Goal: Task Accomplishment & Management: Manage account settings

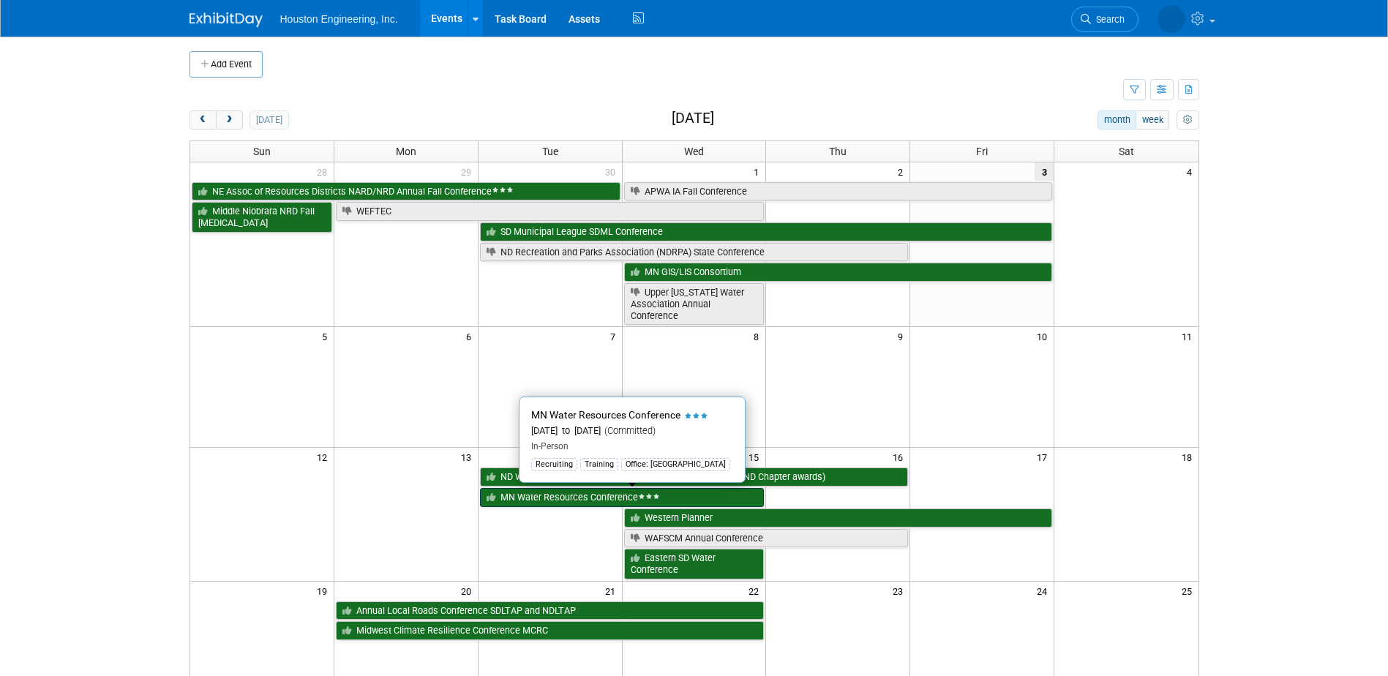
click at [582, 500] on link "MN Water Resources Conference" at bounding box center [622, 497] width 285 height 19
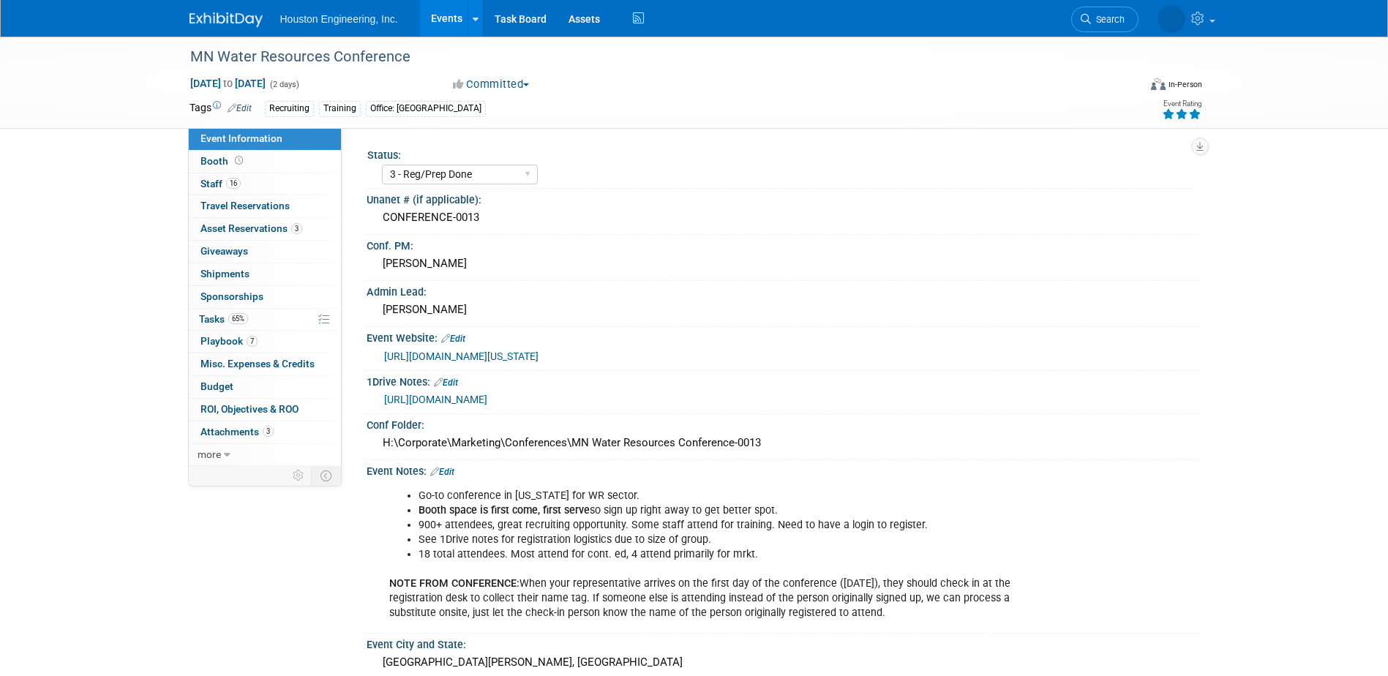
select select "3 - Reg/Prep Done"
select select "Yes"
select select "No"
select select "Water Resources"
click at [487, 397] on link "https://houstoneng-my.sharepoint.com/:x:/p/hjoarnt/EZPoUNBS1itBgNkTAwUWYtwBiS6m…" at bounding box center [435, 400] width 103 height 12
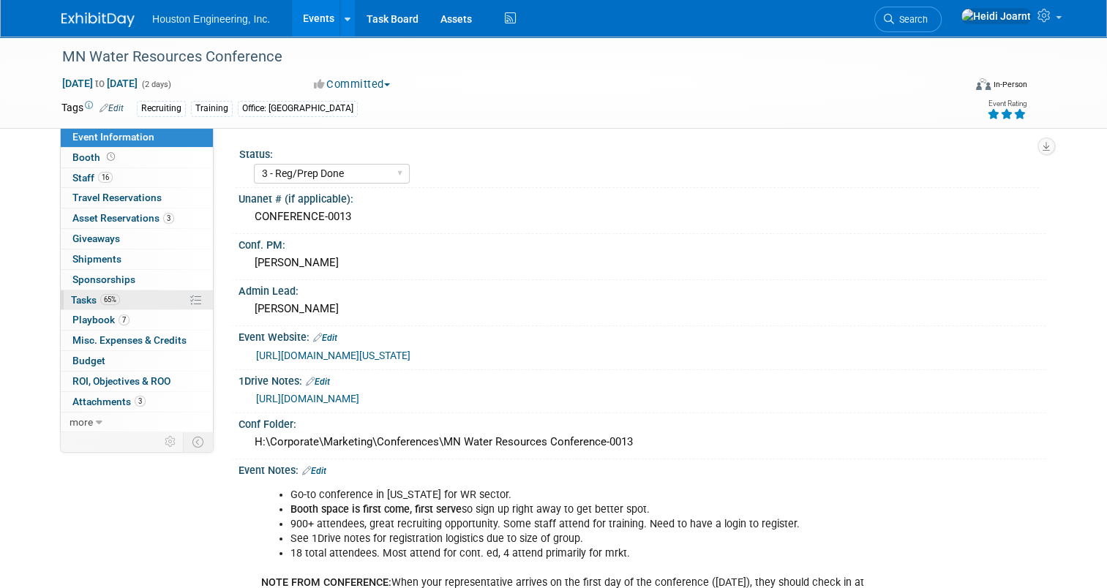
click at [133, 290] on link "65% Tasks 65%" at bounding box center [137, 300] width 152 height 20
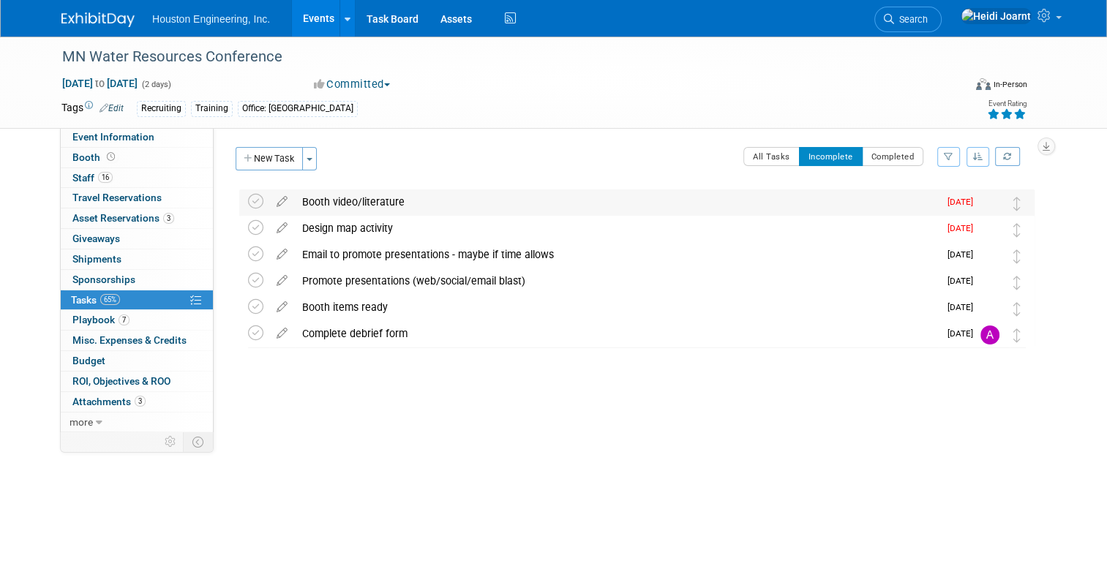
click at [394, 194] on div "Booth video/literature" at bounding box center [617, 202] width 644 height 25
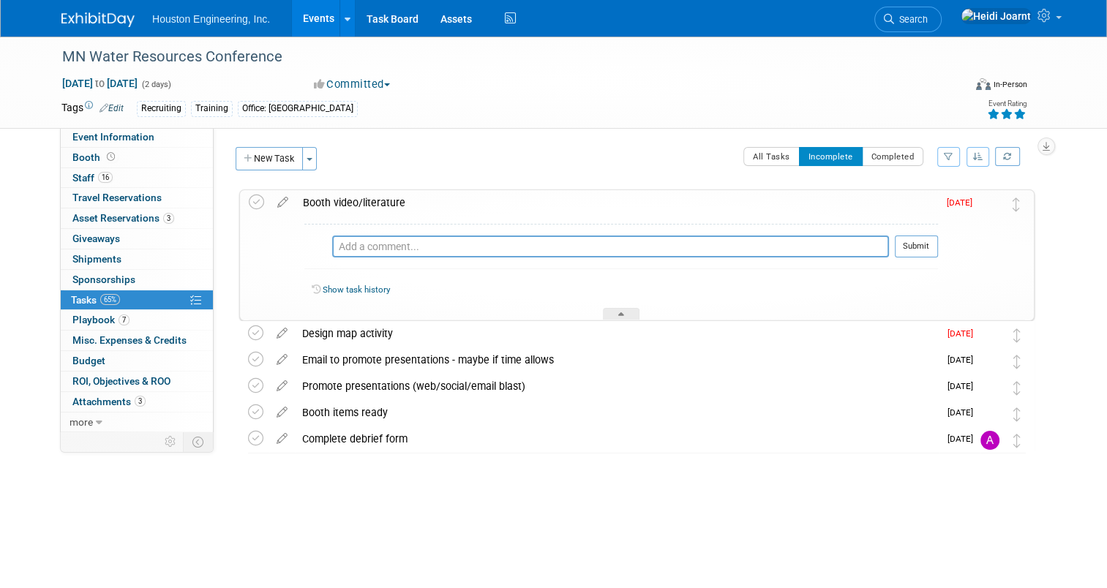
click at [394, 194] on div "Booth video/literature" at bounding box center [617, 202] width 642 height 25
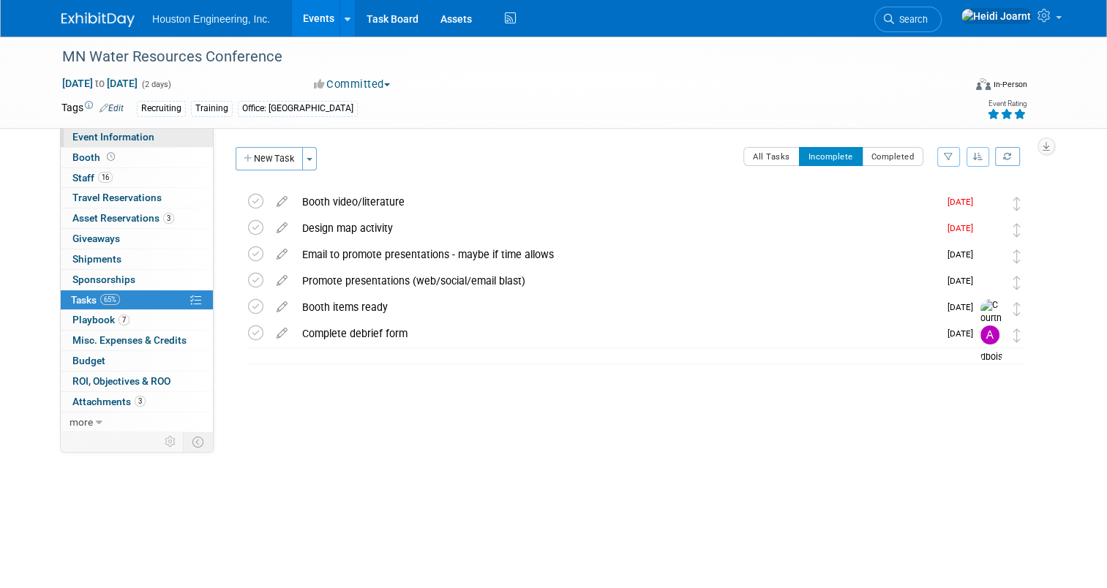
click at [167, 138] on link "Event Information" at bounding box center [137, 137] width 152 height 20
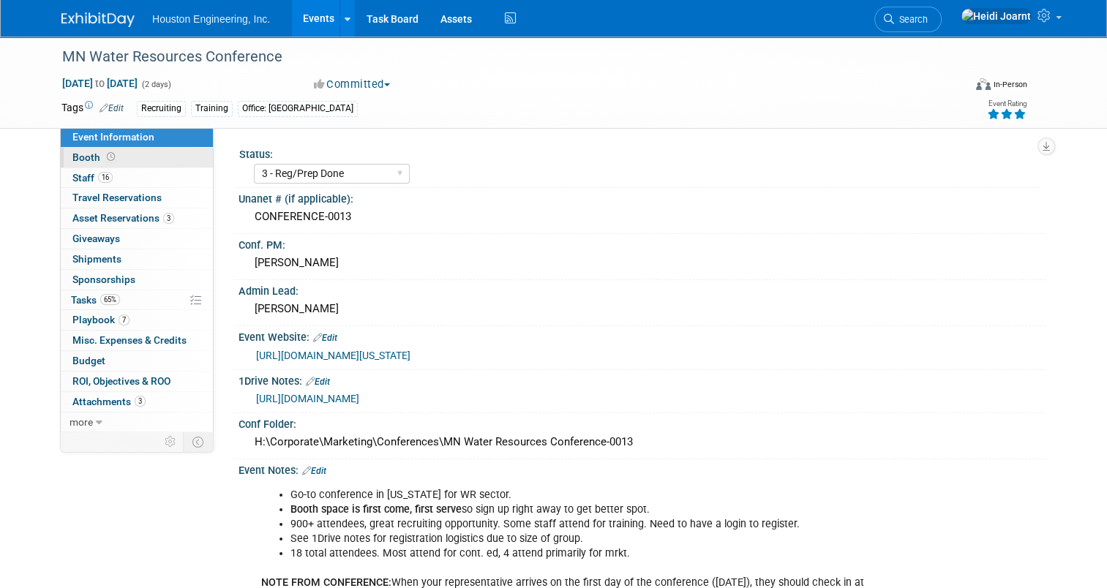
click at [142, 157] on link "Booth" at bounding box center [137, 158] width 152 height 20
select select "Yes"
select select "[GEOGRAPHIC_DATA]"
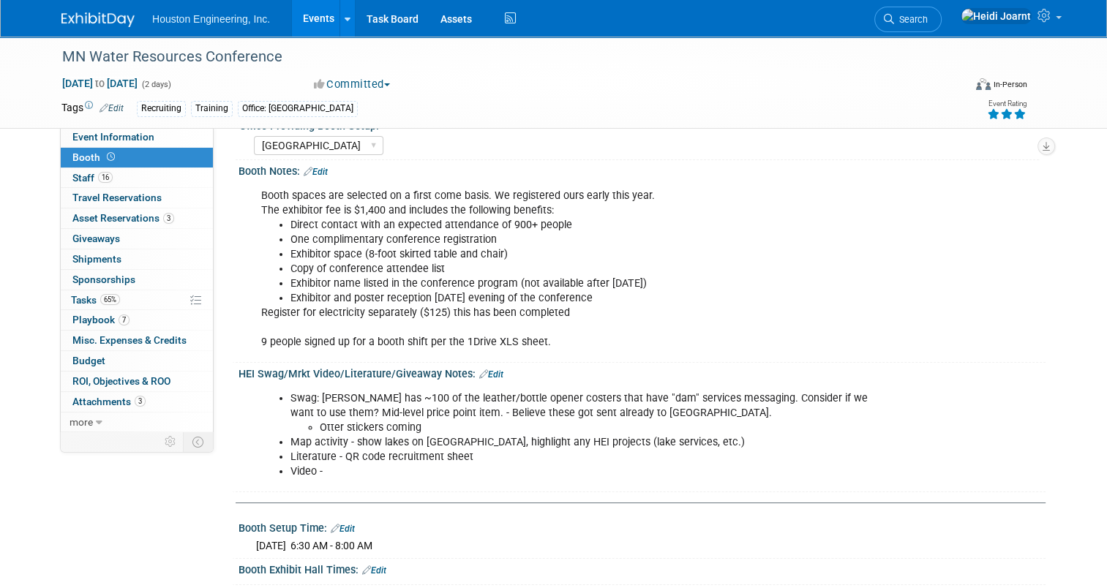
scroll to position [146, 0]
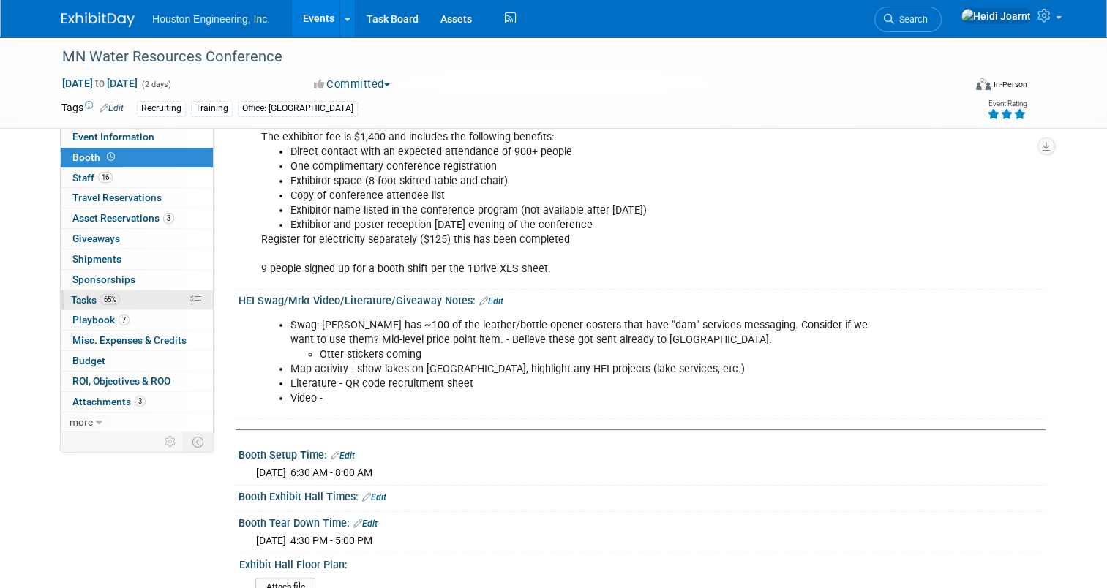
click at [129, 301] on link "65% Tasks 65%" at bounding box center [137, 300] width 152 height 20
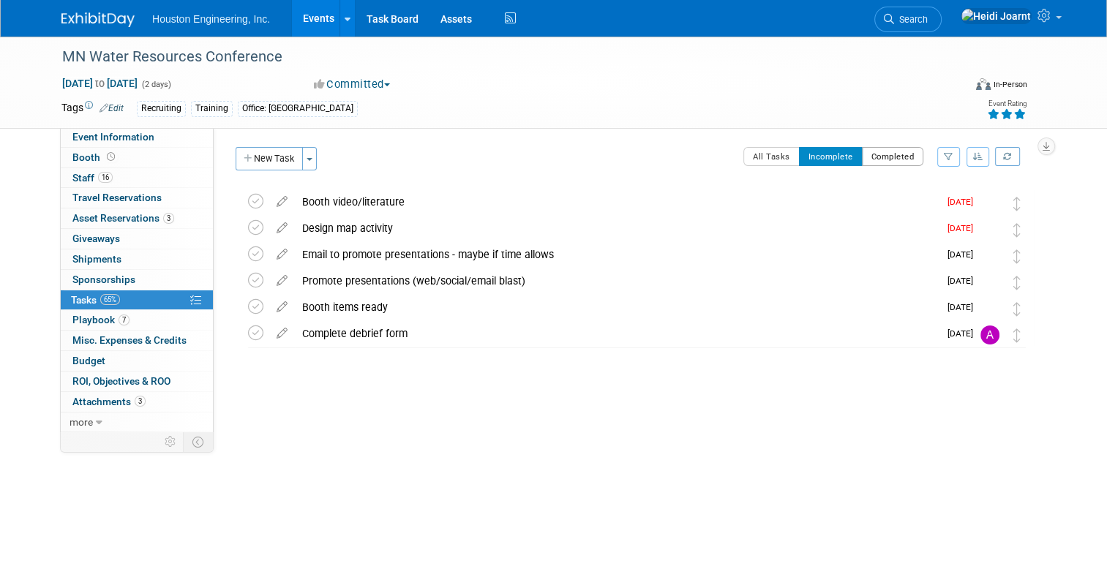
click at [877, 162] on button "Completed" at bounding box center [893, 156] width 62 height 19
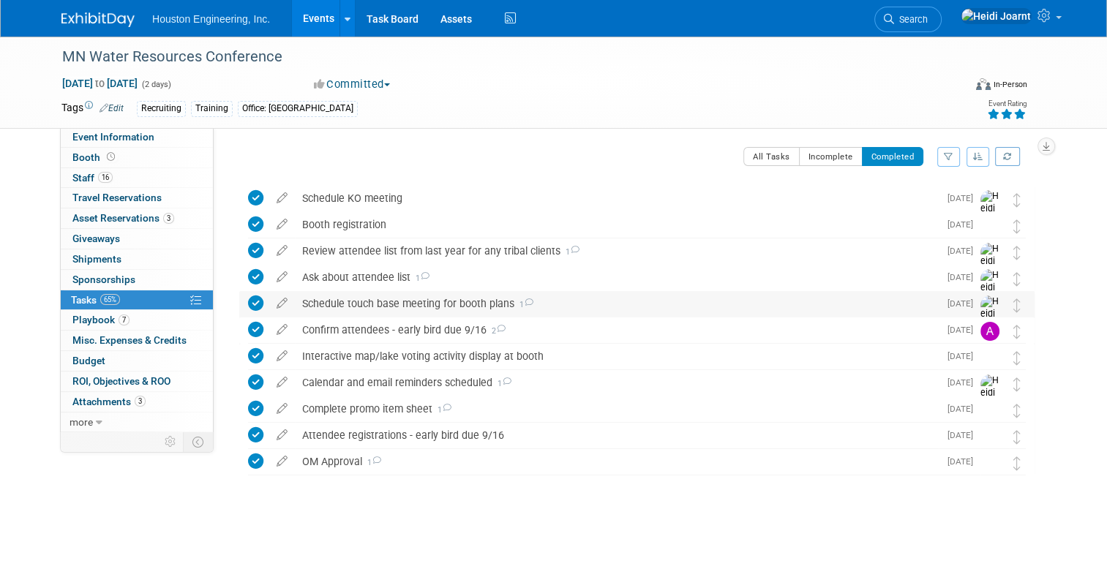
click at [569, 301] on div "Schedule touch base meeting for booth plans 1" at bounding box center [617, 303] width 644 height 25
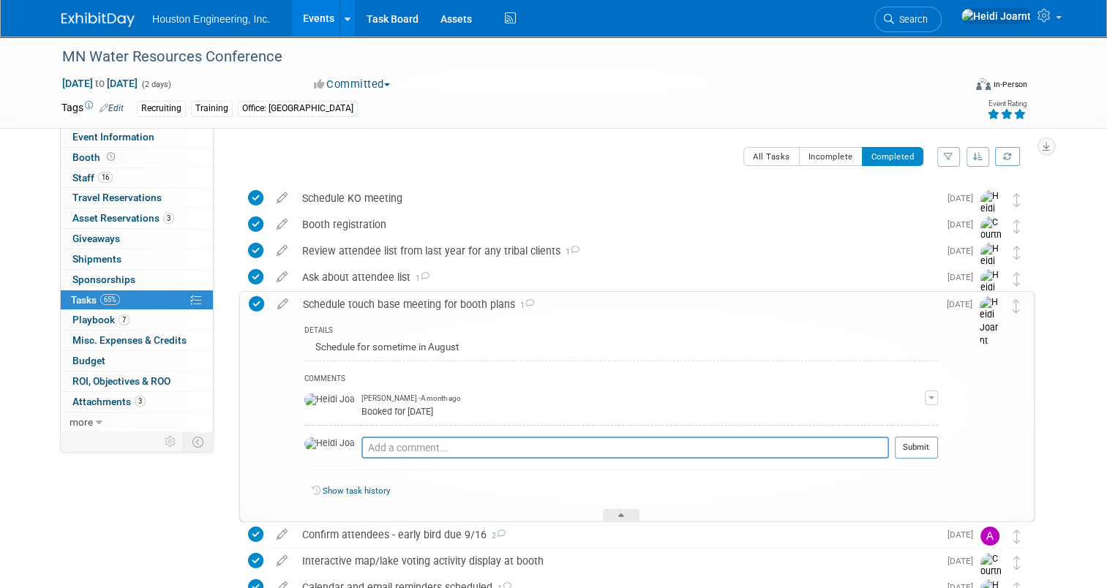
click at [569, 301] on div "Schedule touch base meeting for booth plans 1" at bounding box center [617, 304] width 642 height 25
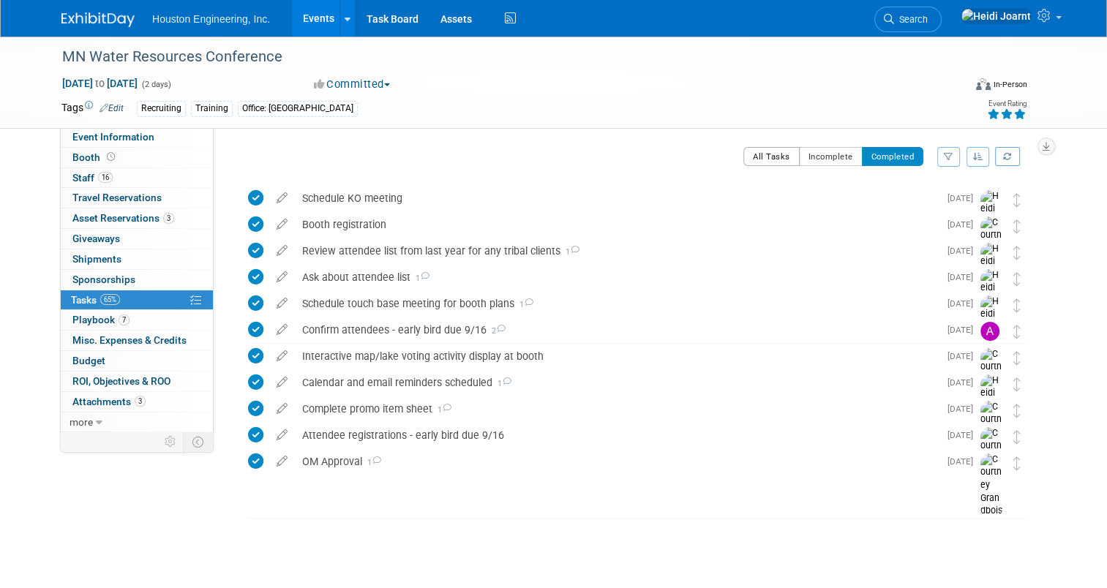
click at [779, 154] on button "All Tasks" at bounding box center [771, 156] width 56 height 19
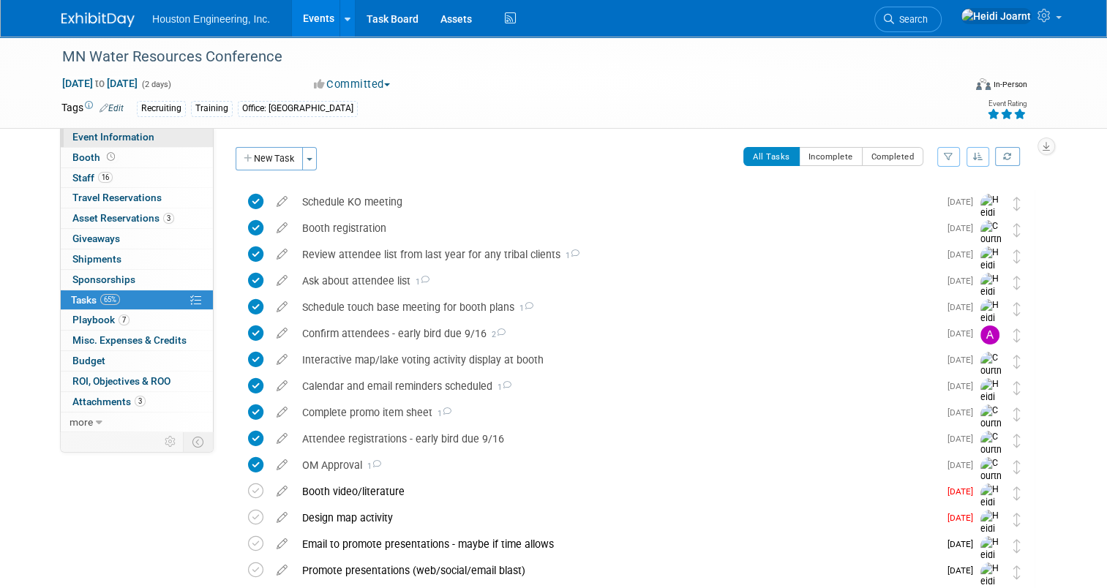
click at [146, 140] on link "Event Information" at bounding box center [137, 137] width 152 height 20
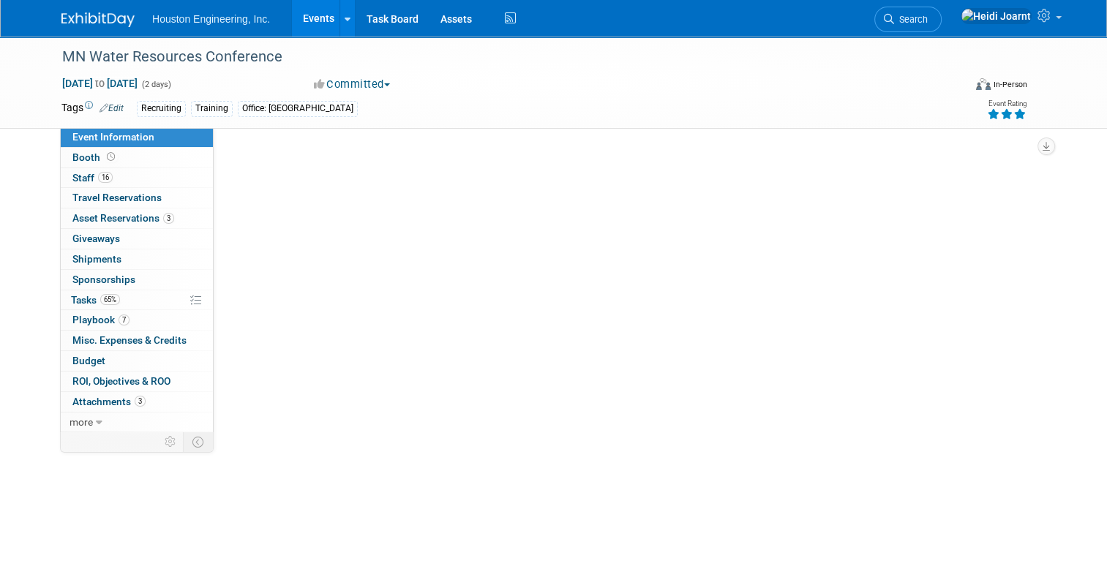
select select "3 - Reg/Prep Done"
select select "Yes"
select select "No"
select select "Water Resources"
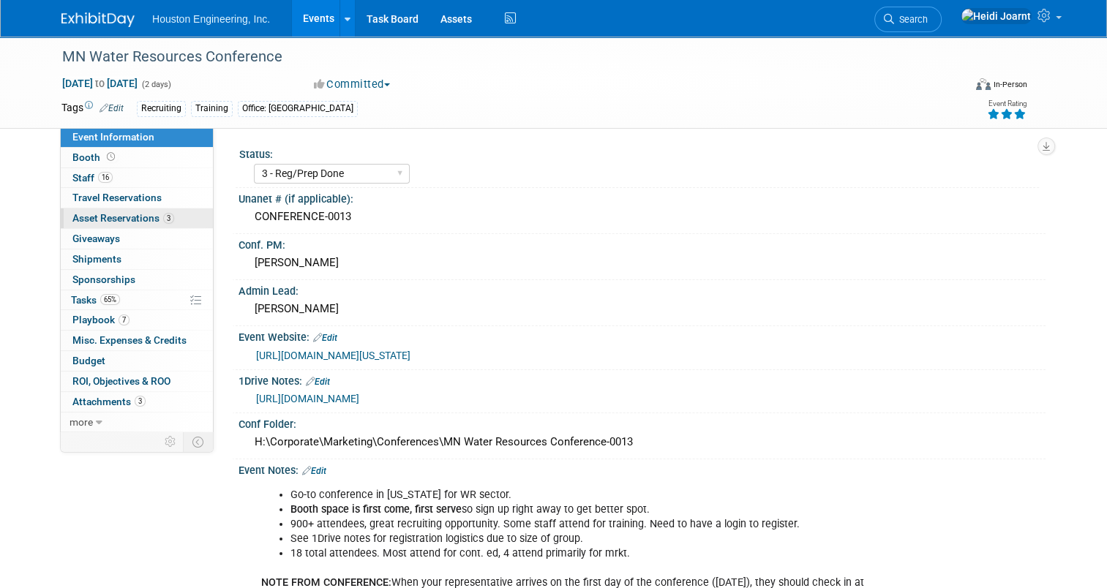
click at [144, 225] on link "3 Asset Reservations 3" at bounding box center [137, 219] width 152 height 20
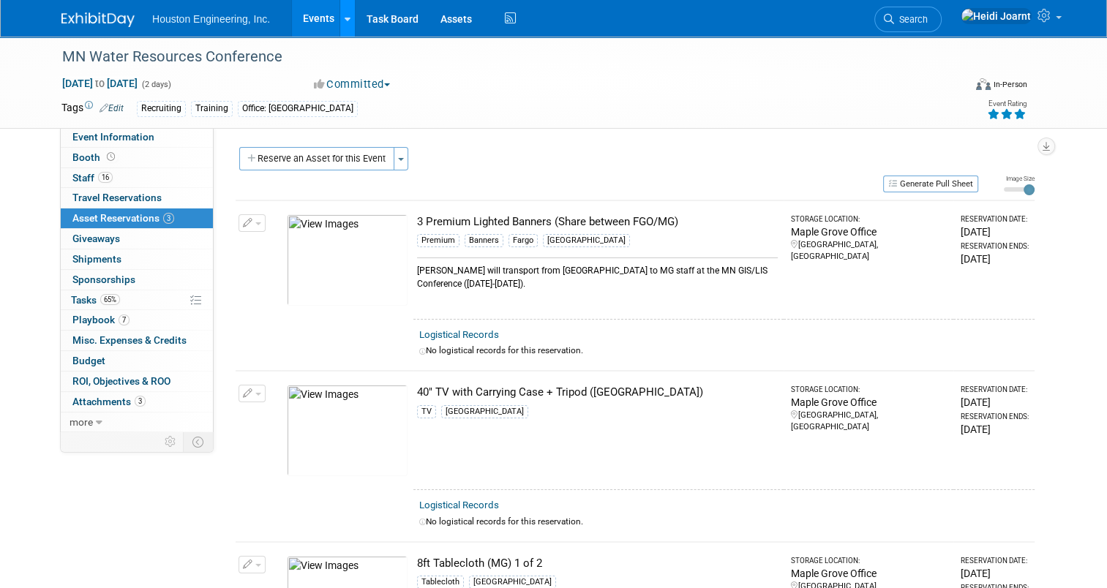
click at [345, 23] on icon at bounding box center [348, 20] width 6 height 10
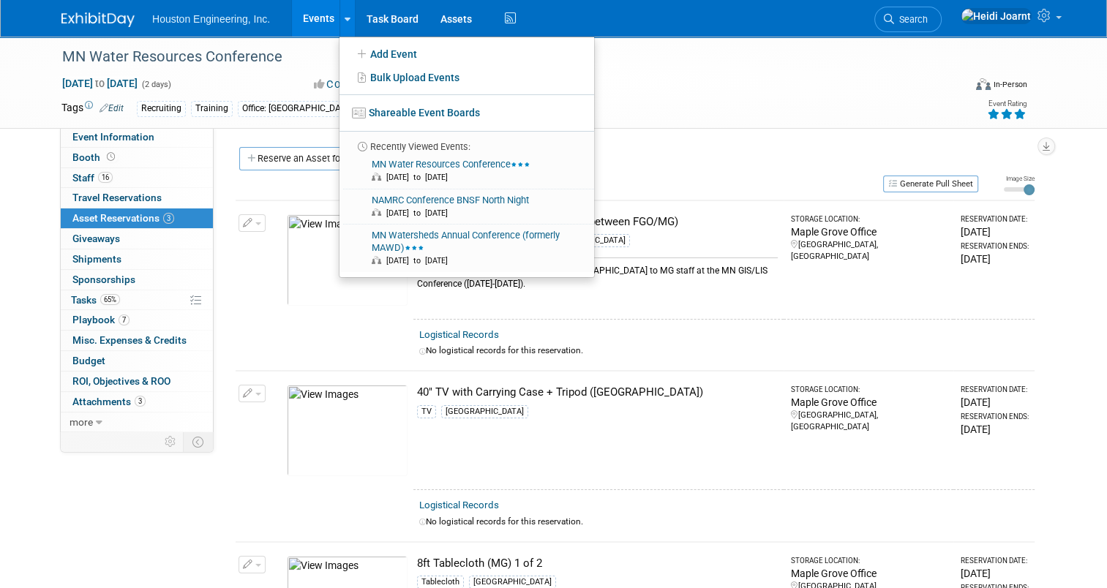
click at [328, 23] on link "Events" at bounding box center [318, 18] width 53 height 37
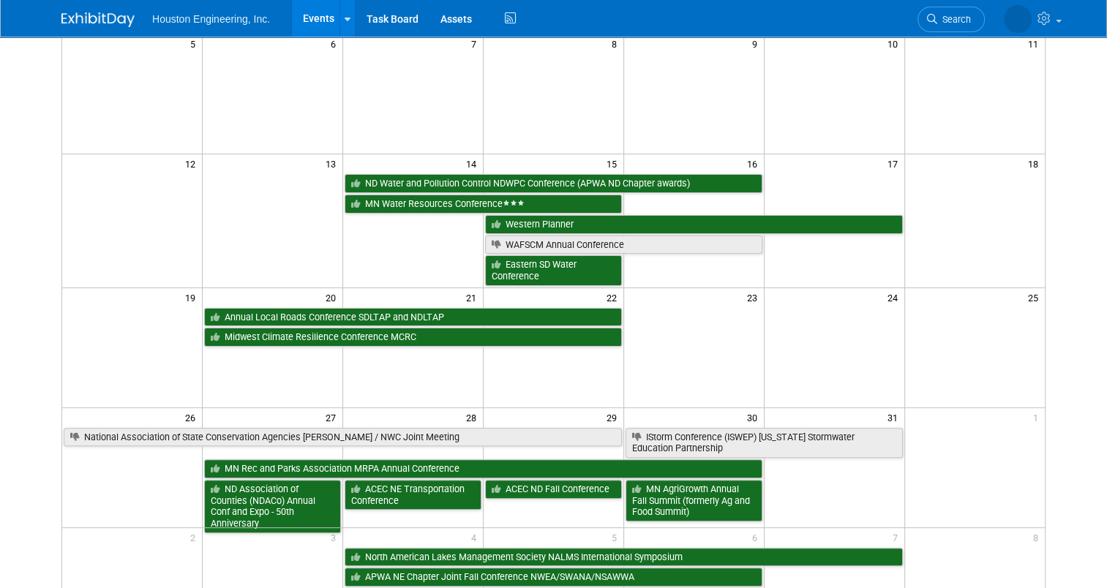
scroll to position [366, 0]
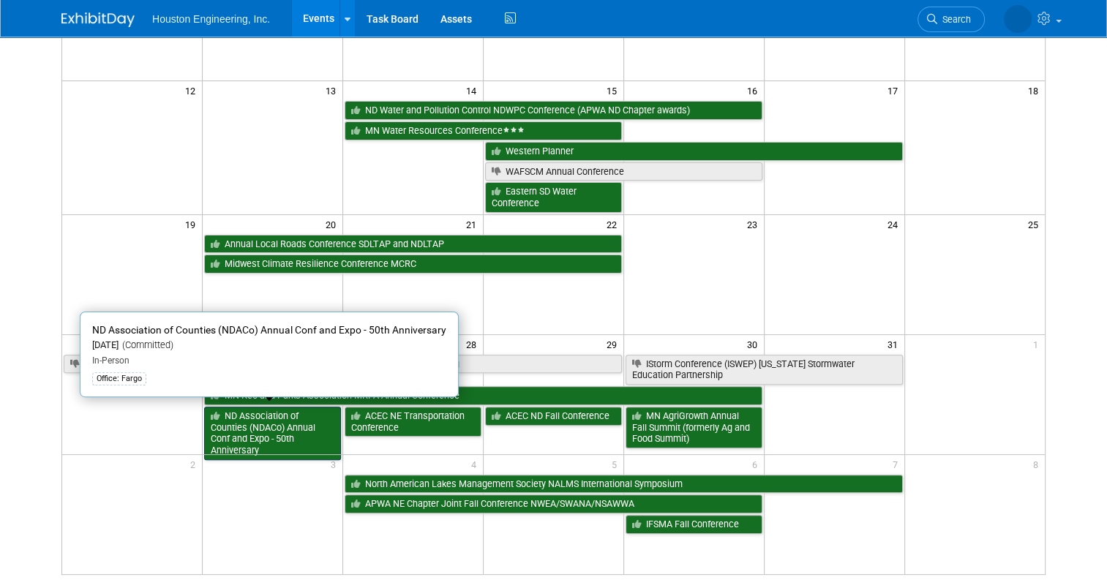
click at [290, 437] on link "ND Association of Counties (NDACo) Annual Conf and Expo - 50th Anniversary" at bounding box center [272, 433] width 137 height 53
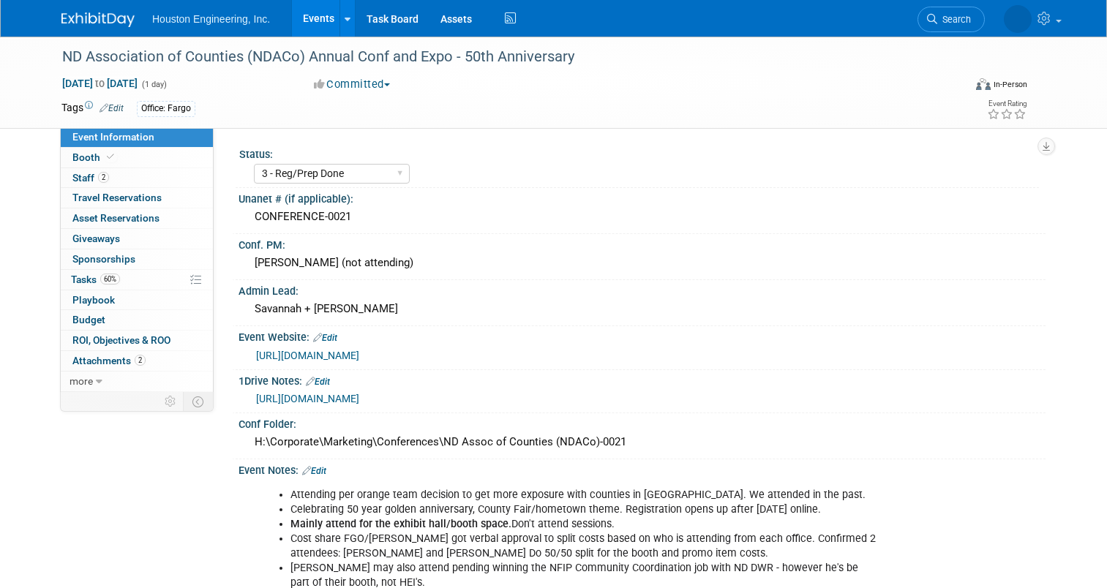
select select "3 - Reg/Prep Done"
select select "No"
select select "Transportation"
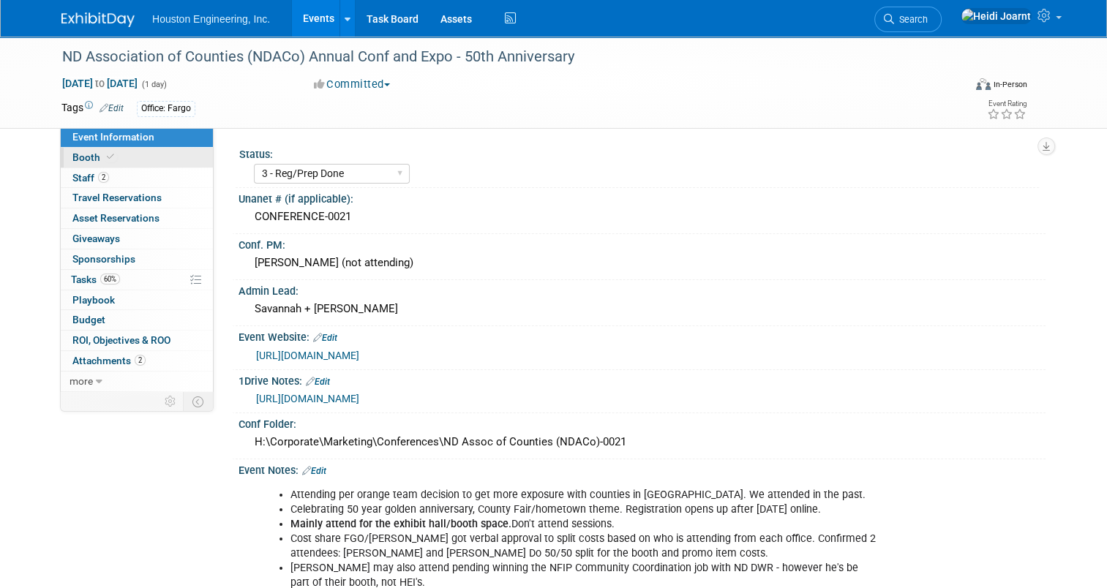
click at [123, 165] on link "Booth" at bounding box center [137, 158] width 152 height 20
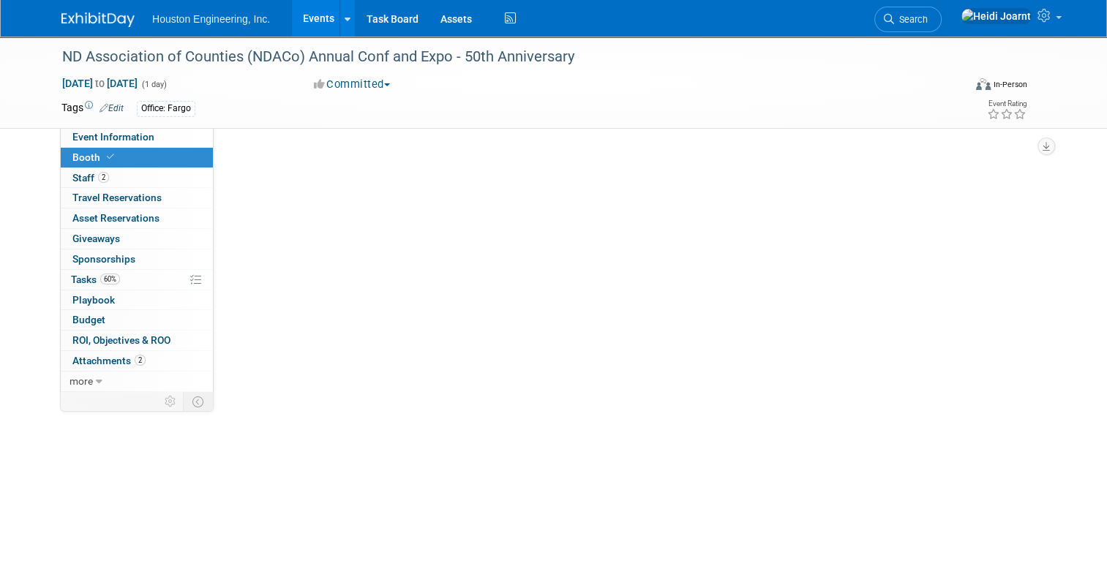
select select "Yes"
select select "Fargo"
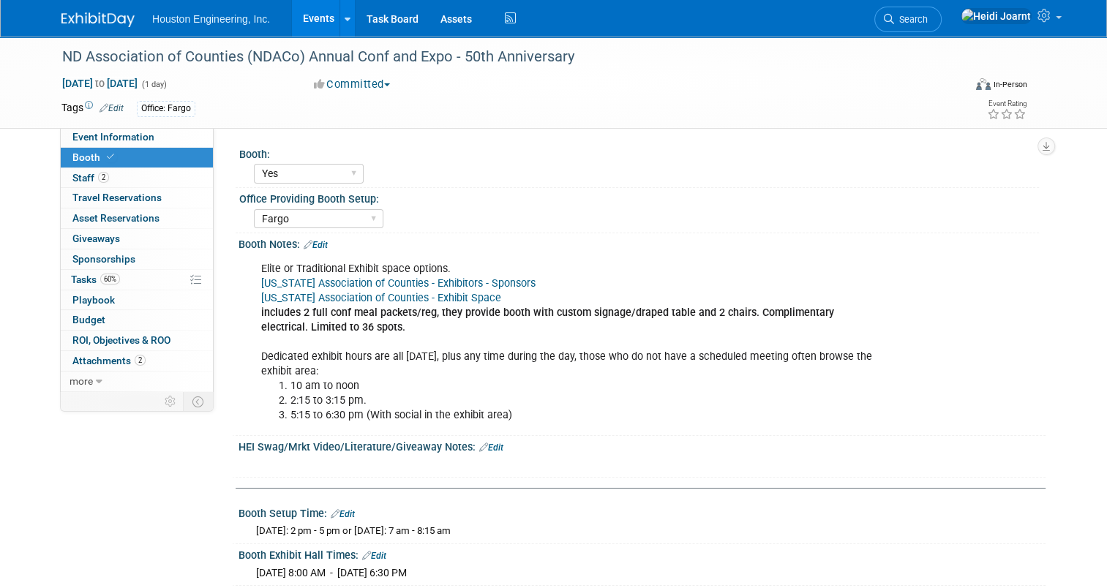
click at [308, 23] on link "Events" at bounding box center [318, 18] width 53 height 37
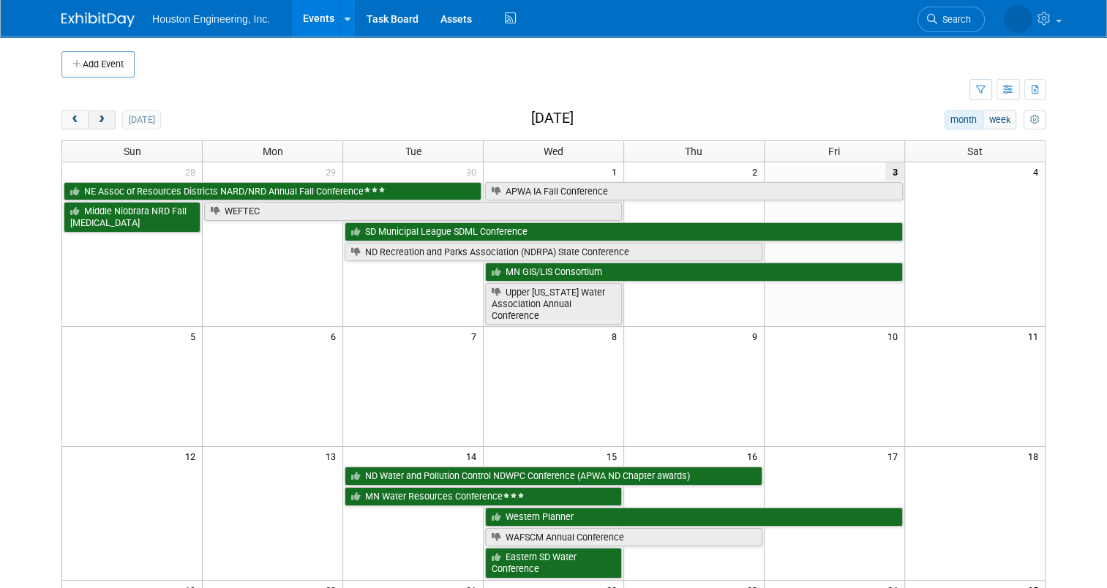
click at [88, 119] on button "next" at bounding box center [101, 119] width 27 height 19
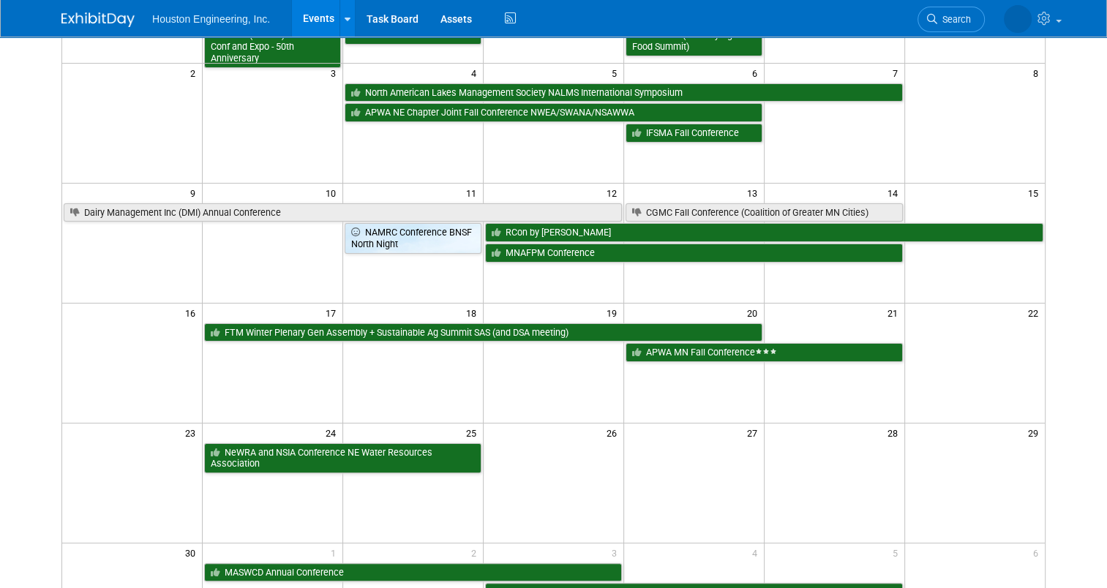
scroll to position [73, 0]
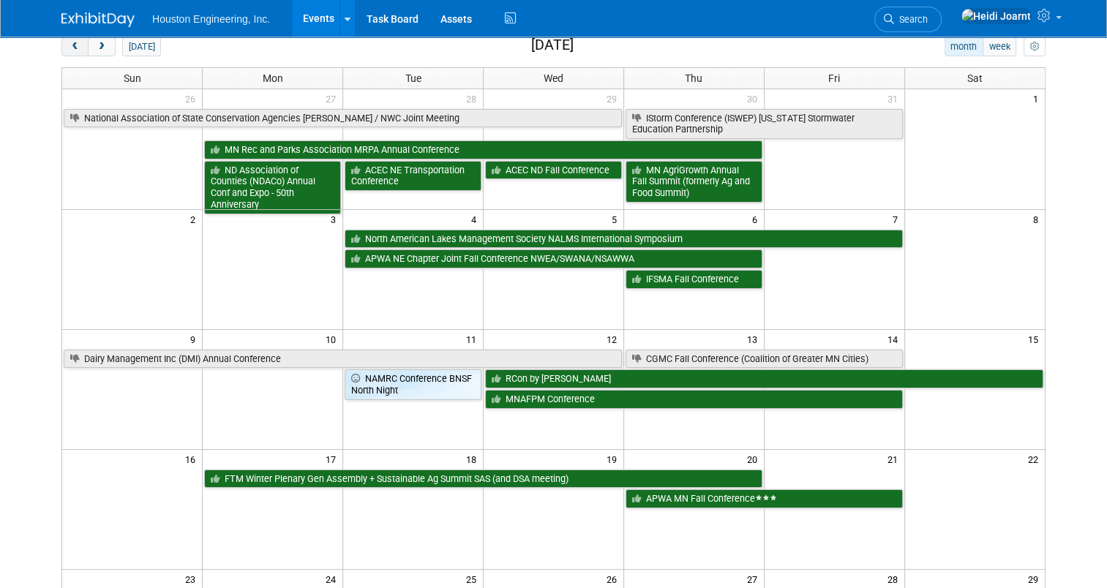
click at [70, 48] on span "prev" at bounding box center [75, 47] width 11 height 10
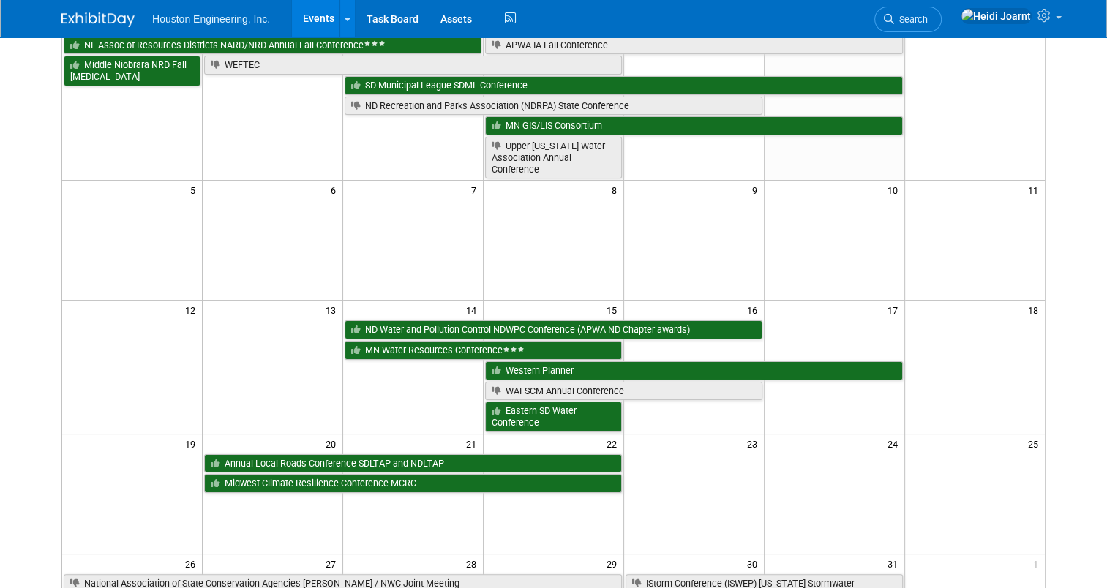
scroll to position [0, 0]
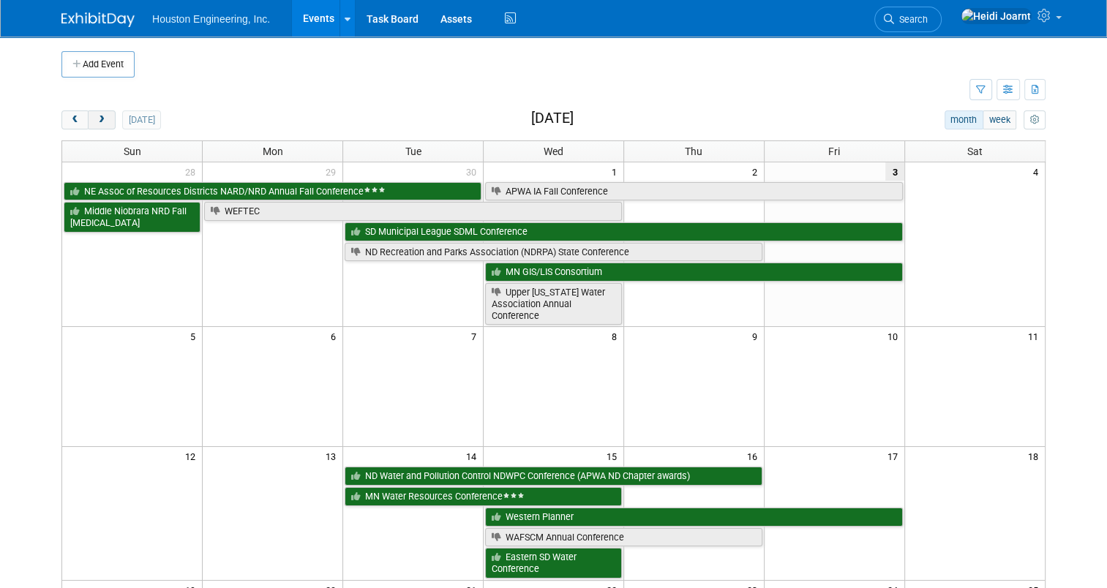
click at [96, 121] on span "next" at bounding box center [101, 121] width 11 height 10
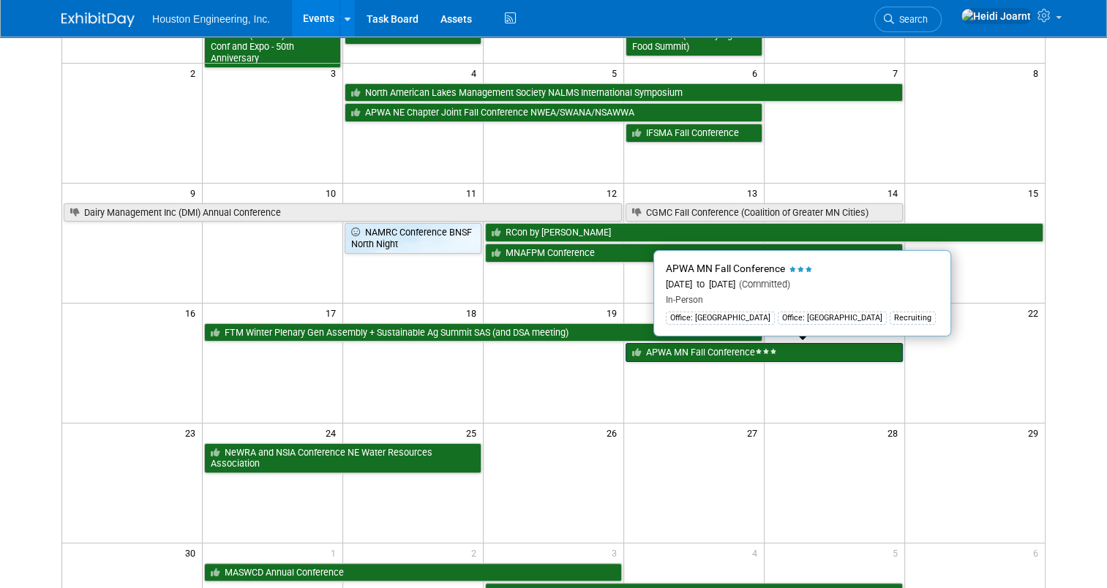
scroll to position [293, 0]
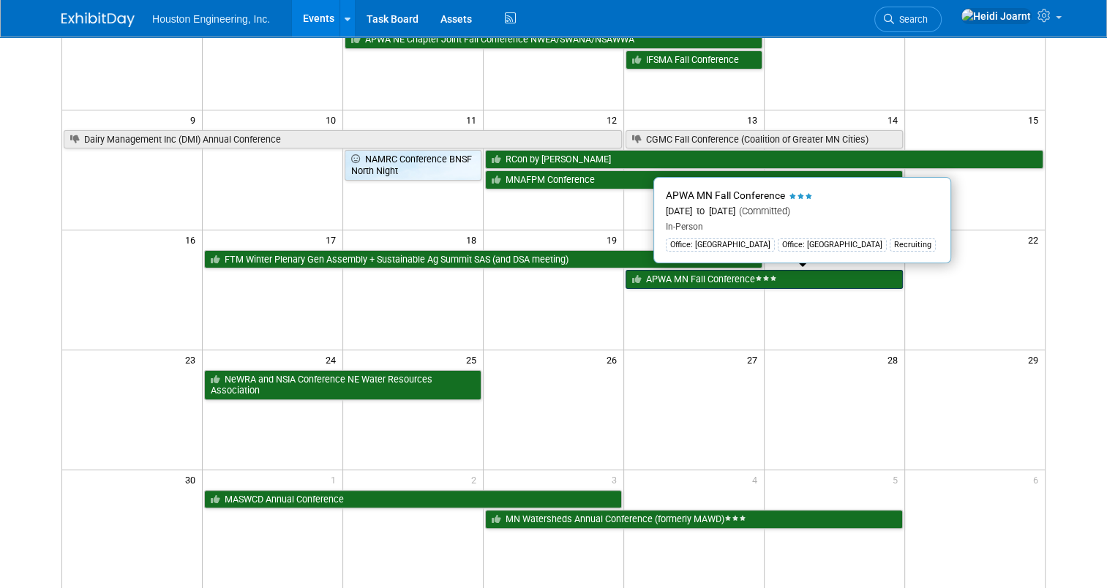
click at [742, 277] on link "APWA MN Fall Conference" at bounding box center [764, 279] width 277 height 19
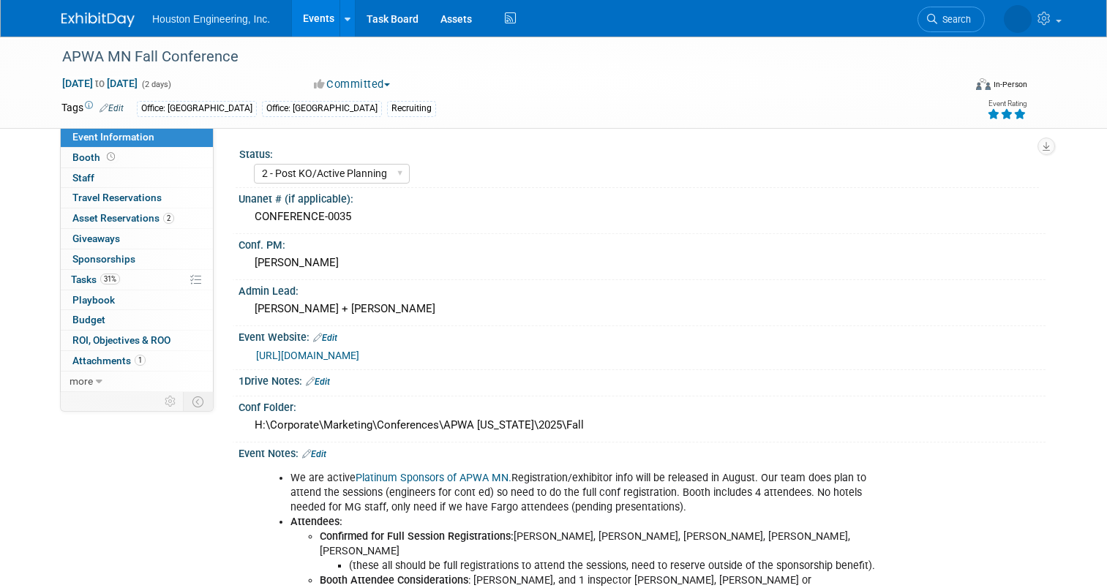
select select "2 - Post KO/Active Planning"
select select "No"
select select "Multi-sector/Any/All"
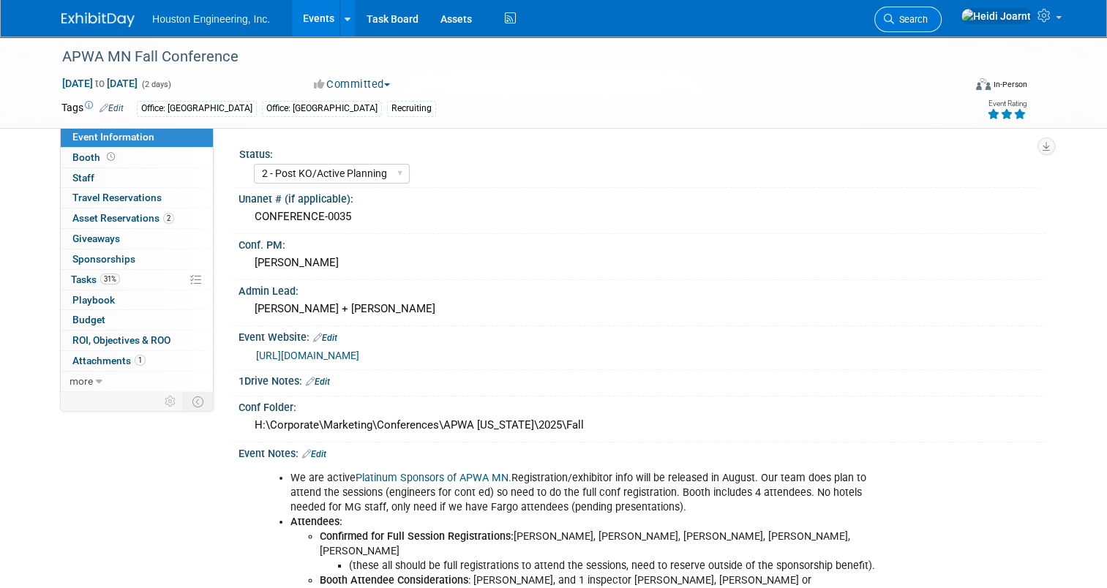
click at [928, 18] on span "Search" at bounding box center [911, 19] width 34 height 11
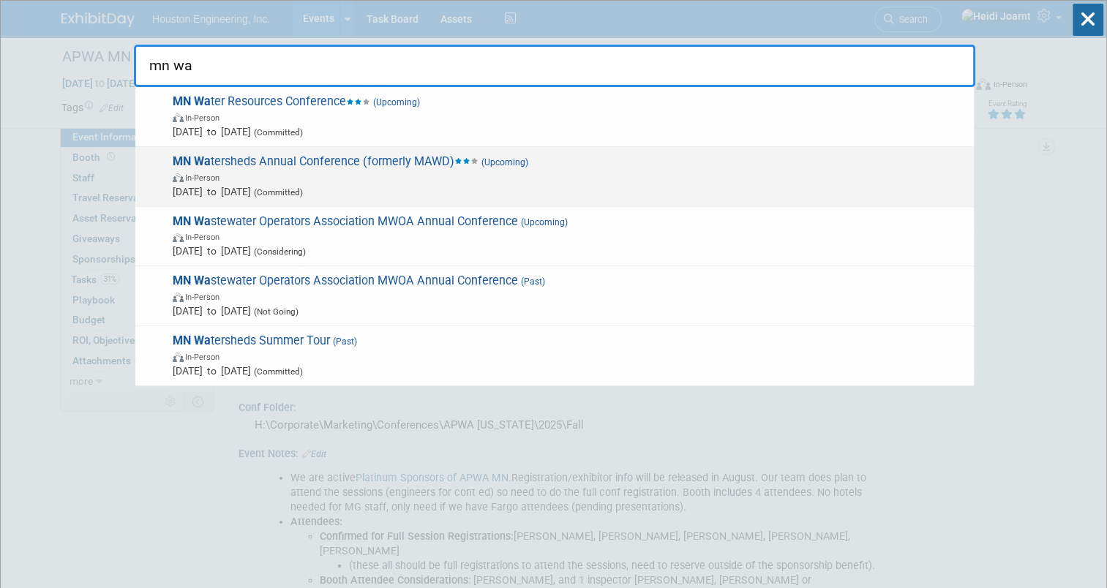
type input "mn wa"
click at [310, 170] on span "In-Person" at bounding box center [570, 177] width 794 height 15
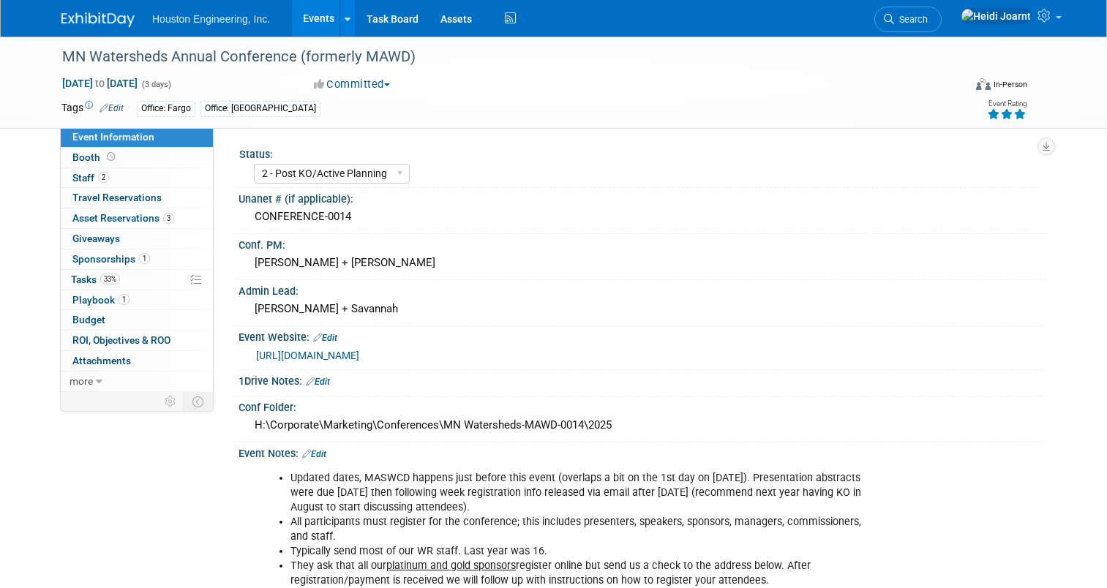
select select "2 - Post KO/Active Planning"
select select "Yes"
select select "Water Resources"
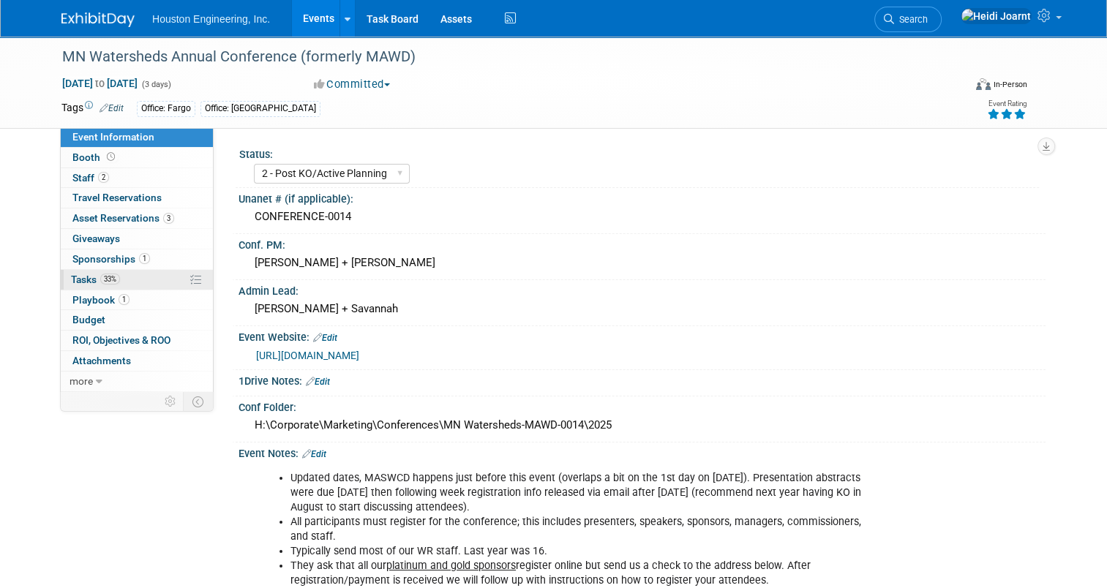
click at [133, 281] on link "33% Tasks 33%" at bounding box center [137, 280] width 152 height 20
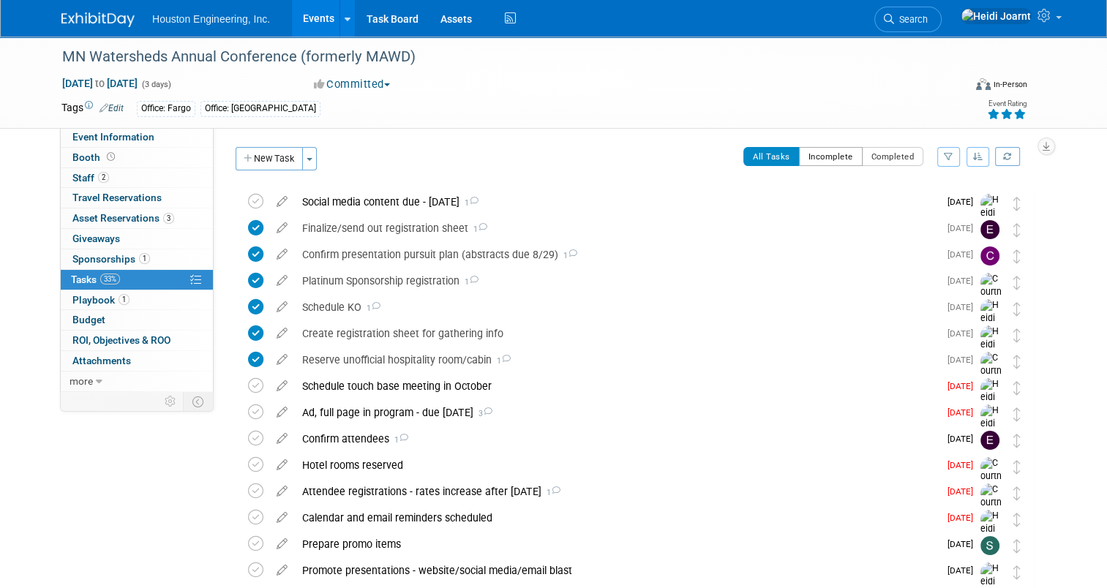
click at [841, 150] on button "Incomplete" at bounding box center [831, 156] width 64 height 19
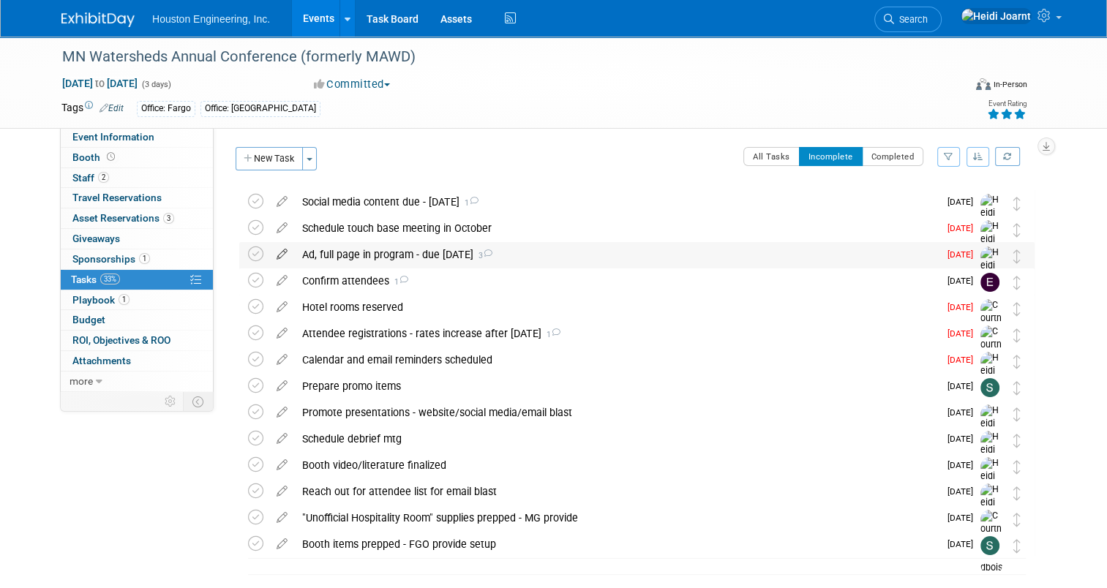
click at [277, 256] on icon at bounding box center [282, 251] width 26 height 18
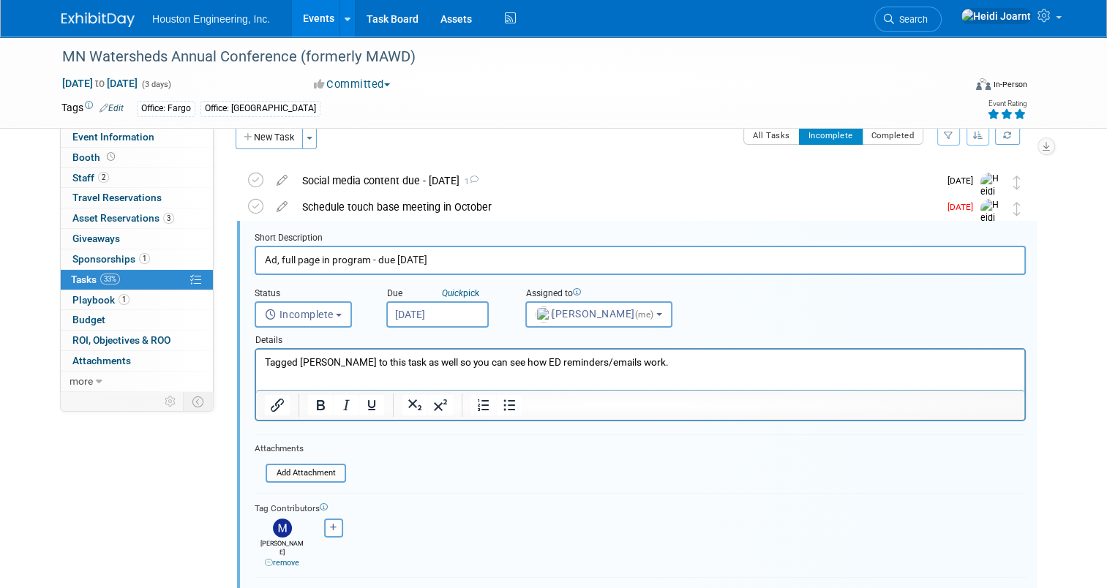
scroll to position [28, 0]
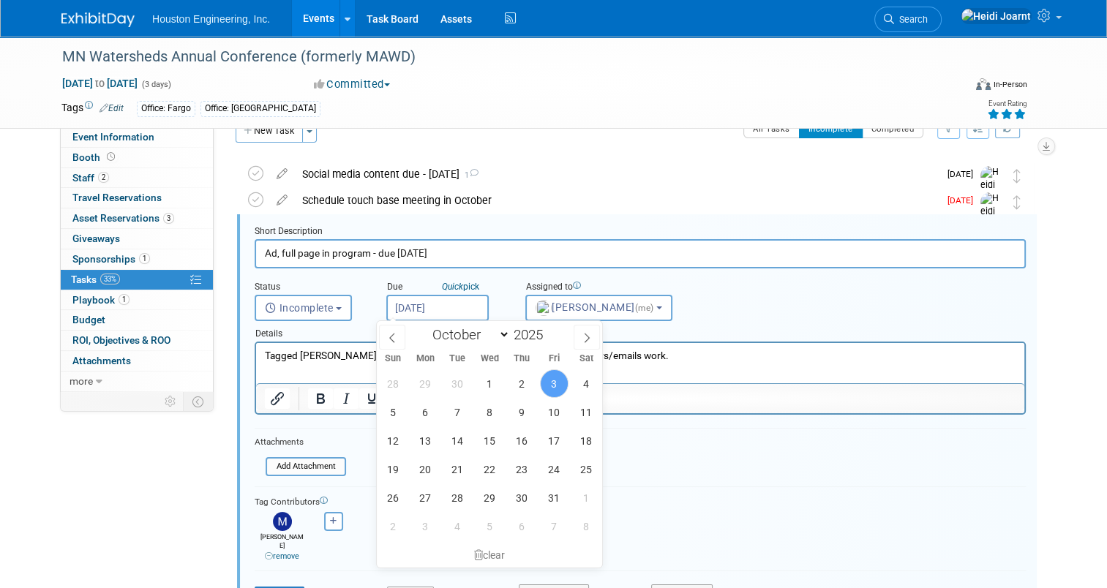
click at [392, 298] on input "Oct 3, 2025" at bounding box center [437, 308] width 102 height 26
click at [423, 416] on span "6" at bounding box center [425, 412] width 29 height 29
type input "Oct 6, 2025"
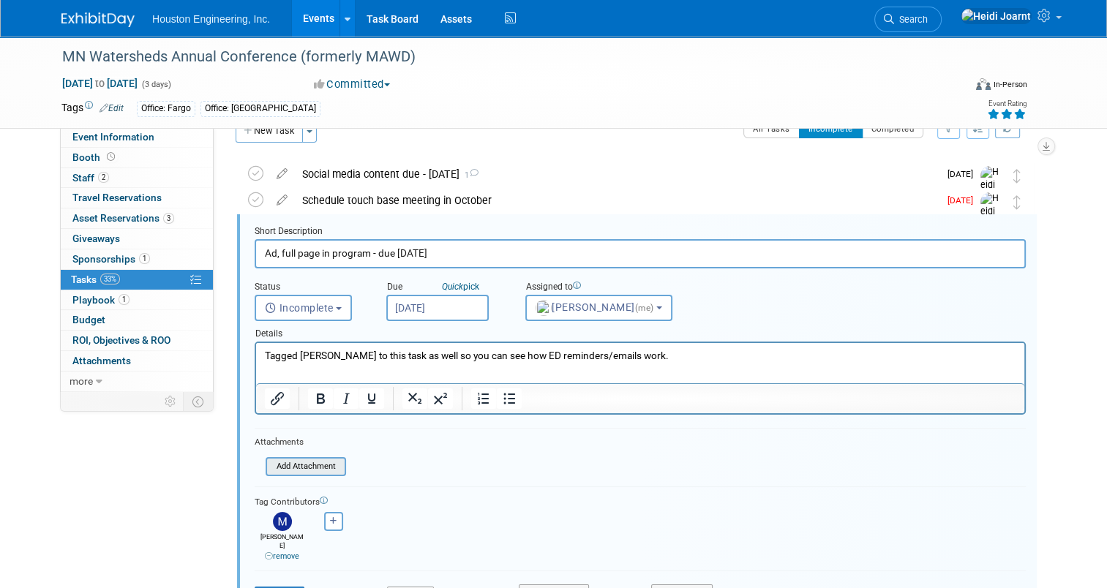
scroll to position [174, 0]
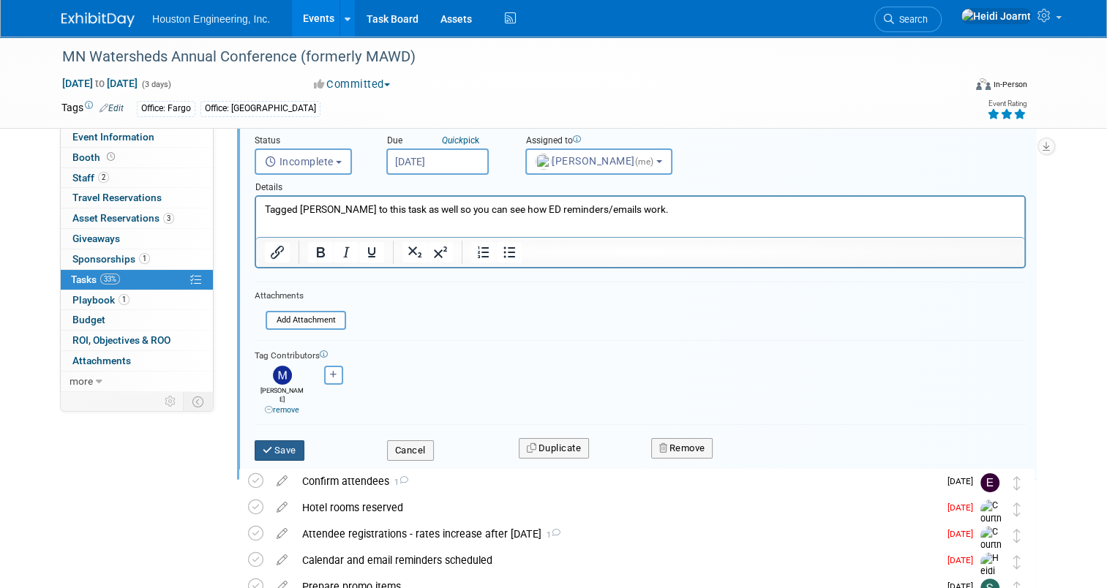
click at [274, 443] on button "Save" at bounding box center [280, 450] width 50 height 20
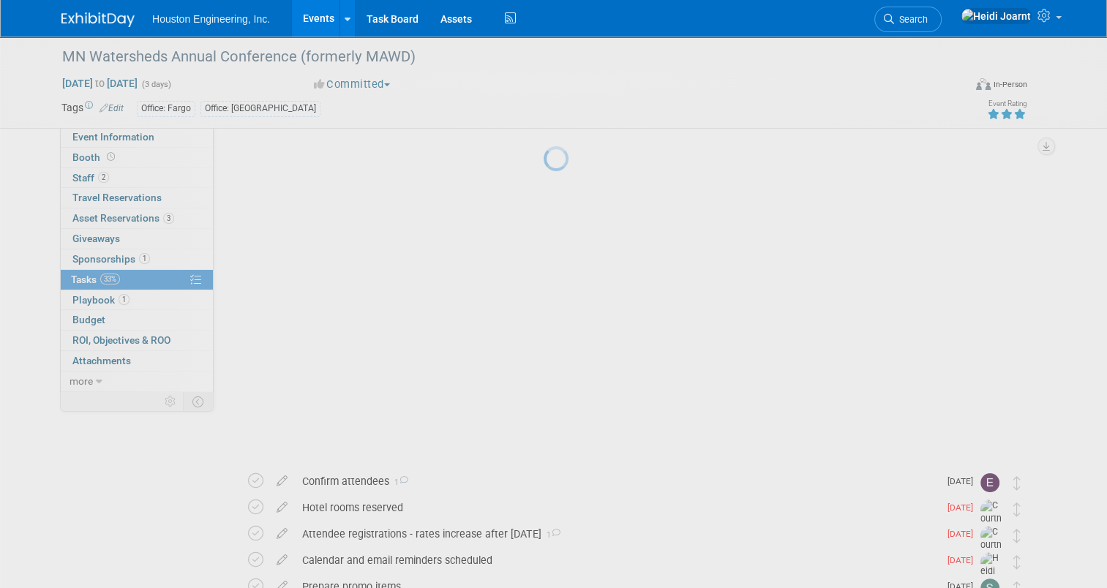
scroll to position [59, 0]
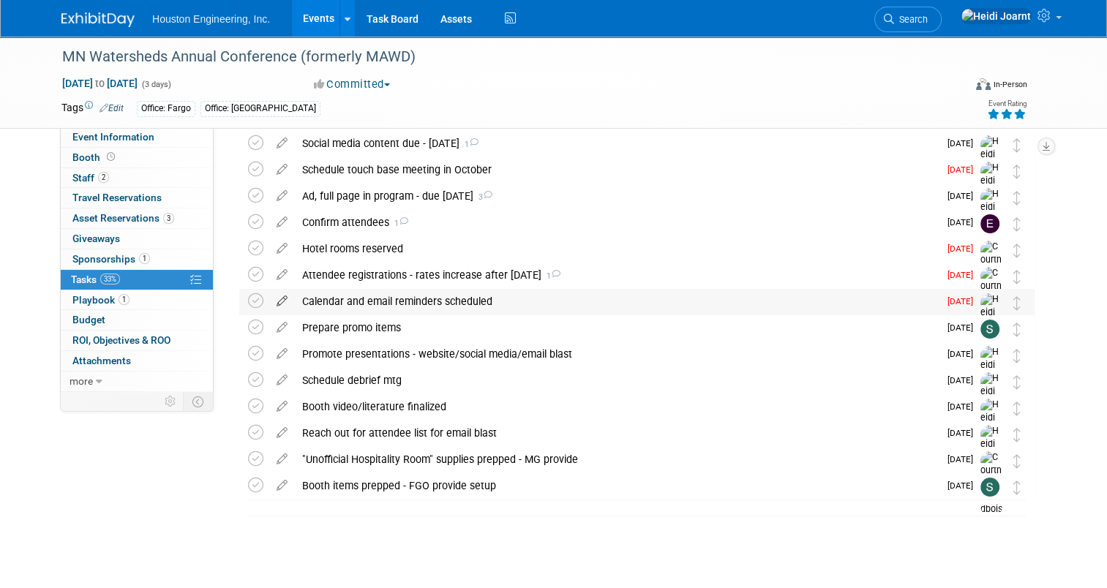
click at [277, 301] on icon at bounding box center [282, 298] width 26 height 18
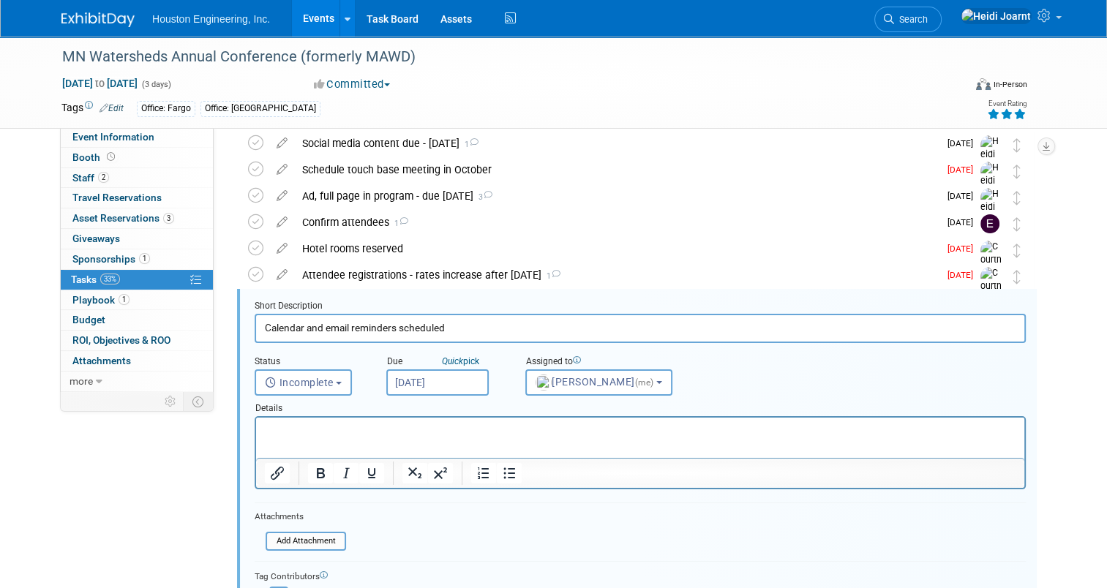
scroll to position [133, 0]
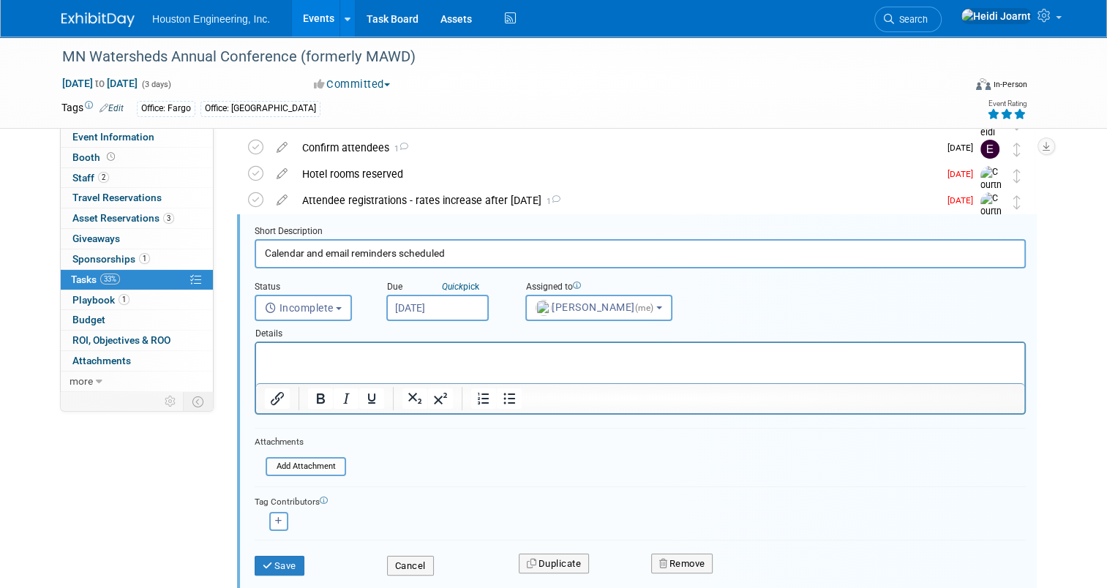
click at [416, 304] on input "Oct 3, 2025" at bounding box center [437, 308] width 102 height 26
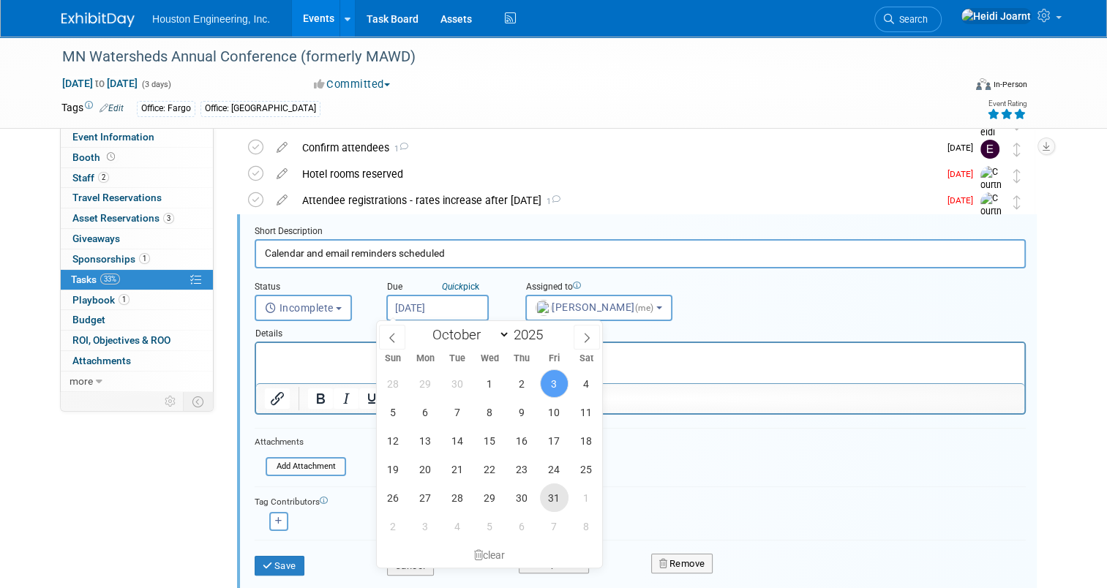
click at [552, 489] on span "31" at bounding box center [554, 498] width 29 height 29
type input "Oct 31, 2025"
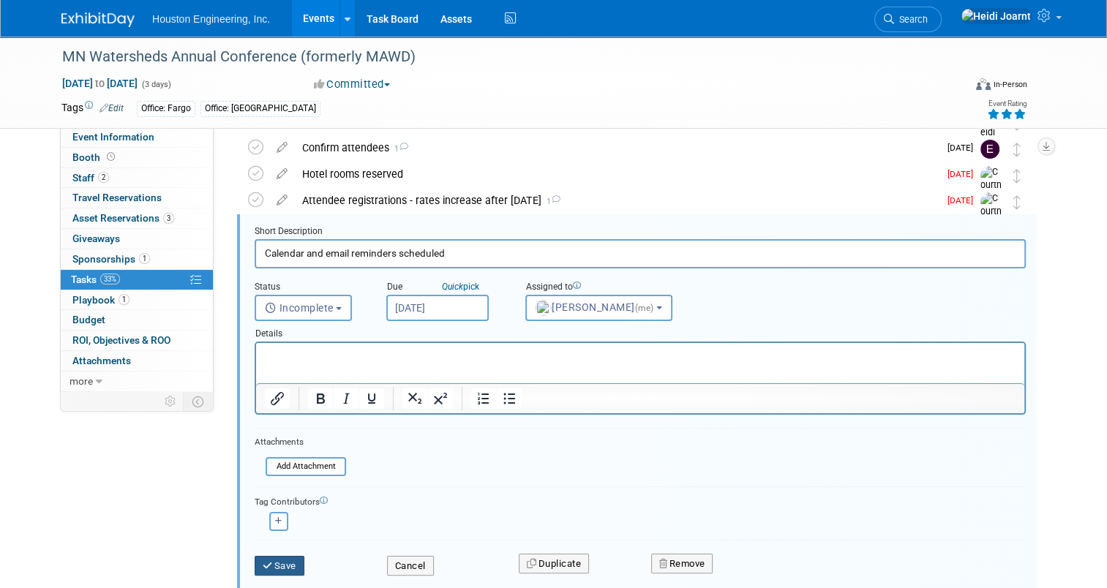
click at [284, 569] on button "Save" at bounding box center [280, 566] width 50 height 20
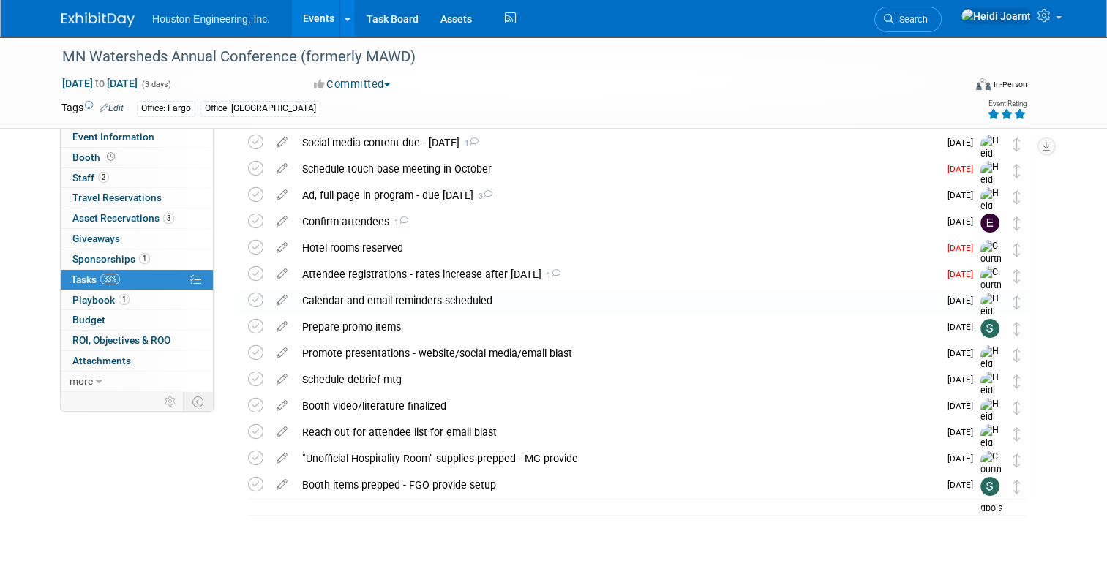
scroll to position [59, 0]
click at [388, 492] on div "Booth items prepped - FGO provide setup" at bounding box center [617, 485] width 644 height 25
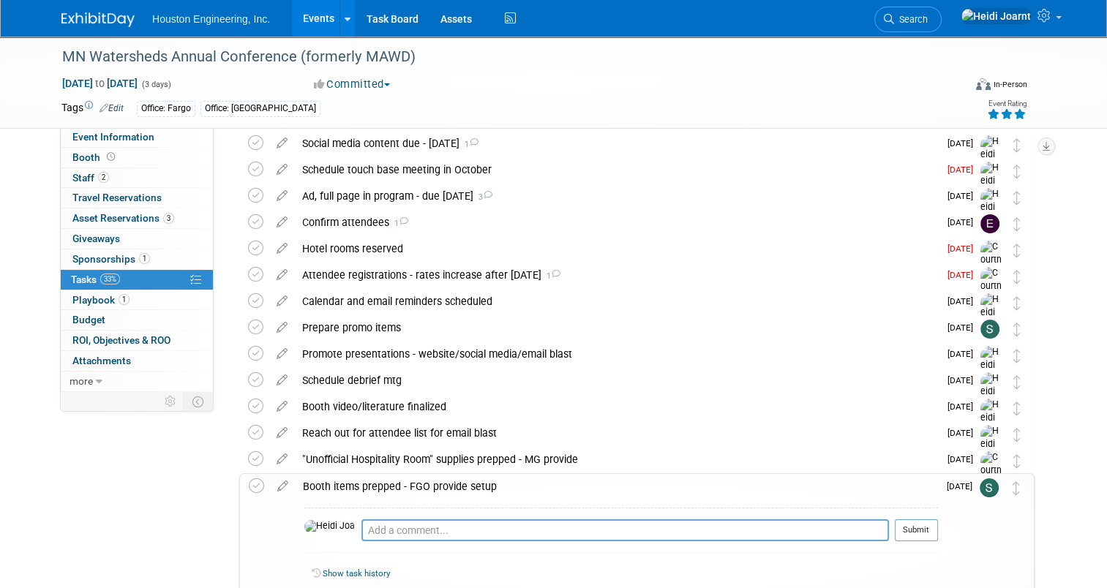
scroll to position [133, 0]
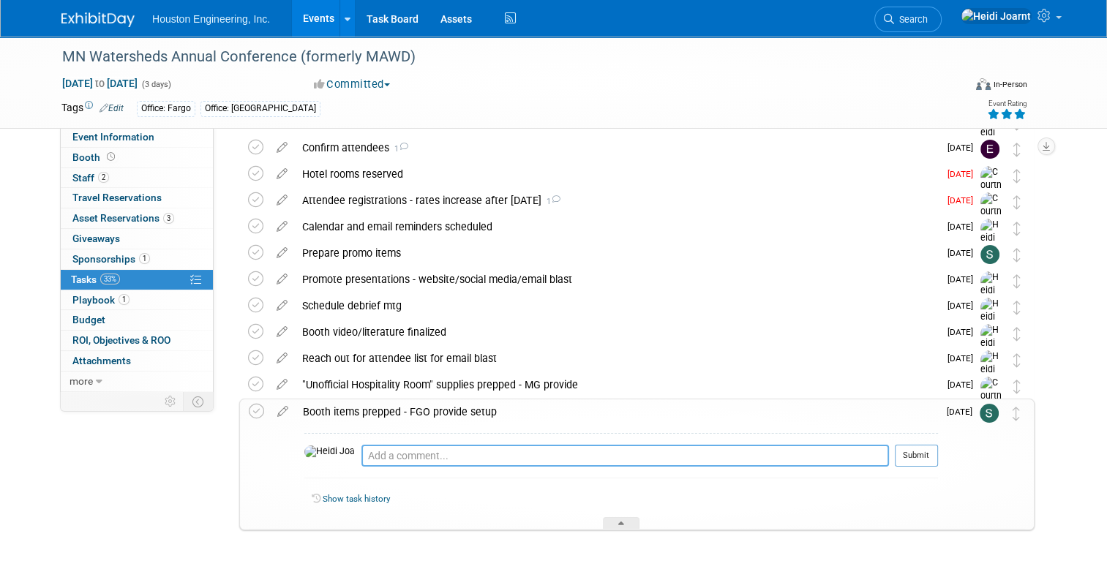
click at [380, 462] on textarea at bounding box center [625, 456] width 528 height 22
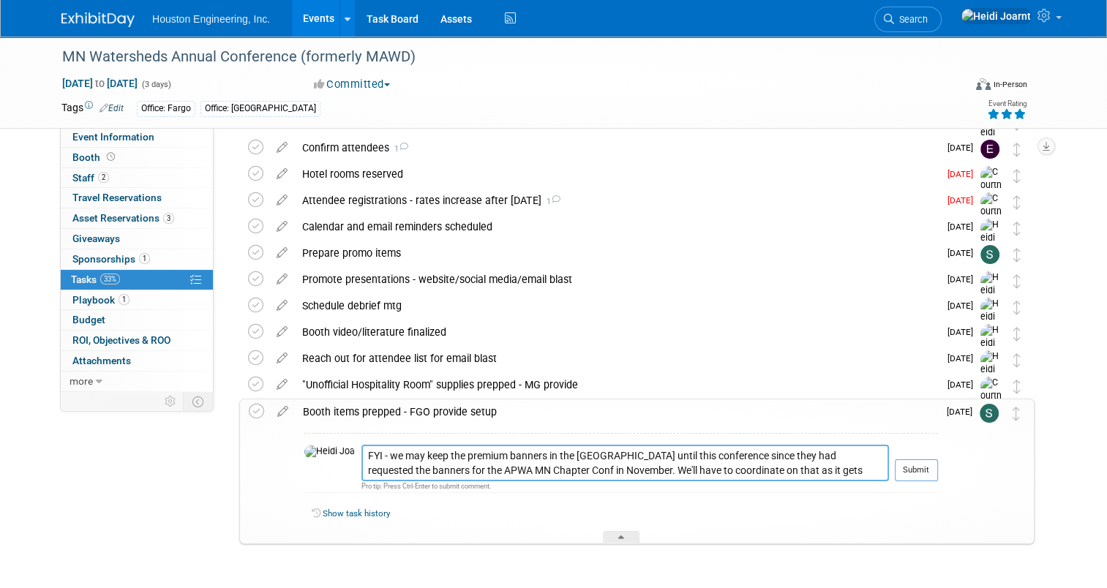
click at [470, 468] on textarea "FYI - we may keep the premium banners in the MG until this conference since the…" at bounding box center [625, 463] width 528 height 36
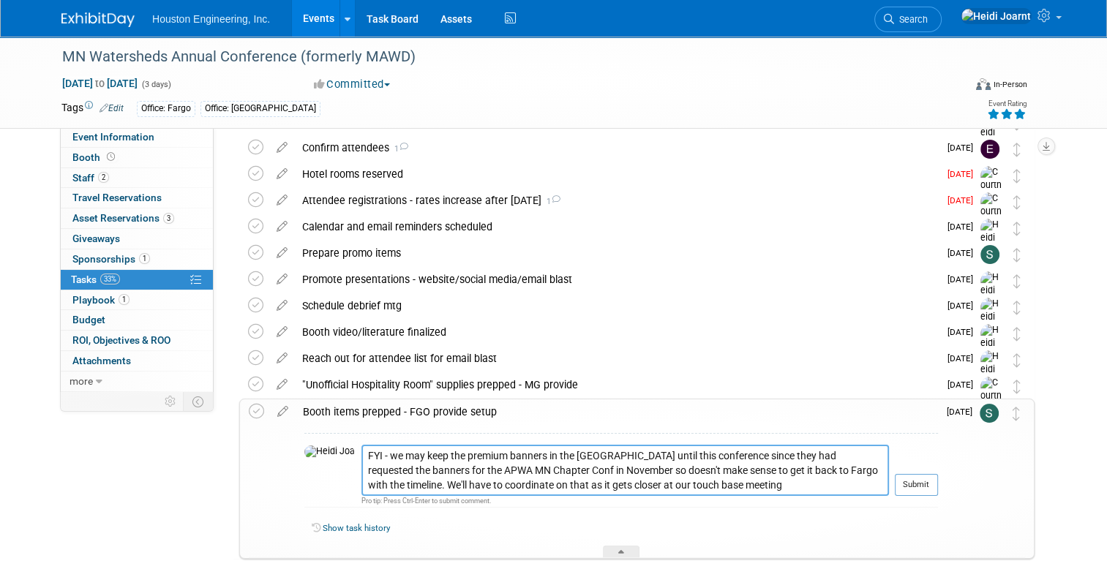
drag, startPoint x: 579, startPoint y: 486, endPoint x: 260, endPoint y: 457, distance: 320.4
click at [260, 457] on tr "Booth items prepped - FGO provide setup FYI - we may keep the premium banners i…" at bounding box center [637, 479] width 776 height 159
click at [308, 25] on link "Events" at bounding box center [318, 18] width 53 height 37
click at [418, 468] on textarea "FYI - we may keep the premium banners in the MG until this conference since the…" at bounding box center [625, 470] width 528 height 50
click at [445, 469] on textarea "FYI - we may keep the premium banners in the MG until this conference since the…" at bounding box center [625, 470] width 528 height 50
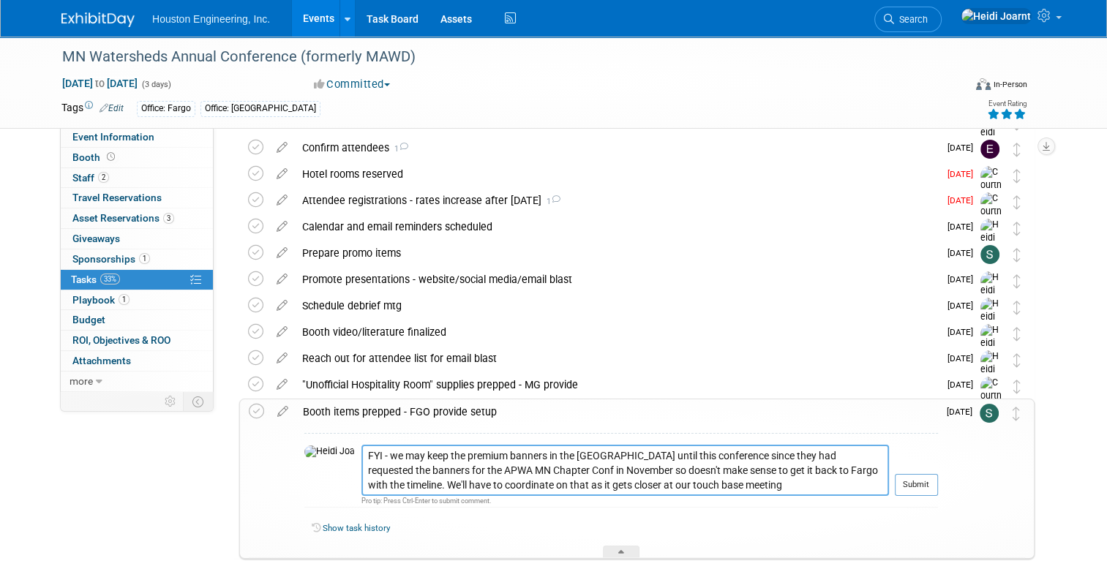
click at [468, 466] on textarea "FYI - we may keep the premium banners in the MG until this conference since the…" at bounding box center [625, 470] width 528 height 50
click at [754, 468] on textarea "FYI - we may keep the premium banners in the MG until this conference since the…" at bounding box center [625, 470] width 528 height 50
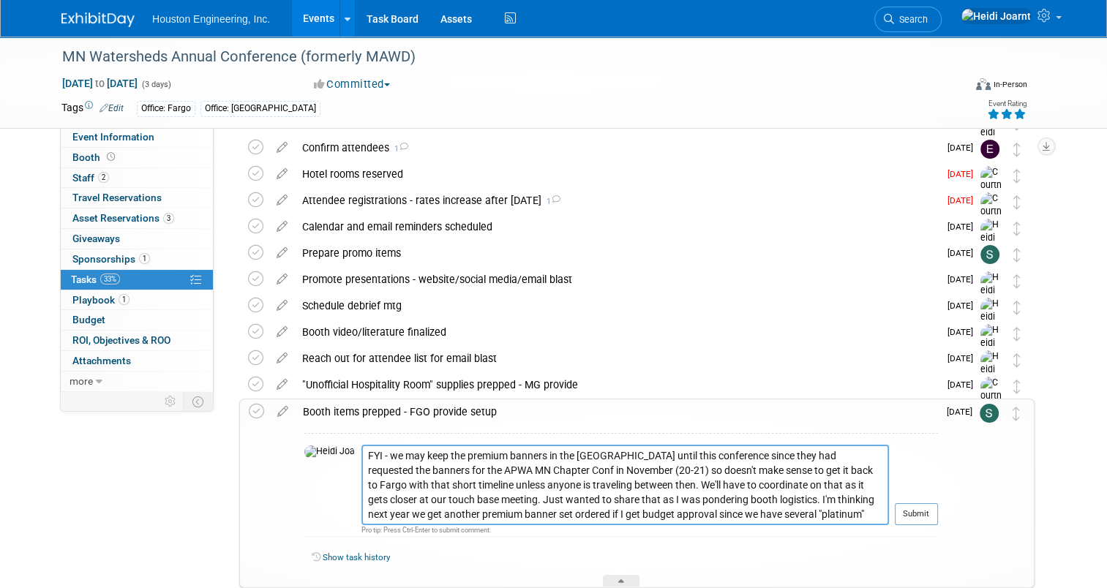
drag, startPoint x: 623, startPoint y: 514, endPoint x: 524, endPoint y: 498, distance: 100.8
click at [524, 498] on textarea "FYI - we may keep the premium banners in the MG until this conference since the…" at bounding box center [625, 485] width 528 height 80
type textarea "FYI - we may keep the premium banners in the MG until this conference since the…"
click at [938, 517] on button "Submit" at bounding box center [916, 514] width 43 height 22
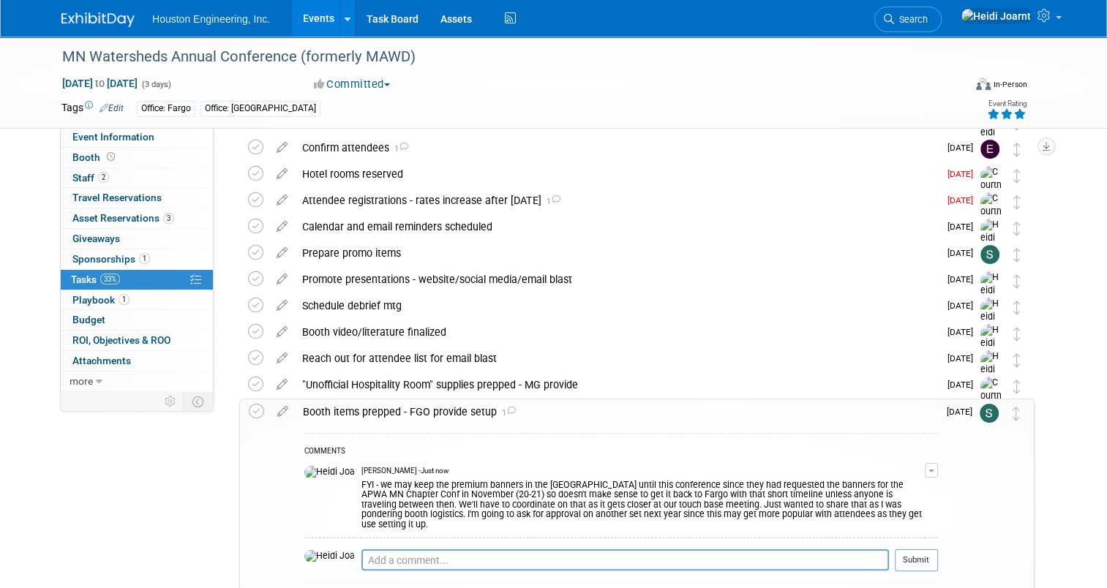
click at [934, 471] on span "button" at bounding box center [932, 471] width 6 height 3
click at [925, 490] on link "Edit Comment" at bounding box center [880, 491] width 116 height 20
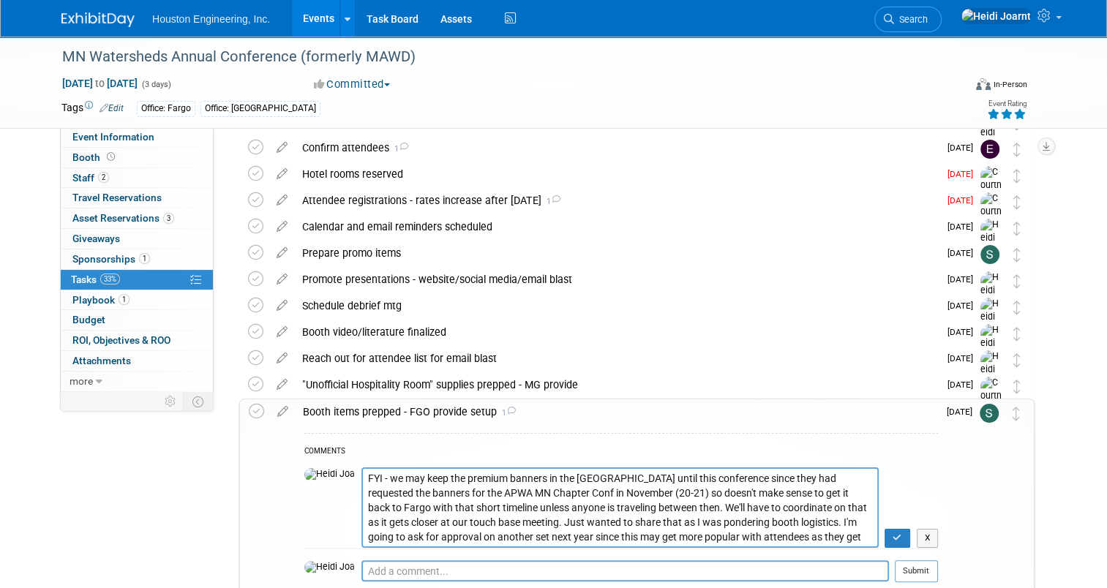
click at [556, 477] on textarea "FYI - we may keep the premium banners in the MG until this conference since the…" at bounding box center [619, 508] width 517 height 80
type textarea "FYI - we may keep the premium banners in the MG office until this conference si…"
click at [910, 536] on button "button" at bounding box center [898, 538] width 26 height 19
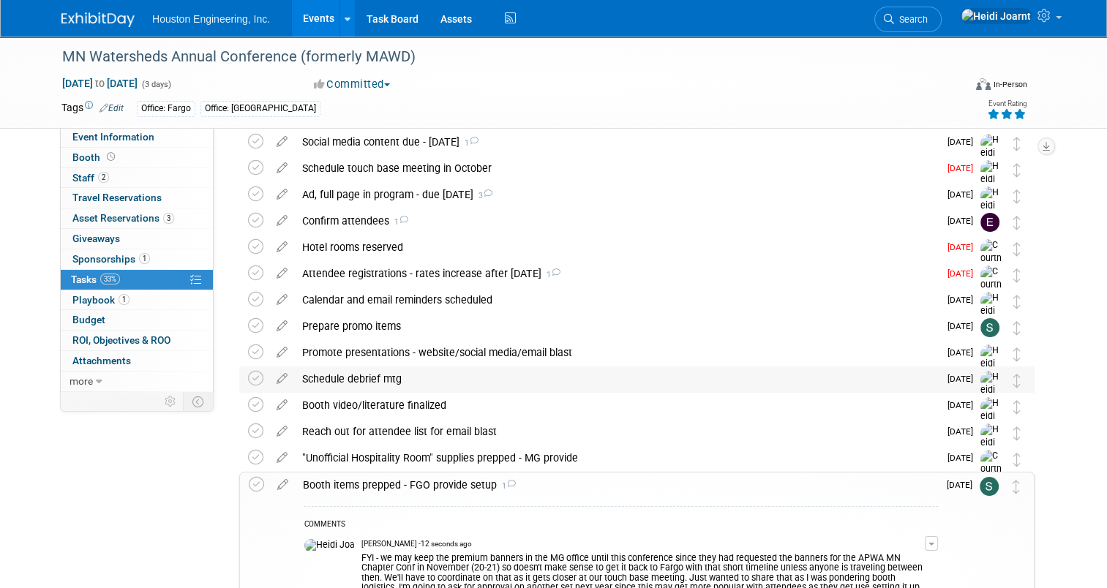
scroll to position [0, 0]
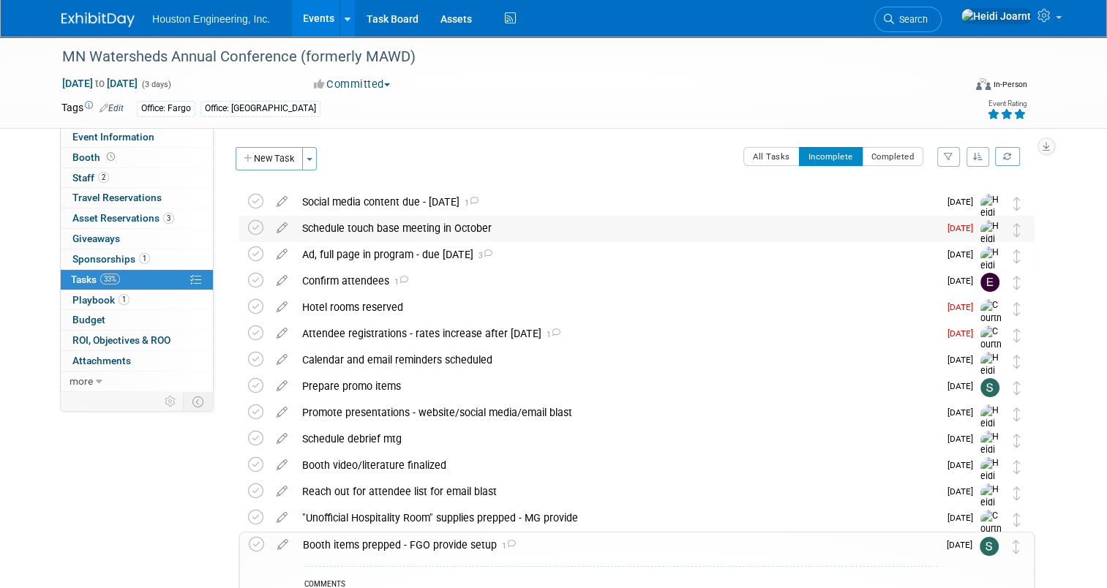
click at [495, 219] on div "Schedule touch base meeting in October" at bounding box center [617, 228] width 644 height 25
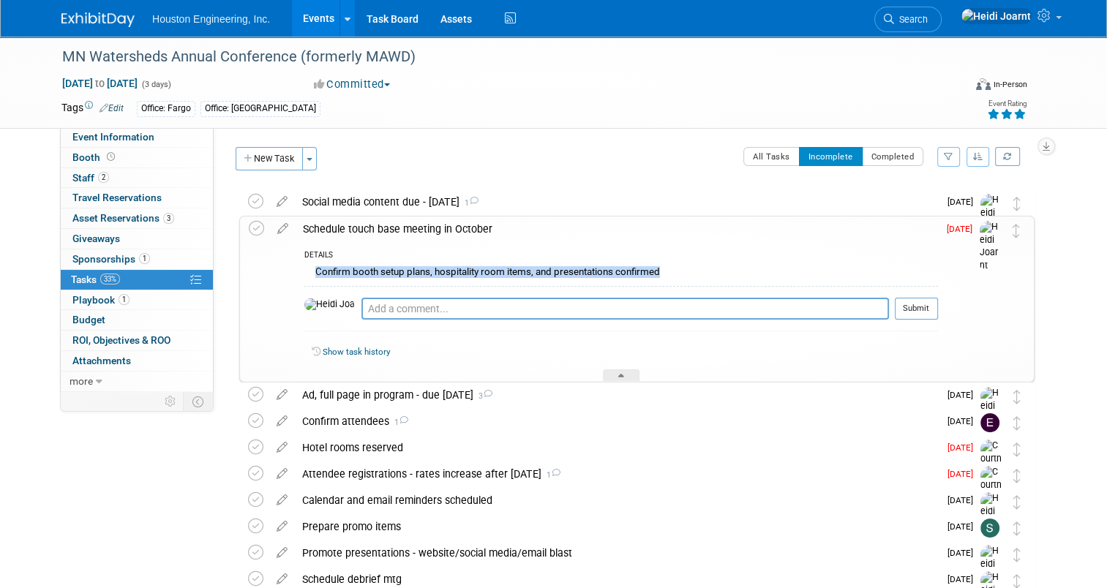
drag, startPoint x: 659, startPoint y: 269, endPoint x: 290, endPoint y: 273, distance: 368.8
click at [296, 273] on div "DETAILS Confirm booth setup plans, hospitality room items, and presentations co…" at bounding box center [617, 311] width 642 height 140
copy div "Confirm booth setup plans, hospitality room items, and presentations confirmed"
click at [618, 372] on div at bounding box center [621, 376] width 37 height 12
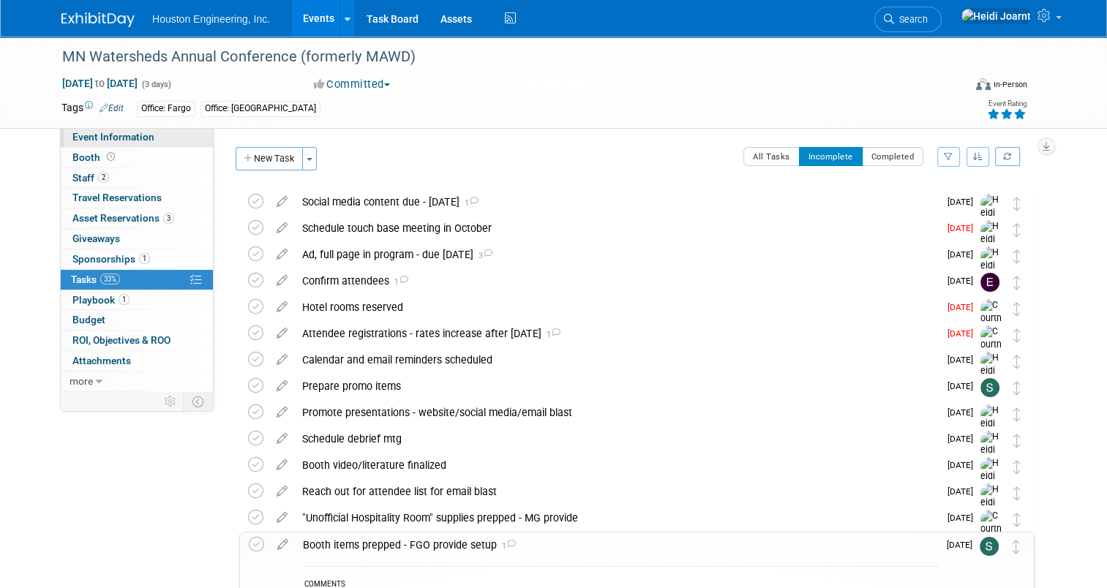
click at [130, 135] on span "Event Information" at bounding box center [113, 137] width 82 height 12
select select "2 - Post KO/Active Planning"
select select "Yes"
select select "Water Resources"
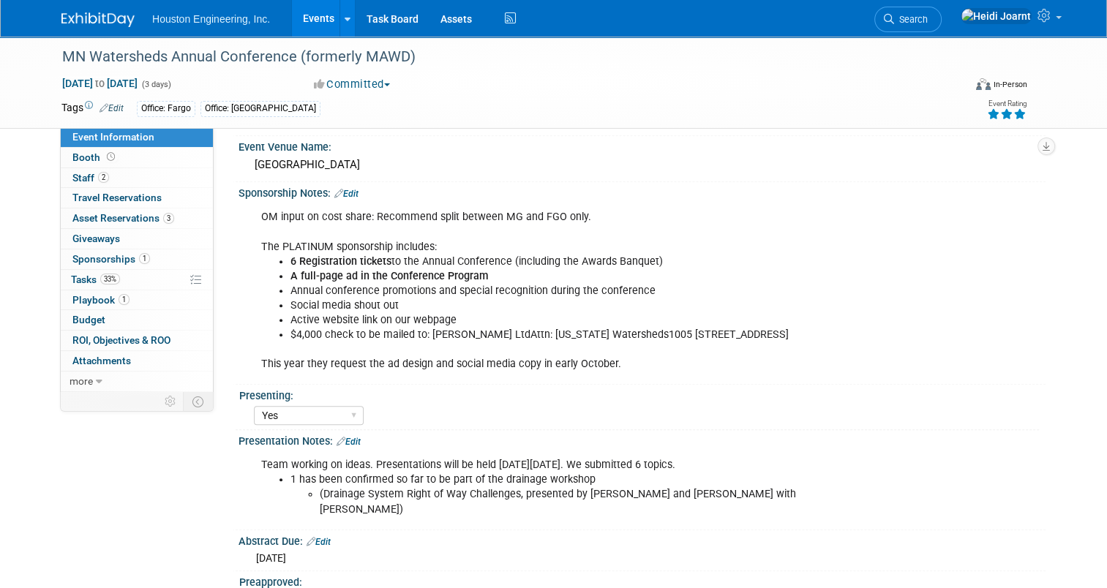
scroll to position [732, 0]
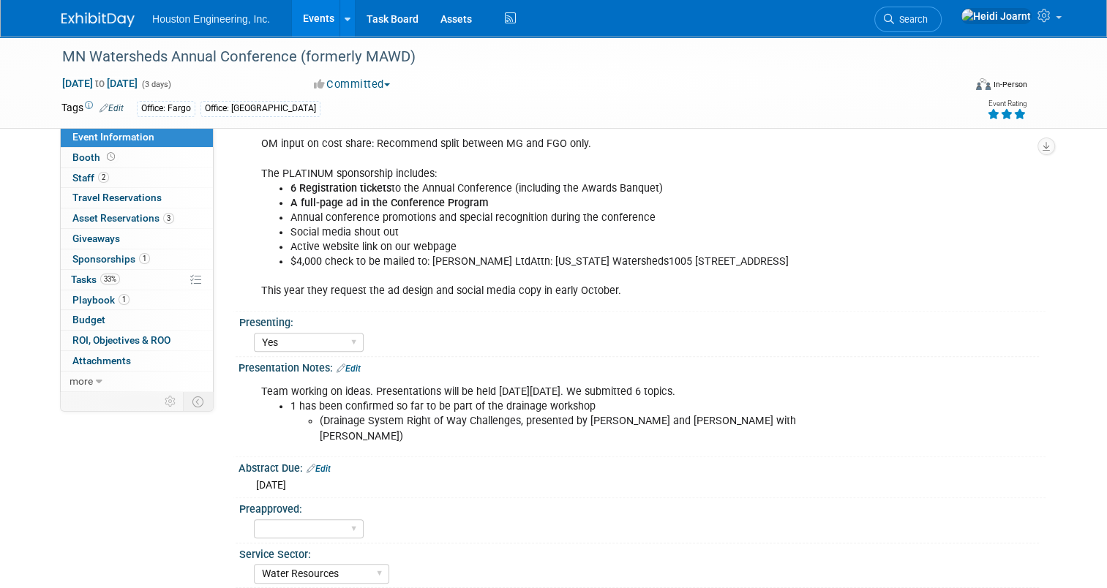
click at [340, 365] on link "Edit" at bounding box center [349, 369] width 24 height 10
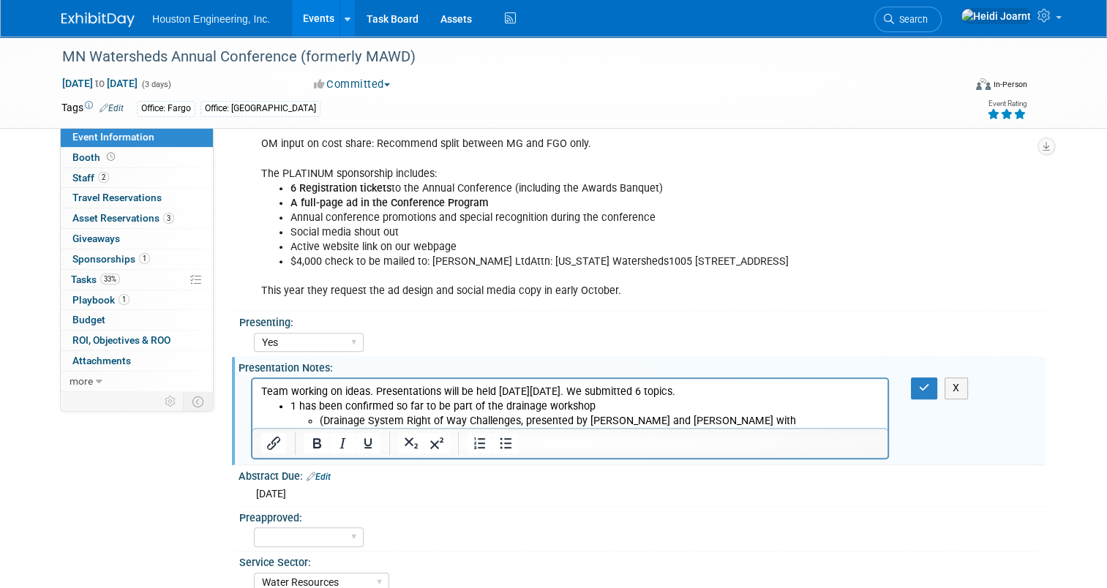
scroll to position [0, 0]
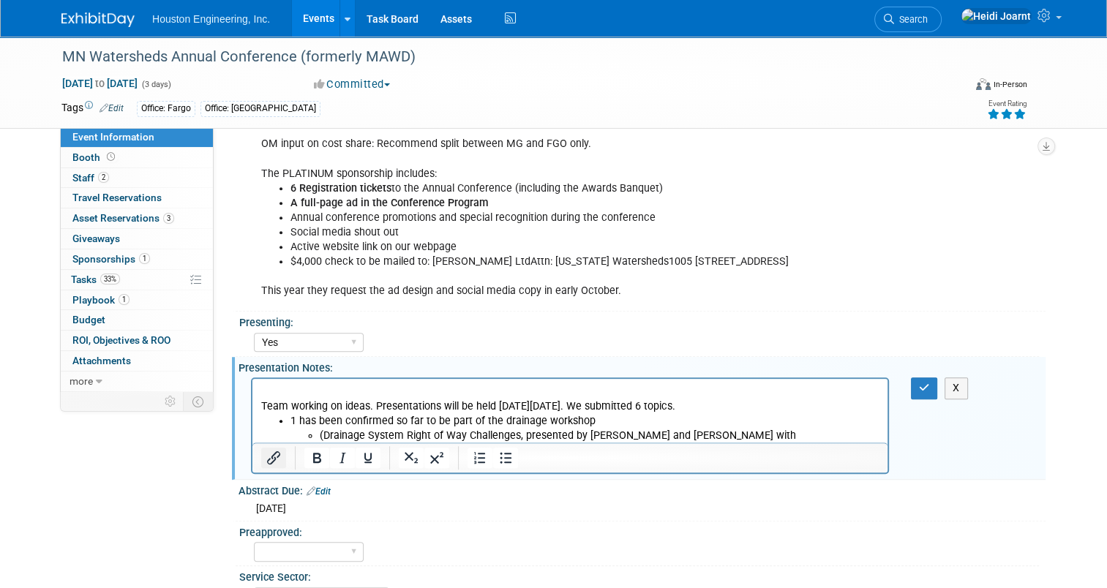
click at [273, 452] on button "Insert/edit link" at bounding box center [273, 458] width 25 height 20
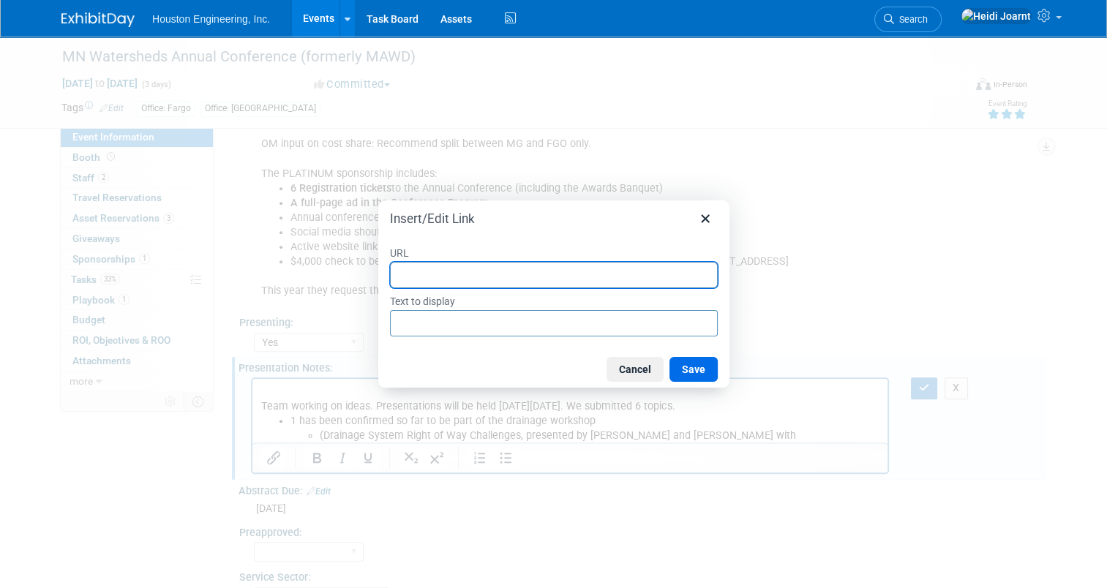
click at [454, 271] on input "URL" at bounding box center [554, 275] width 328 height 26
paste input "https://houstoneng-my.sharepoint.com/:x:/p/hjoarnt/EdkxBKjw5qFMgqFpv4RVl0sBFSw-…"
type input "https://houstoneng-my.sharepoint.com/:x:/p/hjoarnt/EdkxBKjw5qFMgqFpv4RVl0sBFSw-…"
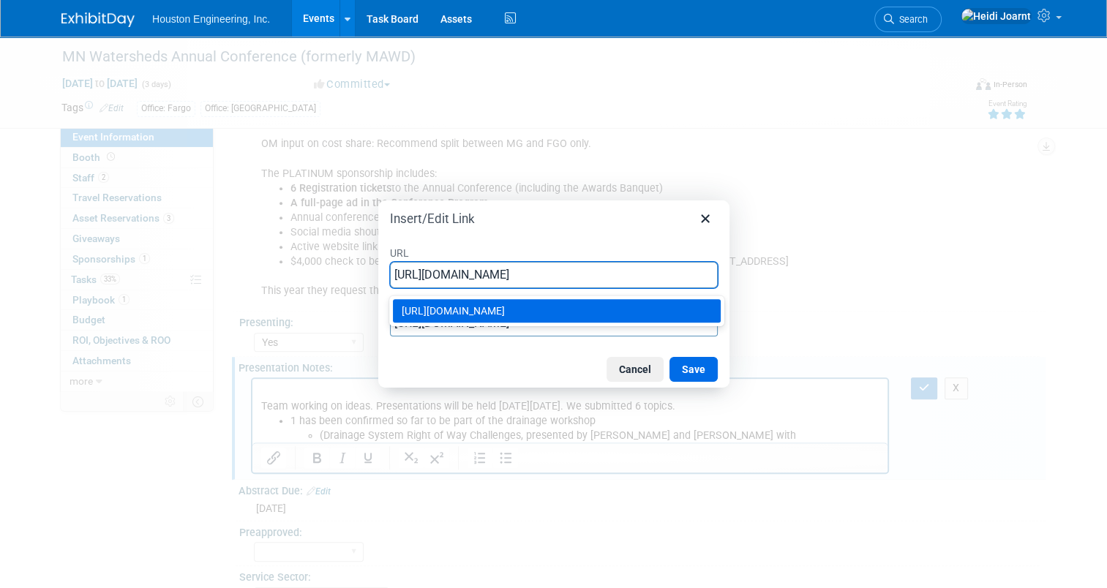
type input "https://houstoneng-my.sharepoint.com/:x:/p/hjoarnt/EdkxBKjw5qFMgqFpv4RVl0sBFSw-…"
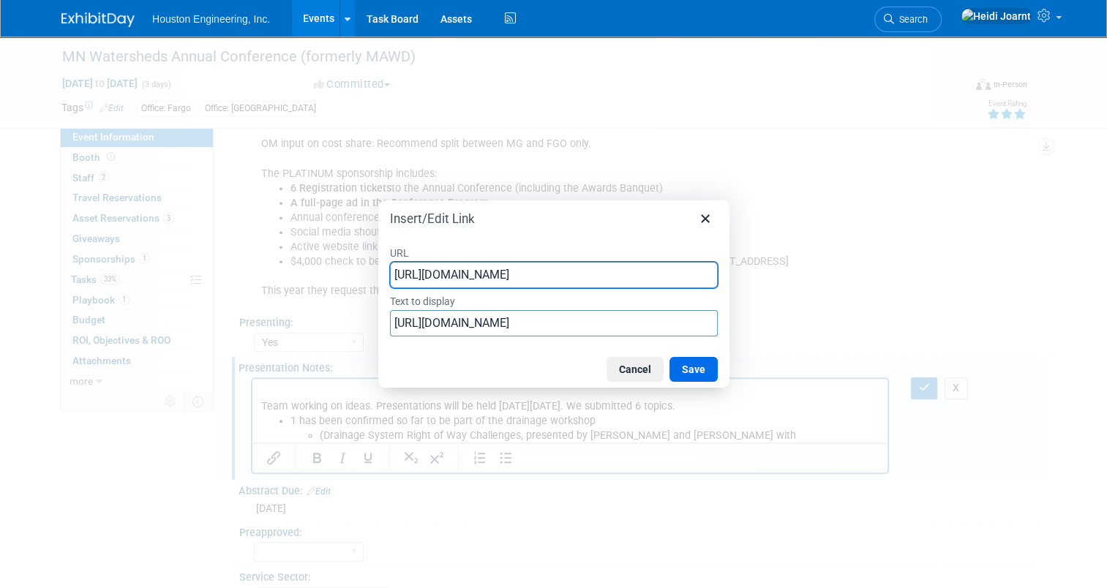
click at [510, 234] on div "URL https://houstoneng-my.sharepoint.com/:x:/p/hjoarnt/EdkxBKjw5qFMgqFpv4RVl0sB…" at bounding box center [553, 291] width 351 height 120
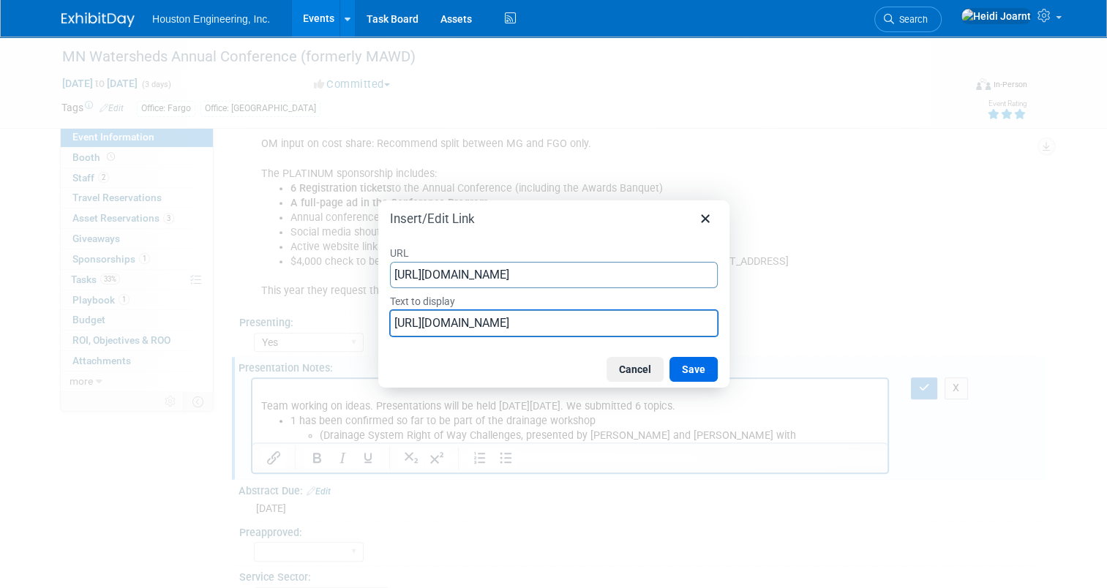
click at [469, 318] on input "https://houstoneng-my.sharepoint.com/:x:/p/hjoarnt/EdkxBKjw5qFMgqFpv4RVl0sBFSw-…" at bounding box center [554, 323] width 328 height 26
type input "Presentation Spreadsheet"
click at [700, 372] on button "Save" at bounding box center [694, 369] width 48 height 25
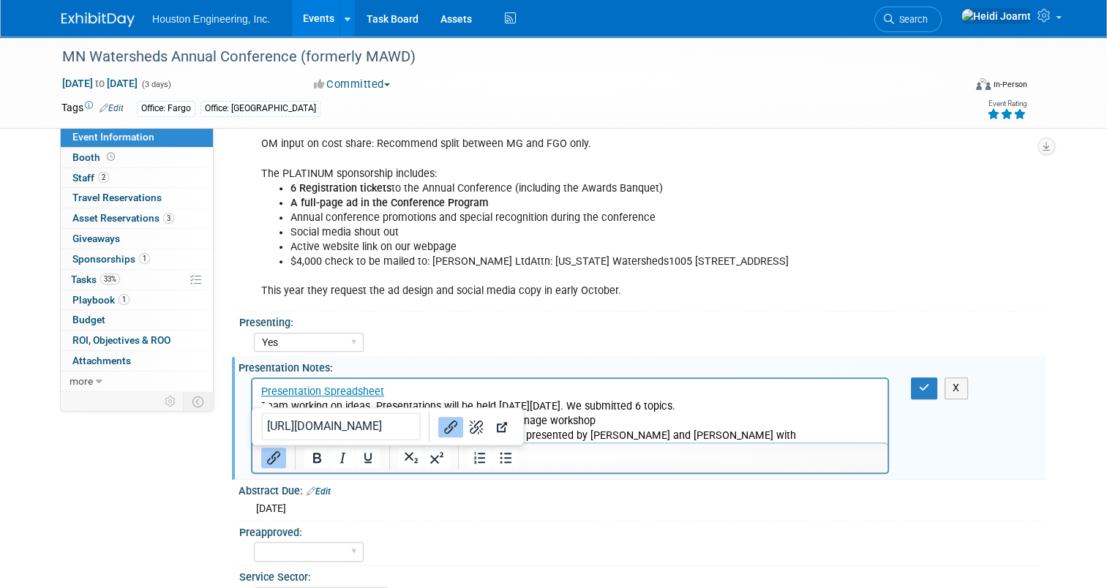
click at [723, 404] on p "Team working on ideas. Presentations will be held on Thursday, December 4, 2025…" at bounding box center [570, 407] width 618 height 15
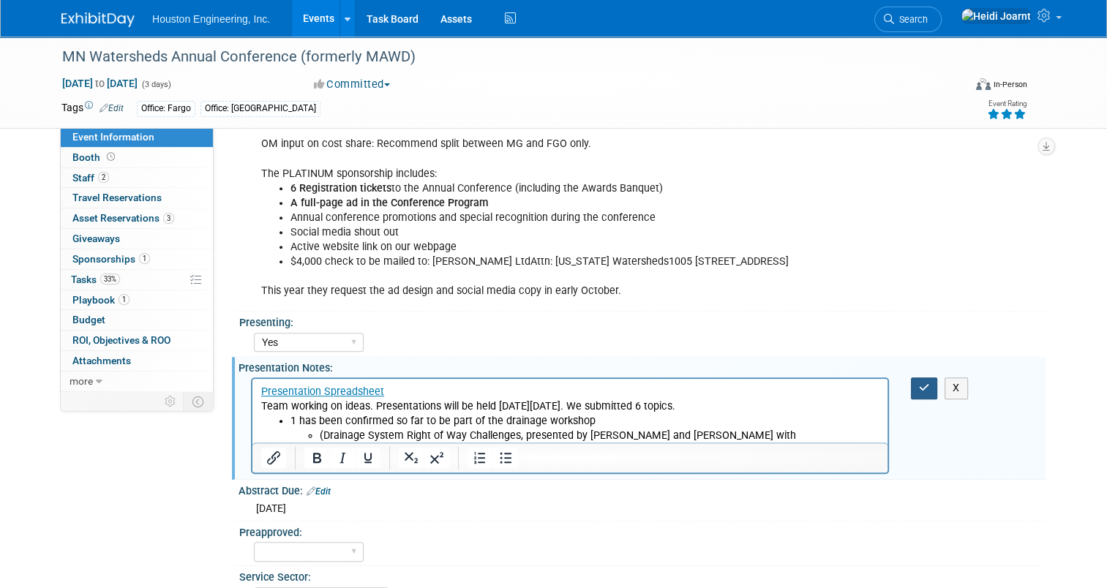
click at [930, 383] on icon "button" at bounding box center [924, 388] width 11 height 10
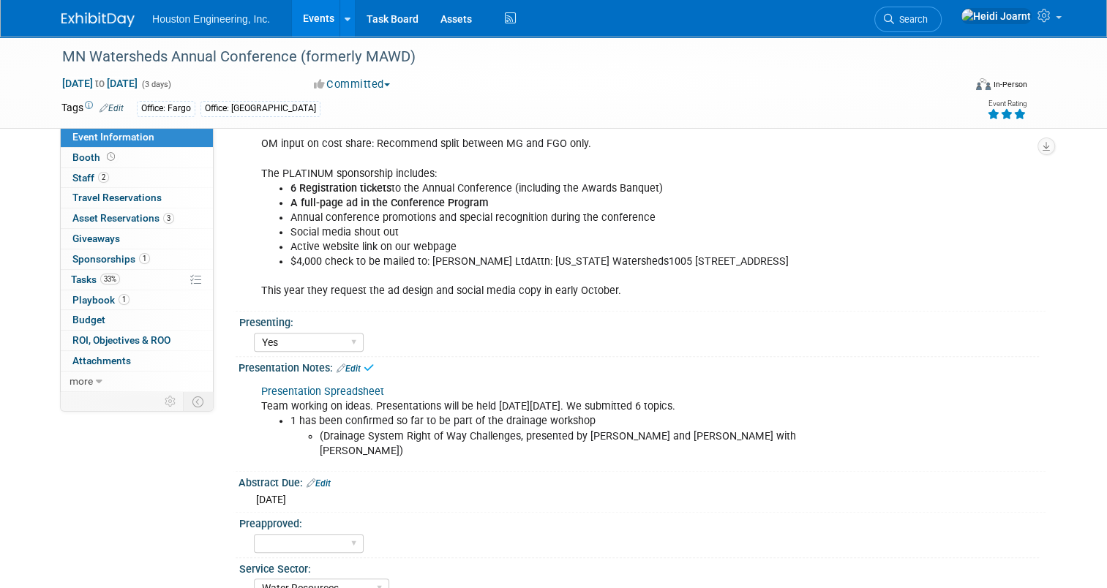
scroll to position [754, 0]
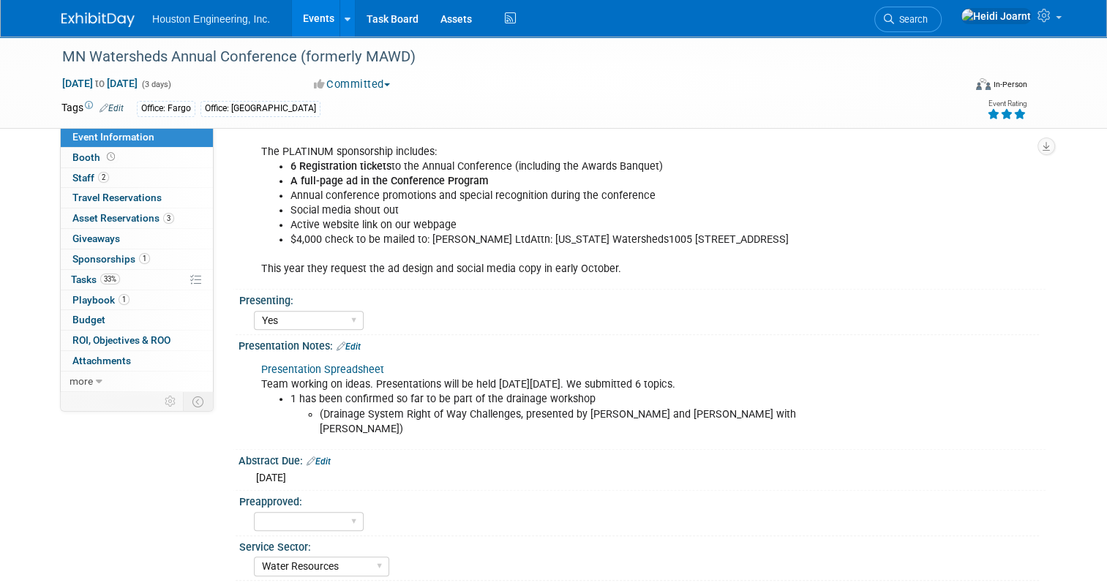
click at [350, 342] on link "Edit" at bounding box center [349, 347] width 24 height 10
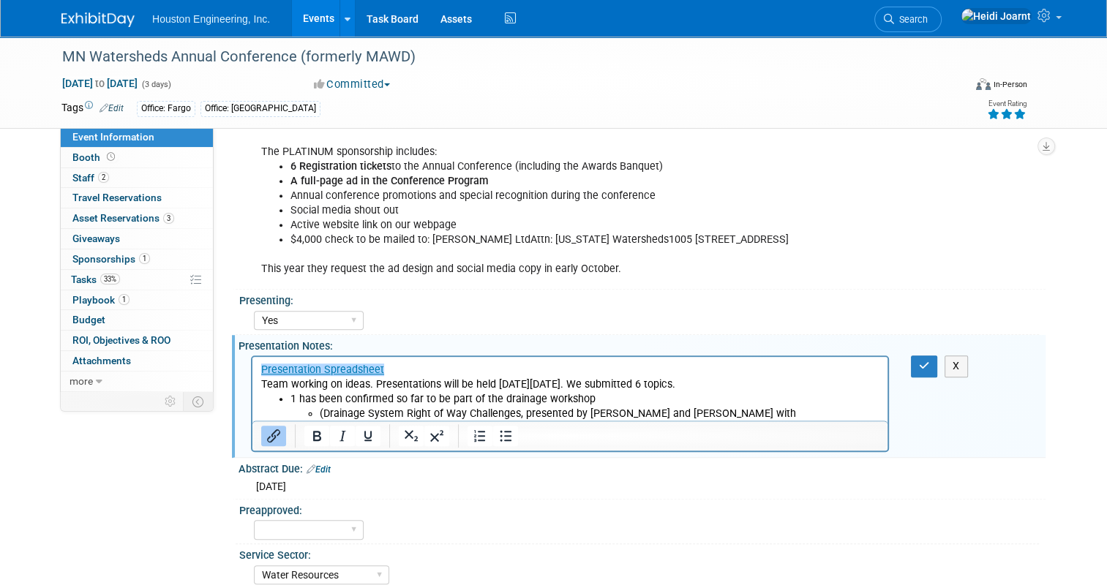
scroll to position [0, 0]
click at [808, 418] on li "(Drainage System Right of Way Challenges, presented by Chris O and John Kolb wi…" at bounding box center [600, 421] width 560 height 29
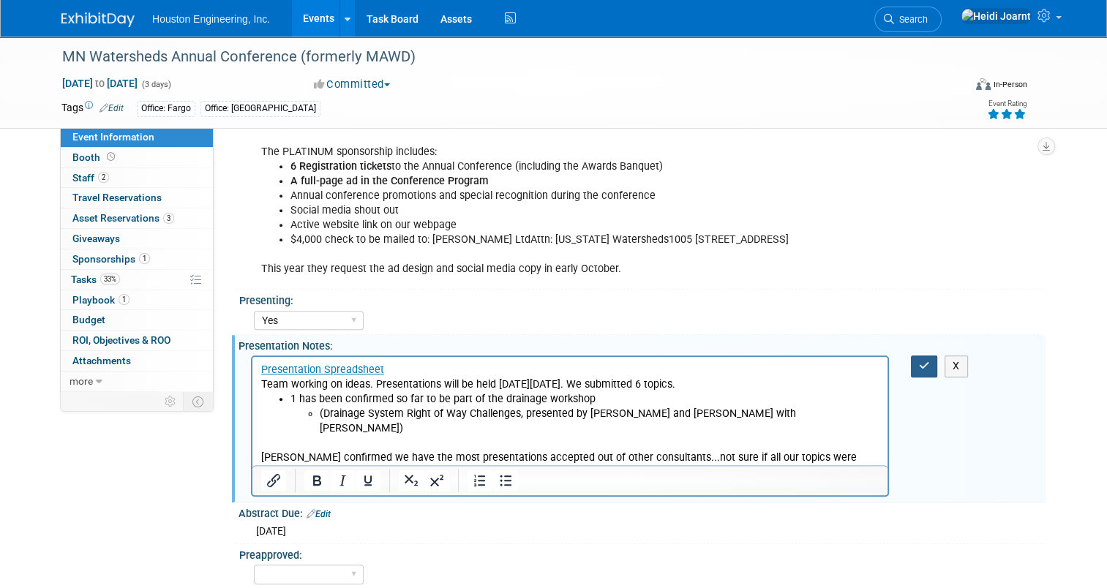
click at [937, 366] on button "button" at bounding box center [924, 366] width 27 height 21
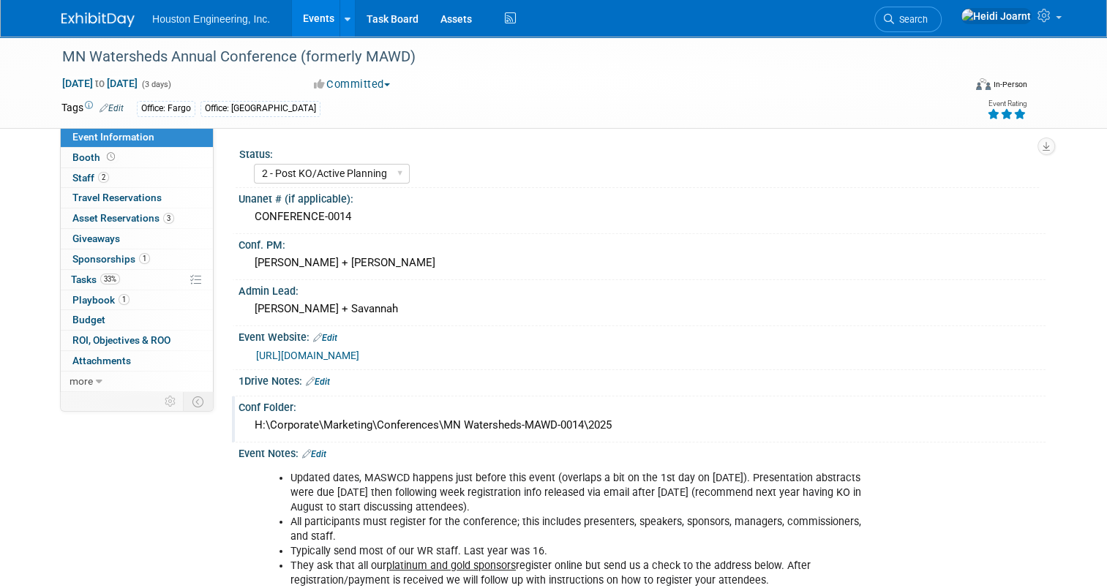
drag, startPoint x: 608, startPoint y: 424, endPoint x: 242, endPoint y: 423, distance: 365.9
click at [250, 423] on div "H:\Corporate\Marketing\Conferences\MN Watersheds-MAWD-0014\2025" at bounding box center [642, 425] width 785 height 23
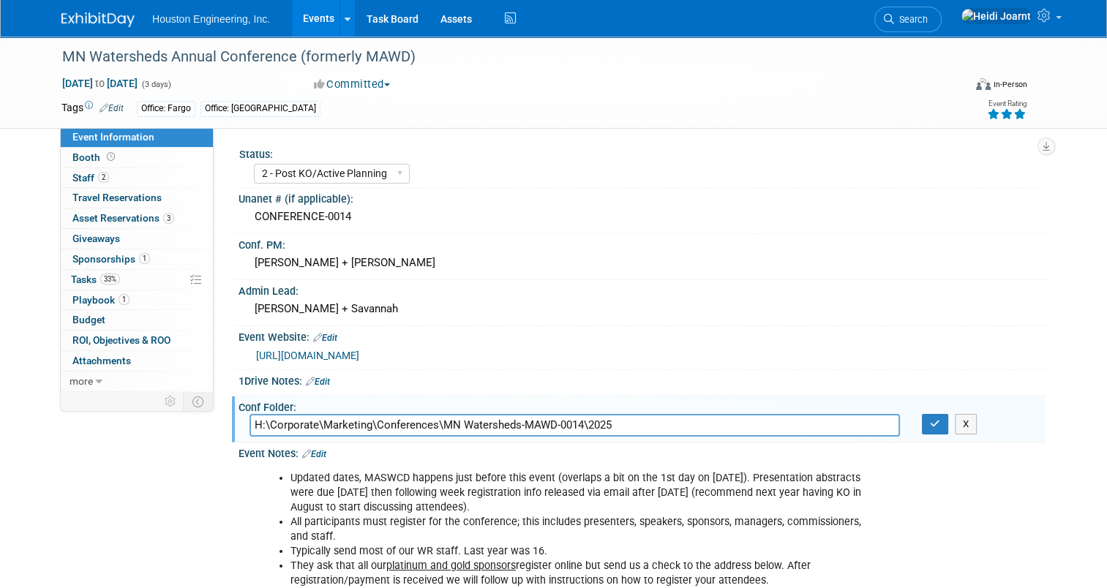
click at [547, 430] on input "H:\Corporate\Marketing\Conferences\MN Watersheds-MAWD-0014\2025" at bounding box center [575, 425] width 650 height 23
click at [936, 421] on icon "button" at bounding box center [935, 424] width 10 height 10
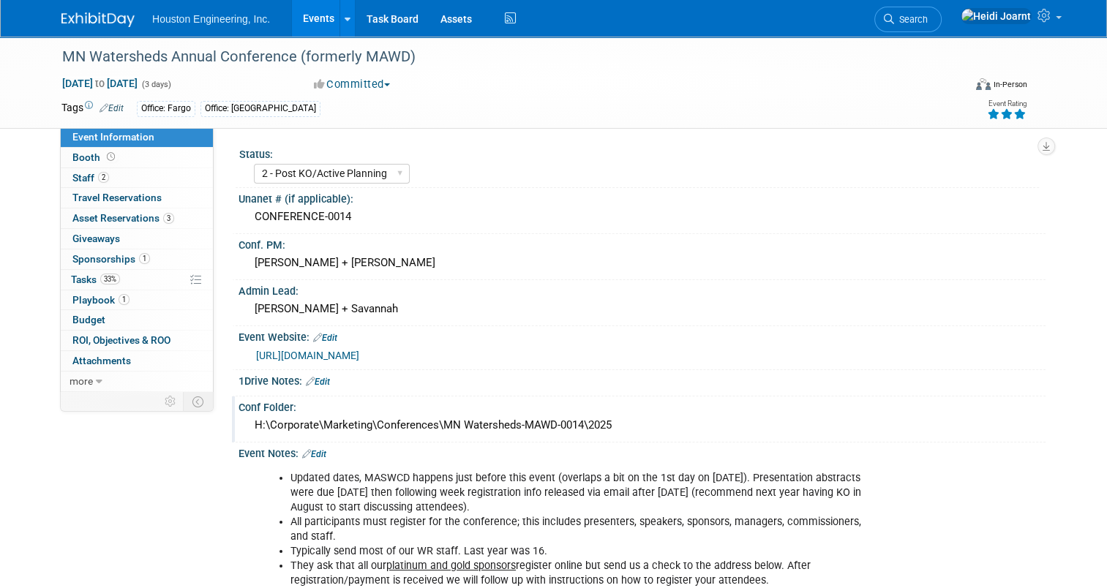
click at [316, 377] on link "Edit" at bounding box center [318, 382] width 24 height 10
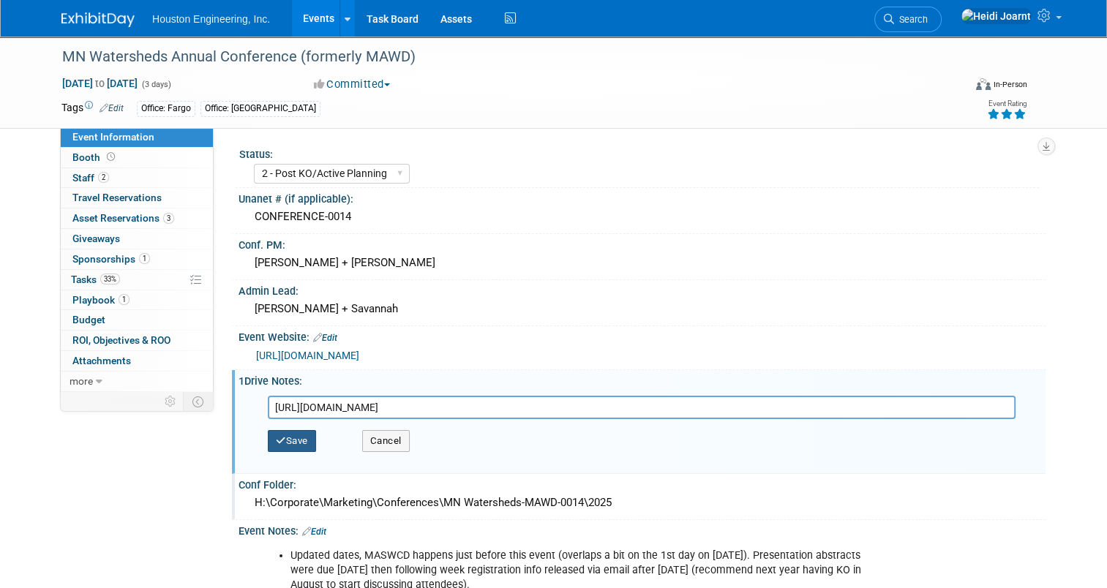
type input "https://houstoneng-my.sharepoint.com/:x:/p/hjoarnt/EVI5GYBC1rZGrAG0-Ws8ISgBMbih…"
click at [278, 440] on button "Save" at bounding box center [292, 441] width 48 height 22
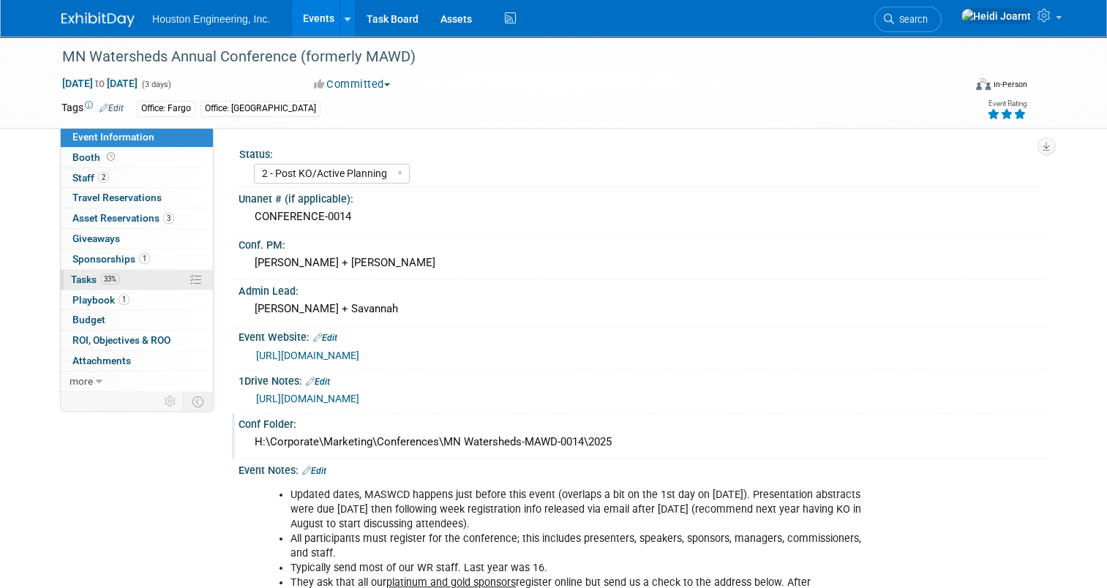
click at [123, 280] on link "33% Tasks 33%" at bounding box center [137, 280] width 152 height 20
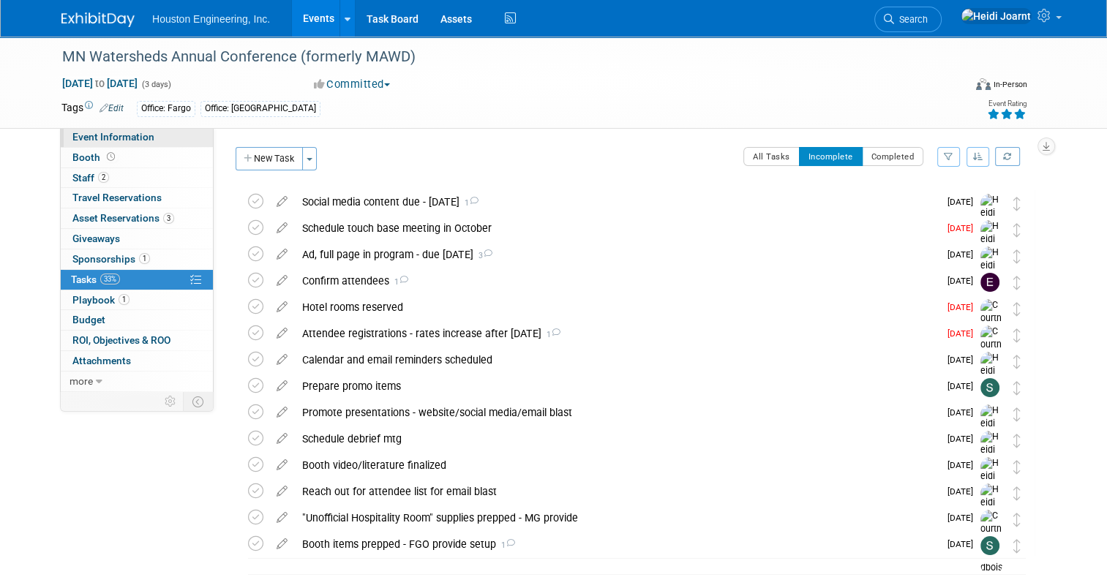
click at [133, 134] on span "Event Information" at bounding box center [113, 137] width 82 height 12
select select "2 - Post KO/Active Planning"
select select "Yes"
select select "Water Resources"
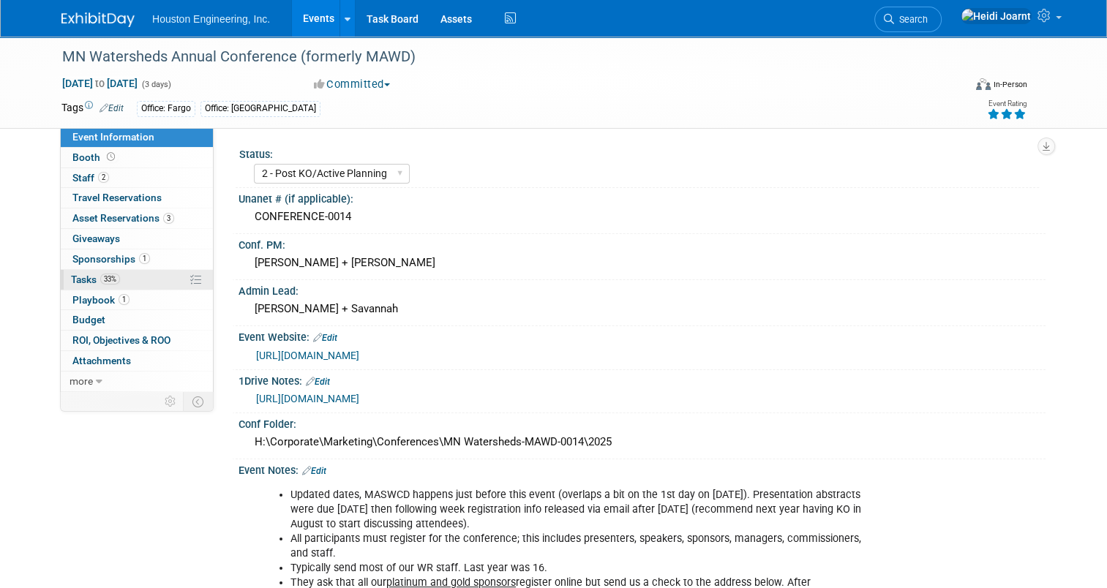
click at [129, 271] on link "33% Tasks 33%" at bounding box center [137, 280] width 152 height 20
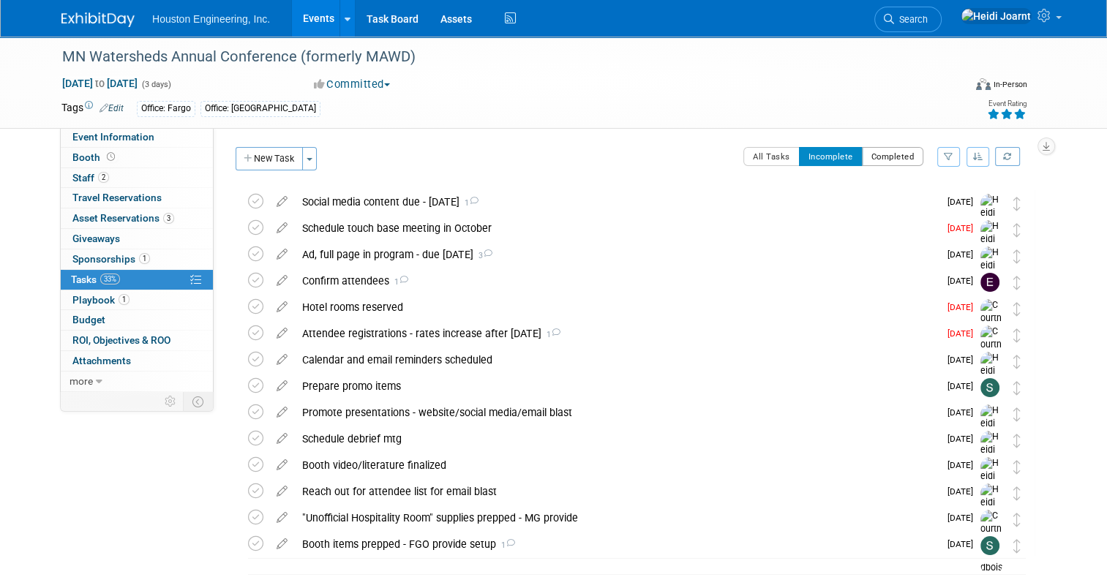
click at [912, 156] on button "Completed" at bounding box center [893, 156] width 62 height 19
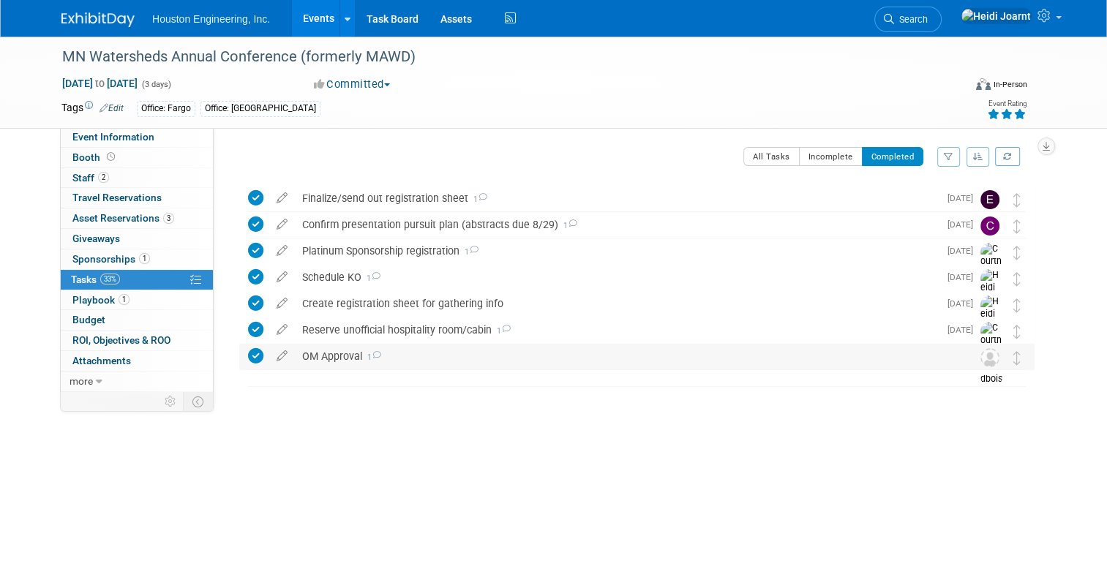
click at [433, 363] on div "OM Approval 1" at bounding box center [623, 356] width 656 height 25
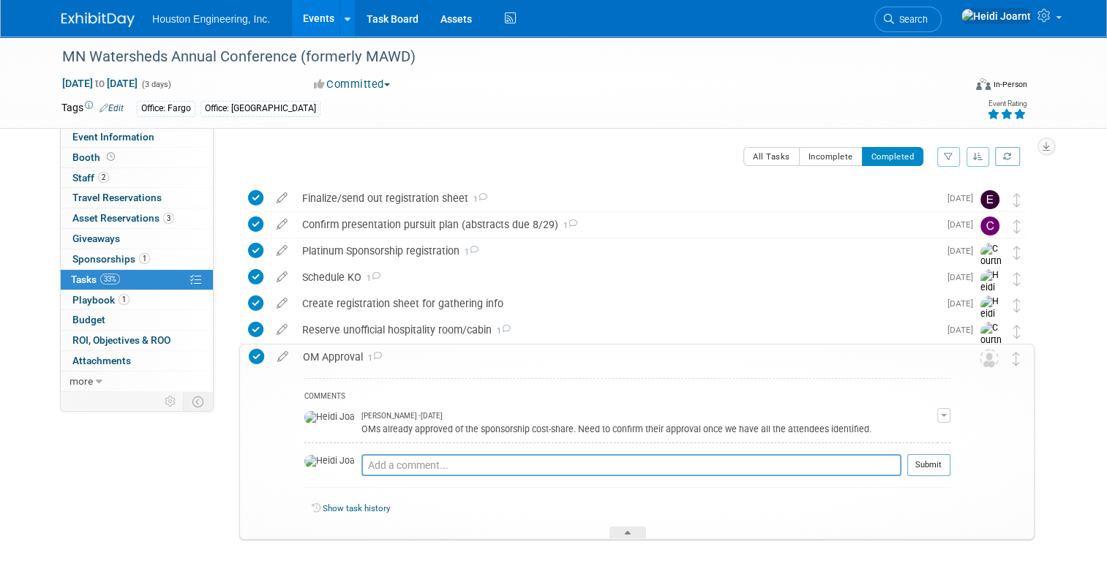
click at [433, 363] on div "OM Approval 1" at bounding box center [623, 357] width 655 height 25
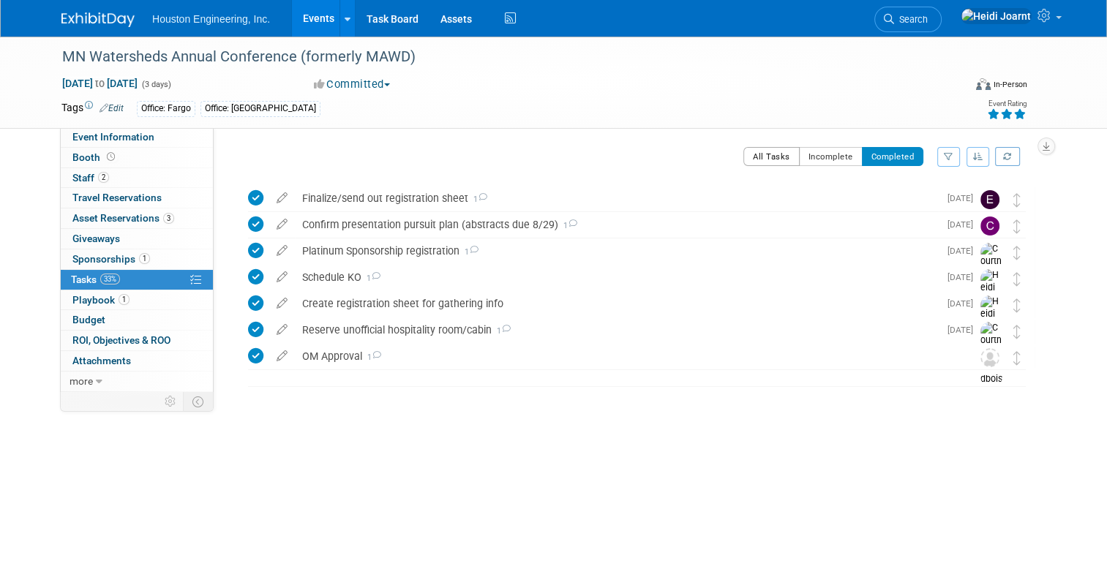
click at [775, 159] on button "All Tasks" at bounding box center [771, 156] width 56 height 19
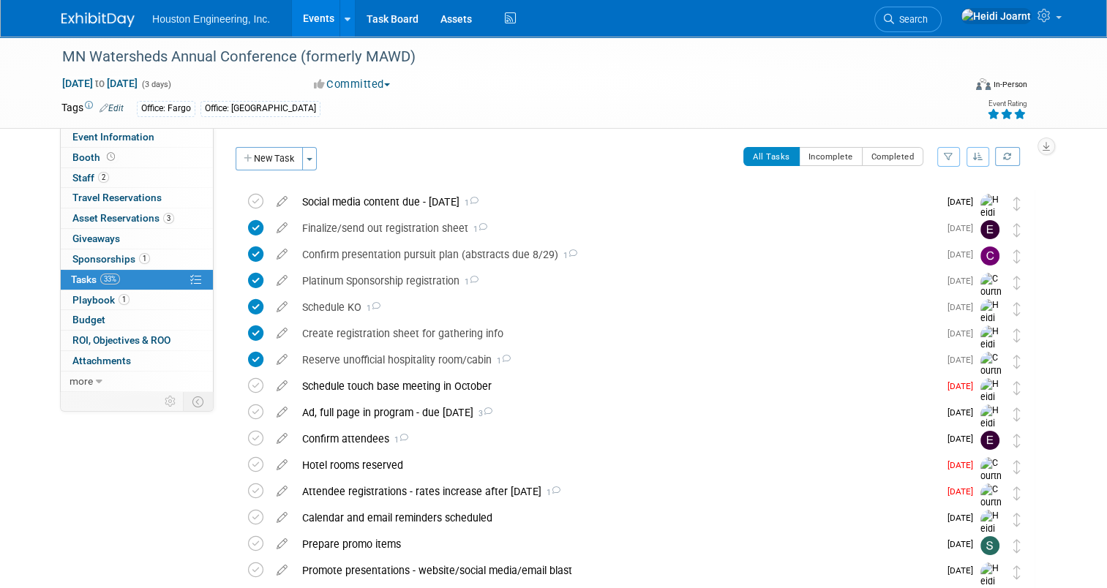
click at [156, 122] on div "MN Watersheds Annual Conference (formerly MAWD) Dec 3, 2025 to Dec 5, 2025 (3 d…" at bounding box center [553, 82] width 1006 height 91
click at [151, 129] on link "Event Information" at bounding box center [137, 137] width 152 height 20
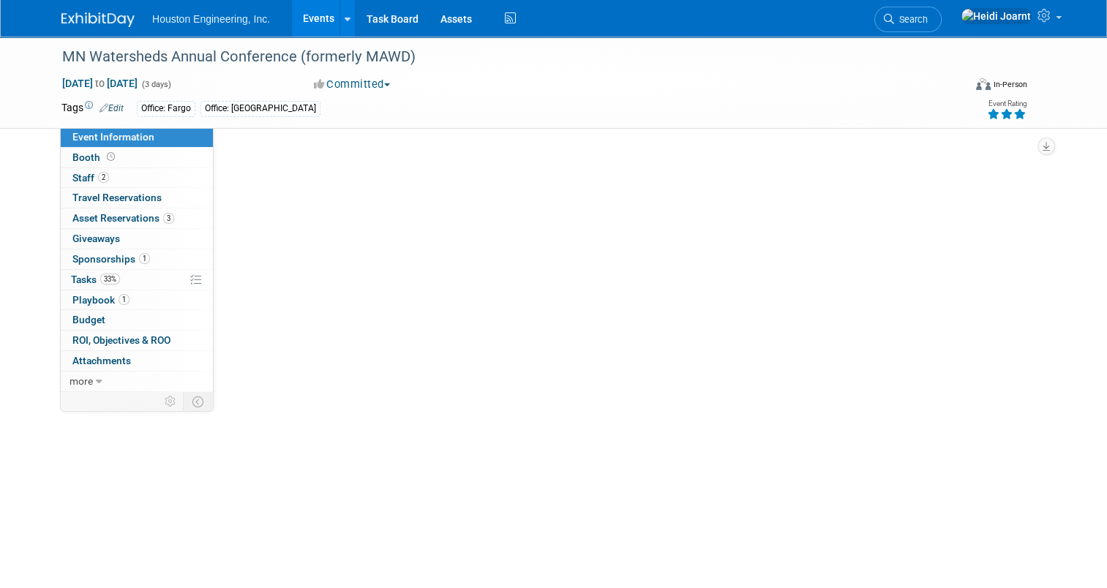
select select "2 - Post KO/Active Planning"
select select "Yes"
select select "Water Resources"
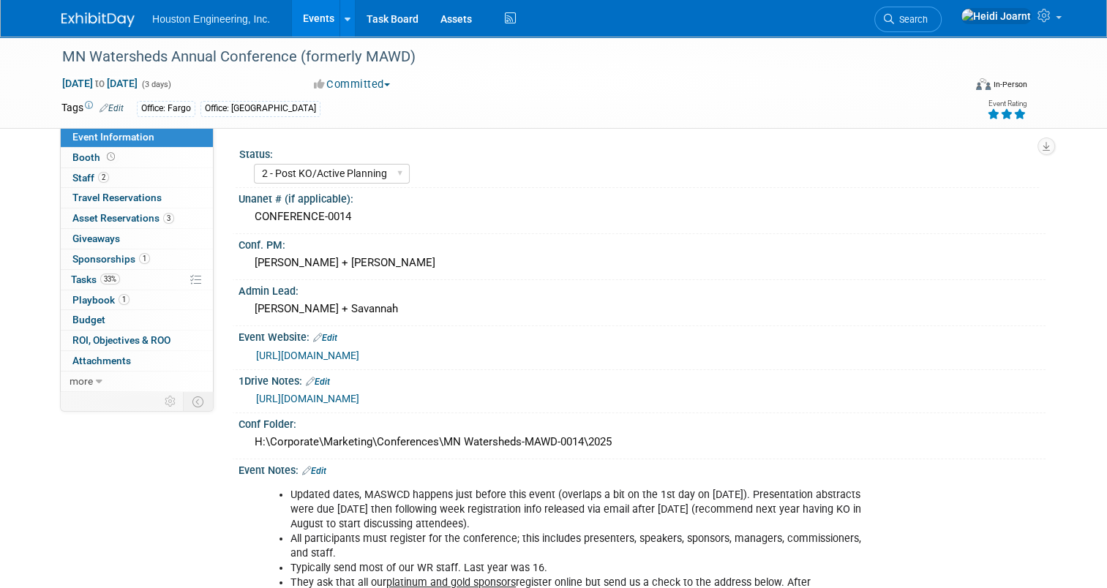
click at [359, 398] on link "https://houstoneng-my.sharepoint.com/:x:/p/hjoarnt/EVI5GYBC1rZGrAG0-Ws8ISgBMbih…" at bounding box center [307, 399] width 103 height 12
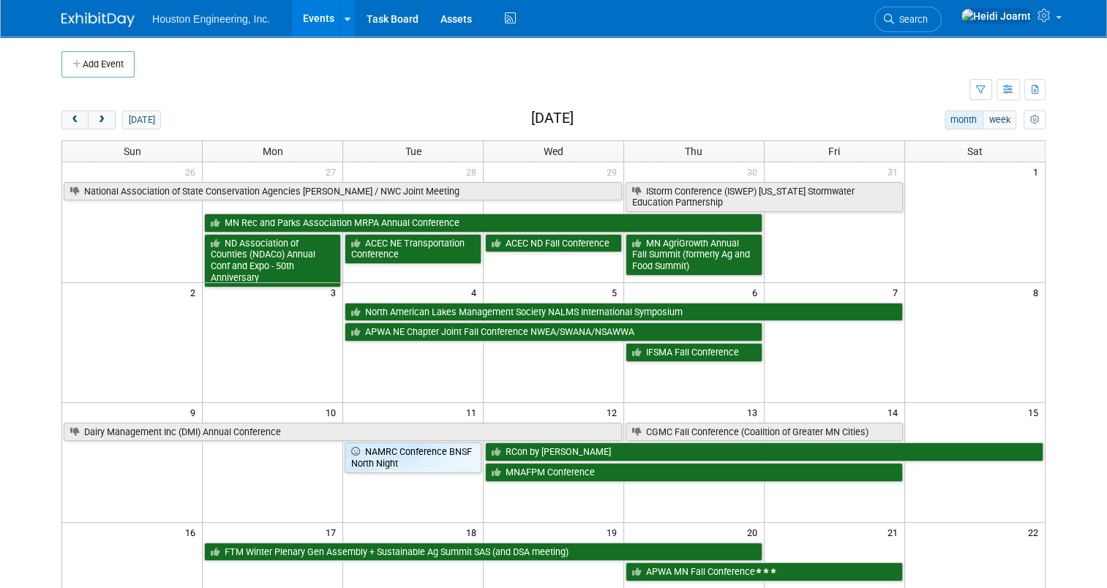
scroll to position [73, 0]
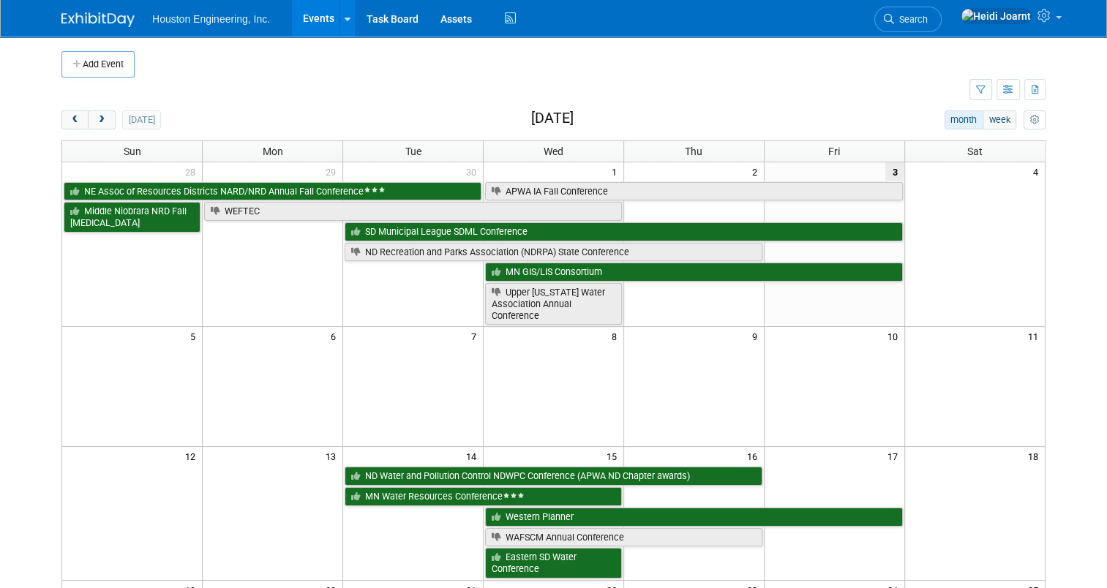
click at [99, 131] on div "today month week October 2025 Sun Mon Tue Wed Thu Fri Sat 28 29 30 1 2 3 4 NE A…" at bounding box center [553, 525] width 984 height 830
click at [95, 126] on button "next" at bounding box center [101, 119] width 27 height 19
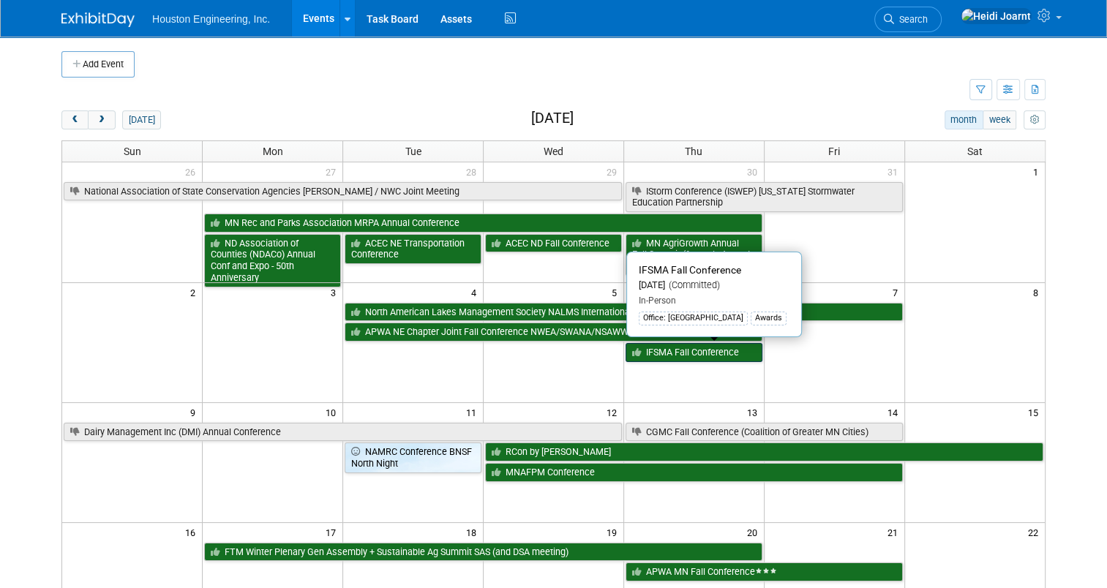
click at [663, 353] on link "IFSMA Fall Conference" at bounding box center [694, 352] width 137 height 19
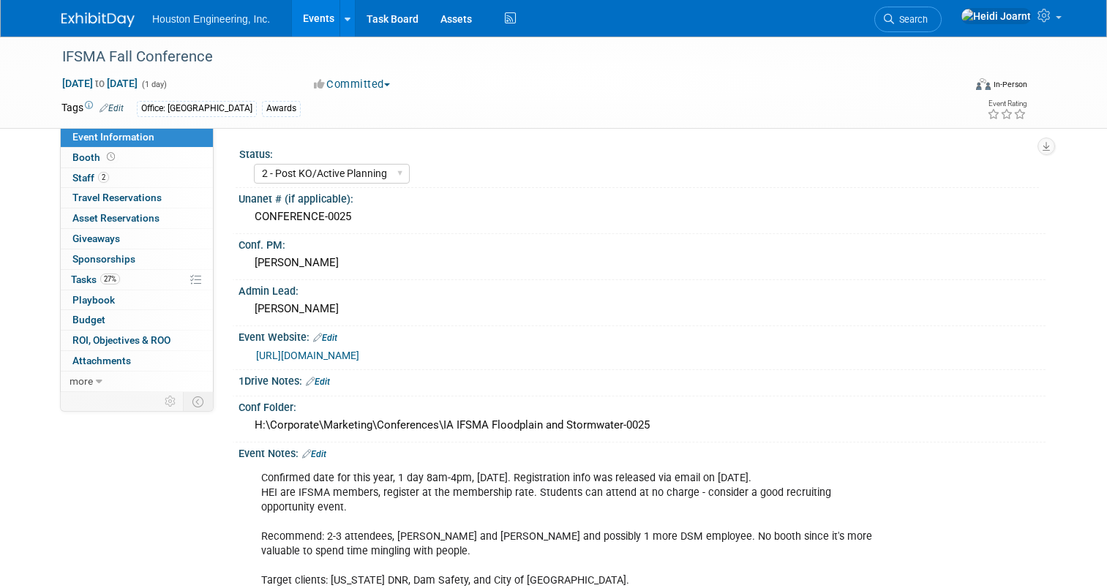
select select "2 - Post KO/Active Planning"
select select "Yes"
select select "Water Resources"
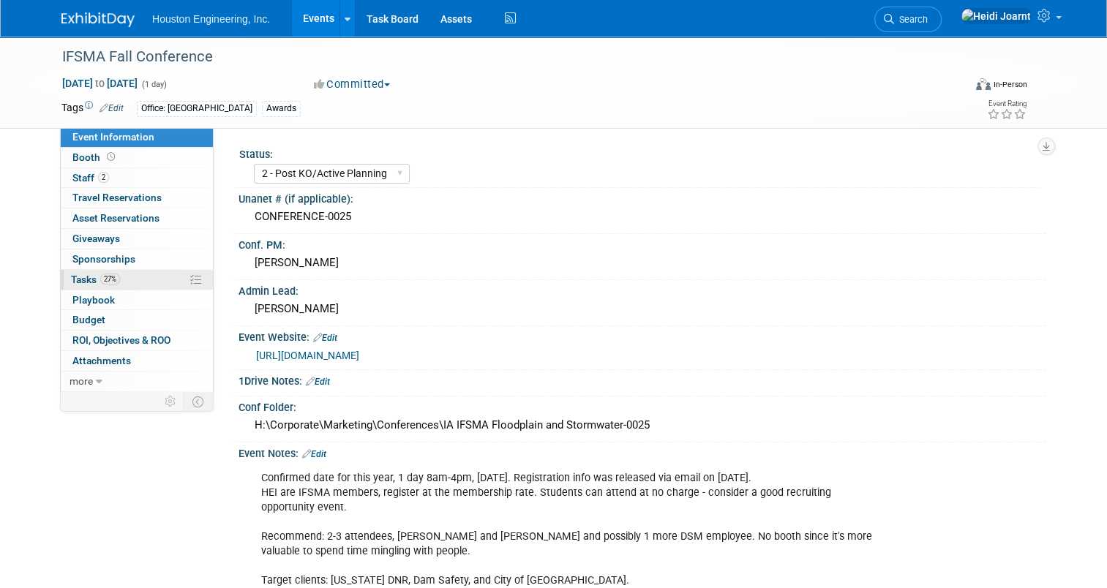
click at [126, 276] on link "27% Tasks 27%" at bounding box center [137, 280] width 152 height 20
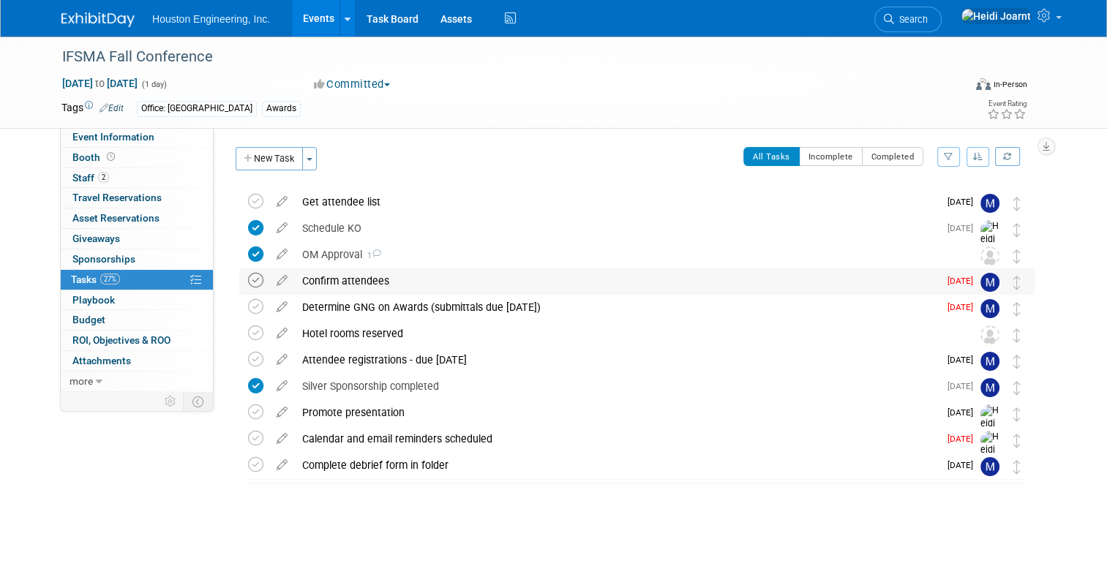
click at [248, 280] on icon at bounding box center [255, 280] width 15 height 15
click at [360, 358] on div "Attendee registrations - due Oct 15" at bounding box center [617, 360] width 644 height 25
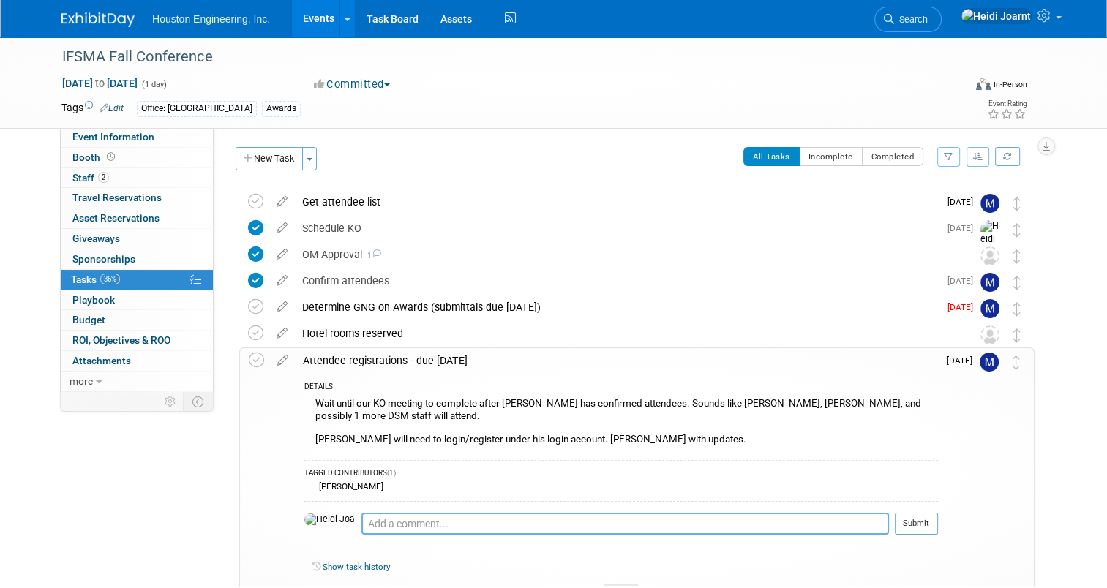
click at [399, 513] on textarea at bounding box center [625, 524] width 528 height 22
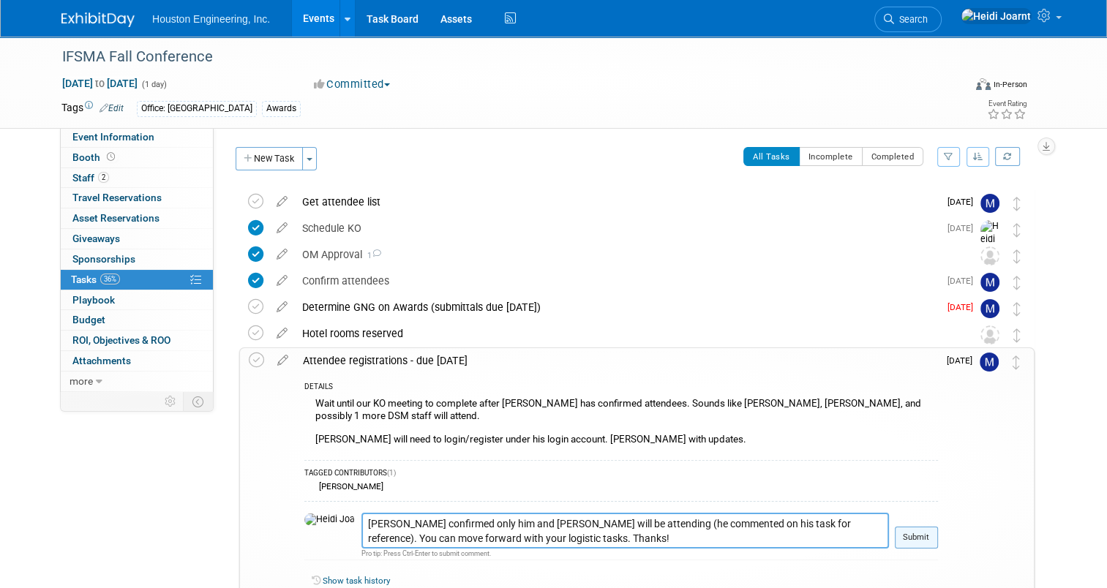
type textarea "Mark confirmed only him and Charles will be attending (he commented on his task…"
click at [918, 527] on button "Submit" at bounding box center [916, 538] width 43 height 22
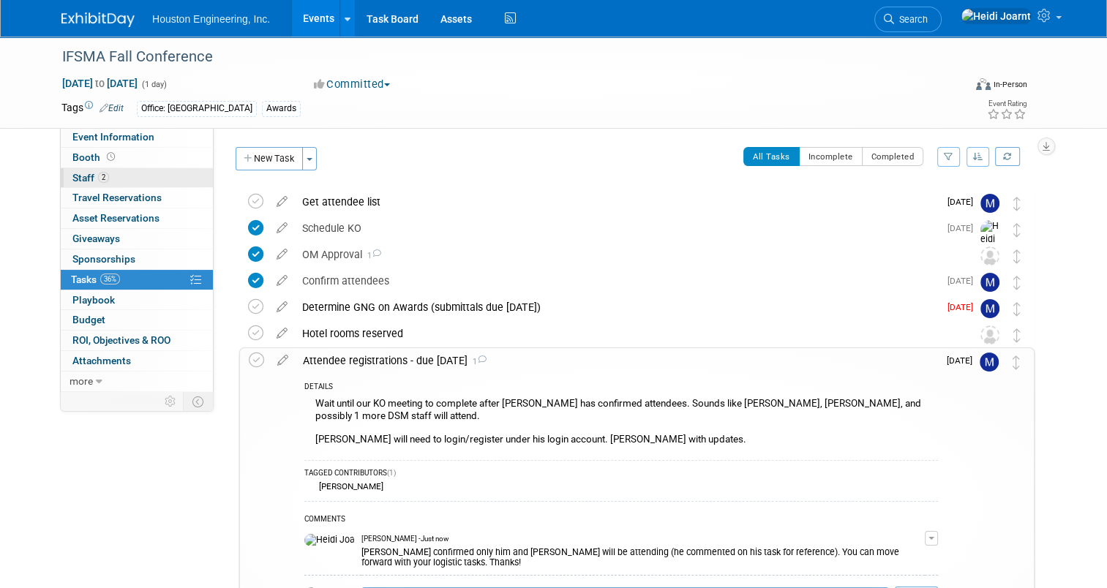
click at [121, 182] on link "2 Staff 2" at bounding box center [137, 178] width 152 height 20
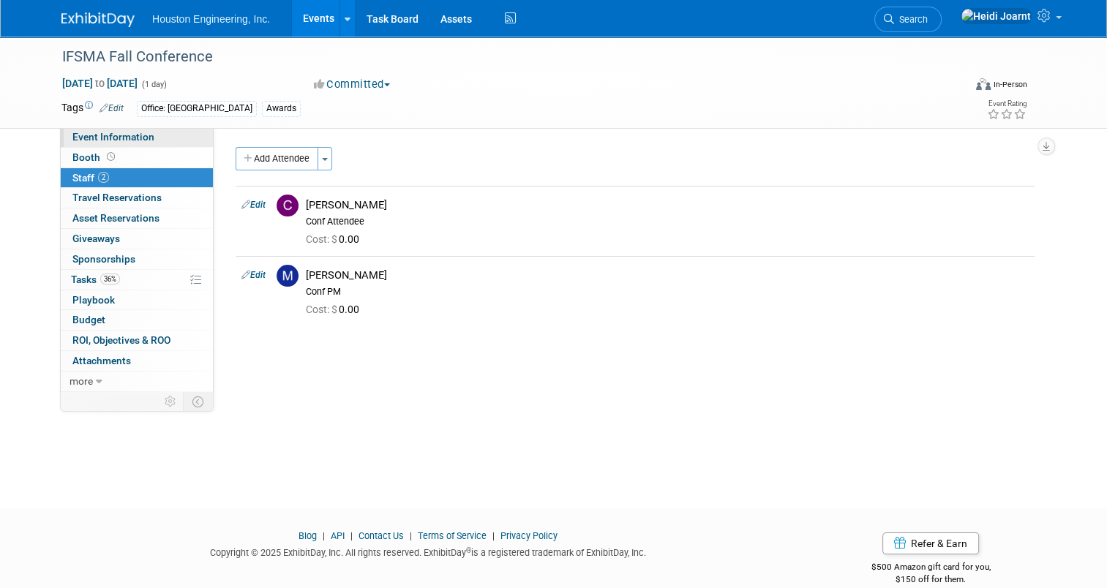
click at [124, 140] on span "Event Information" at bounding box center [113, 137] width 82 height 12
select select "2 - Post KO/Active Planning"
select select "Yes"
select select "Water Resources"
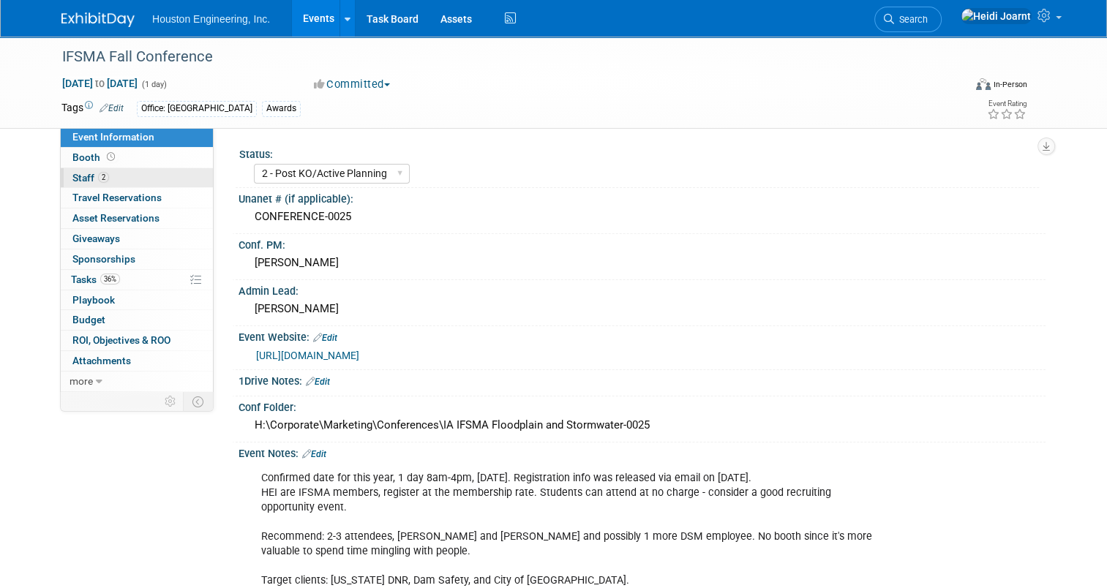
click at [120, 176] on link "2 Staff 2" at bounding box center [137, 178] width 152 height 20
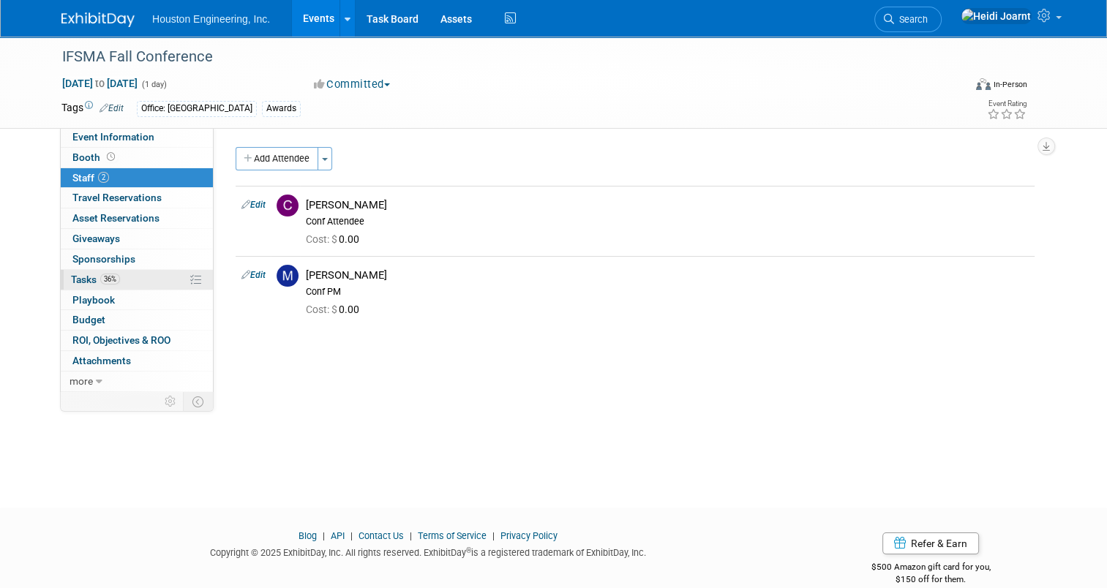
click at [109, 279] on span "36%" at bounding box center [110, 279] width 20 height 11
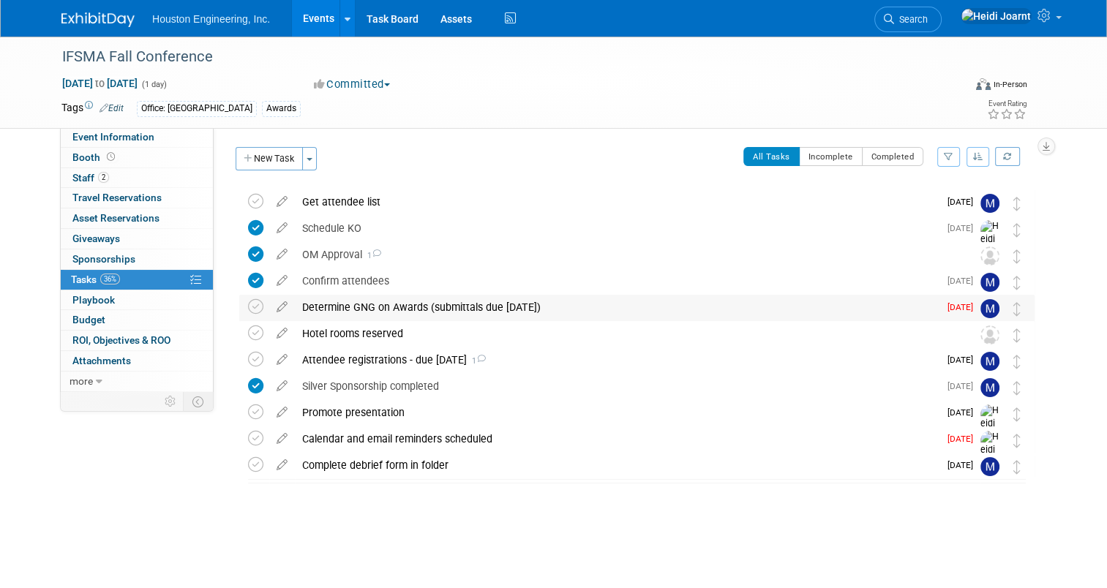
click at [733, 316] on div "Determine GNG on Awards (submittals due Oct 6)" at bounding box center [617, 307] width 644 height 25
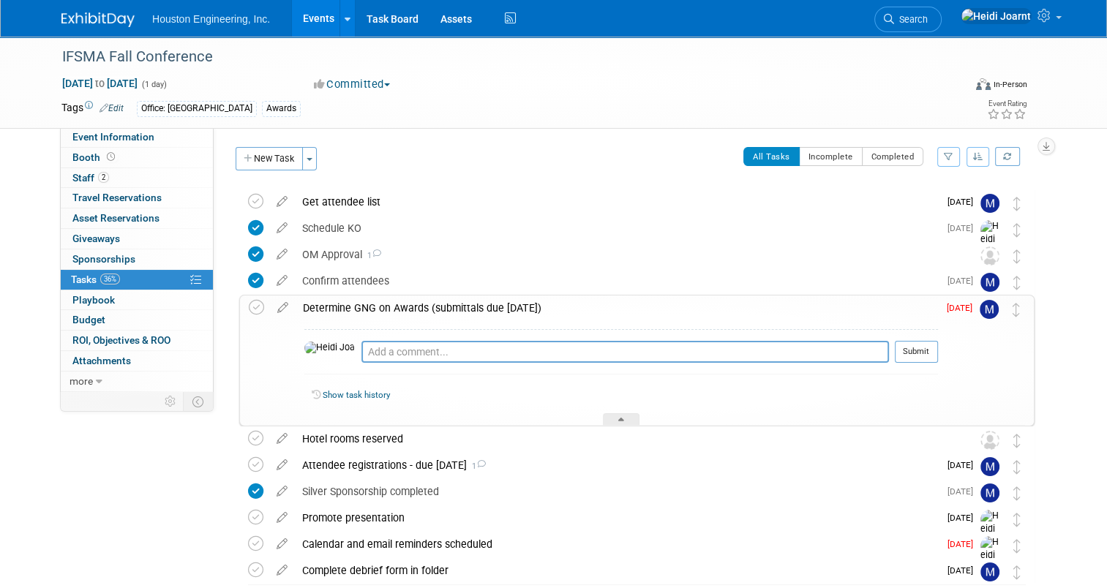
click at [341, 308] on div "Determine GNG on Awards (submittals due Oct 6)" at bounding box center [617, 308] width 642 height 25
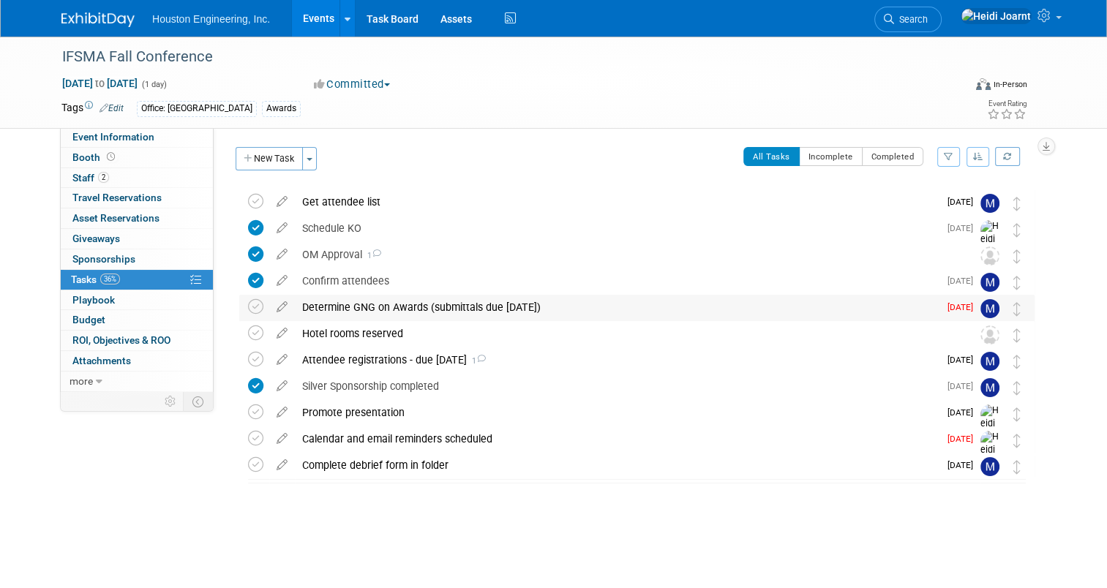
click at [341, 308] on div "Determine GNG on Awards (submittals due Oct 6)" at bounding box center [617, 307] width 644 height 25
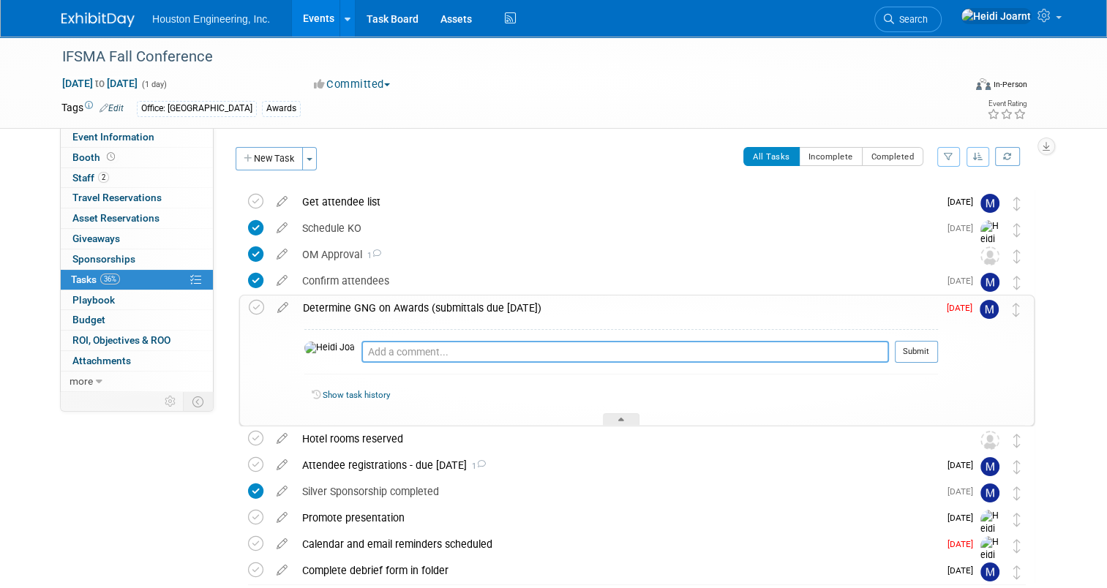
click at [427, 356] on textarea at bounding box center [625, 352] width 528 height 22
click at [134, 135] on span "Event Information" at bounding box center [113, 137] width 82 height 12
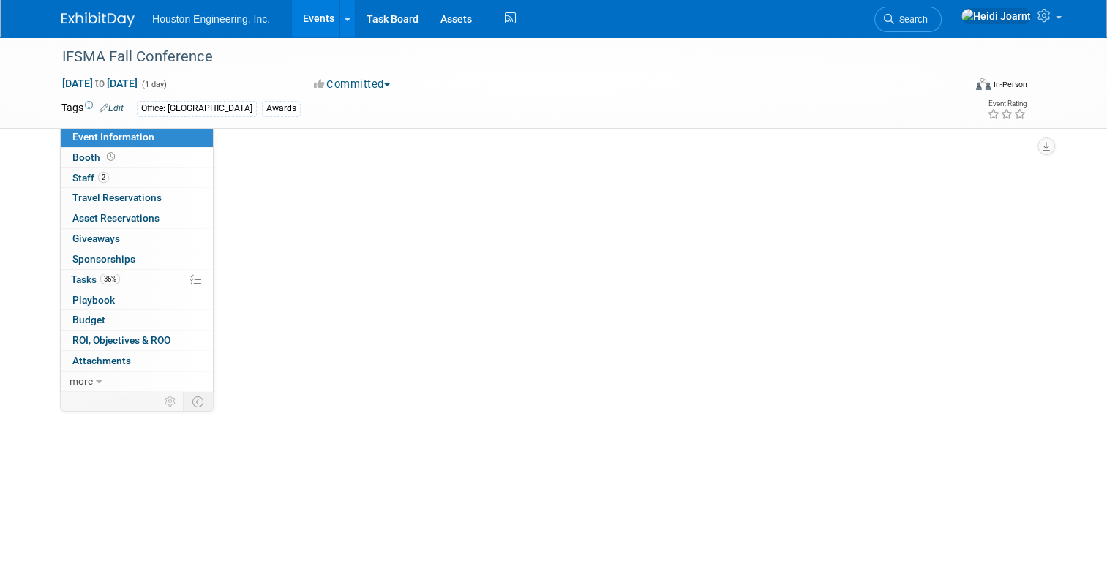
select select "2 - Post KO/Active Planning"
select select "Yes"
select select "Water Resources"
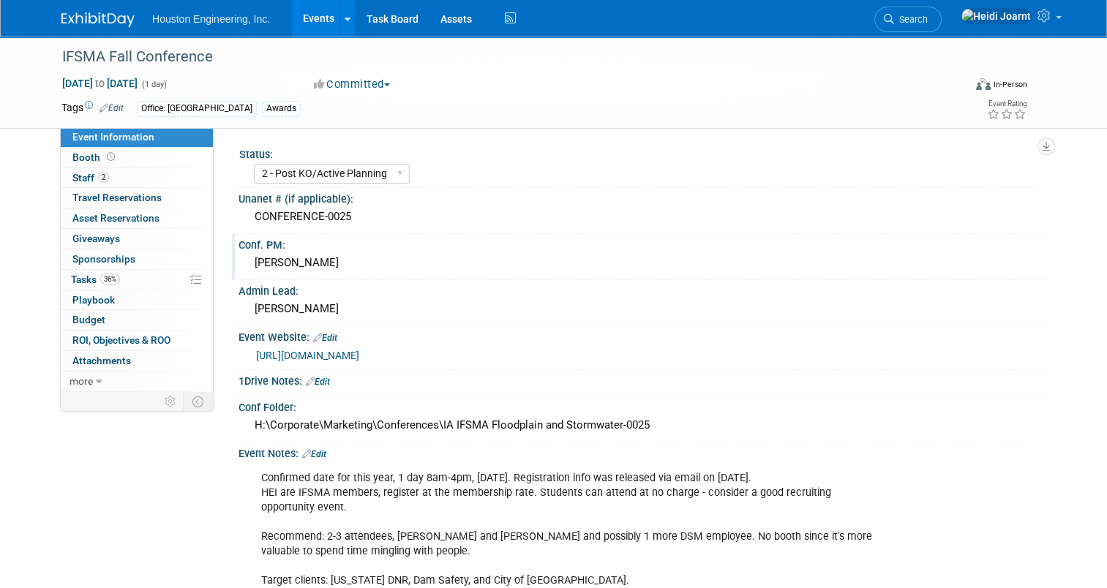
scroll to position [220, 0]
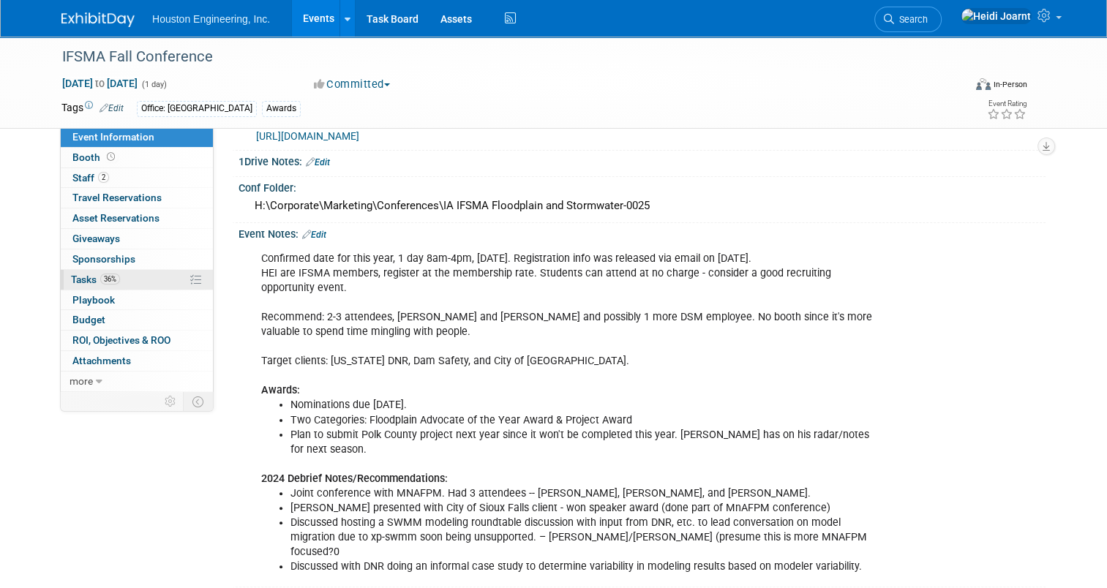
click at [127, 282] on link "36% Tasks 36%" at bounding box center [137, 280] width 152 height 20
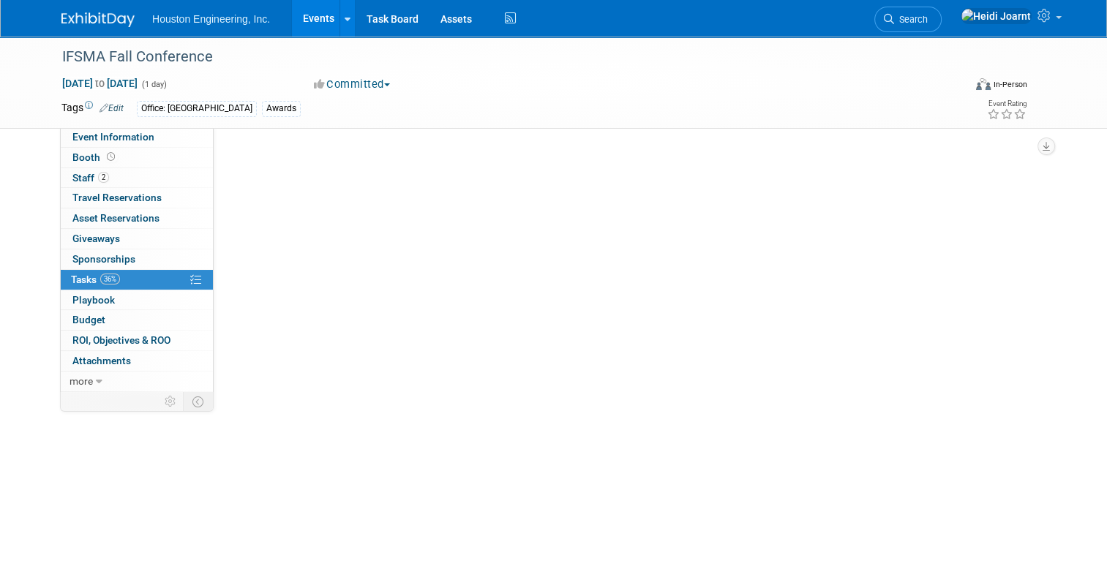
scroll to position [0, 0]
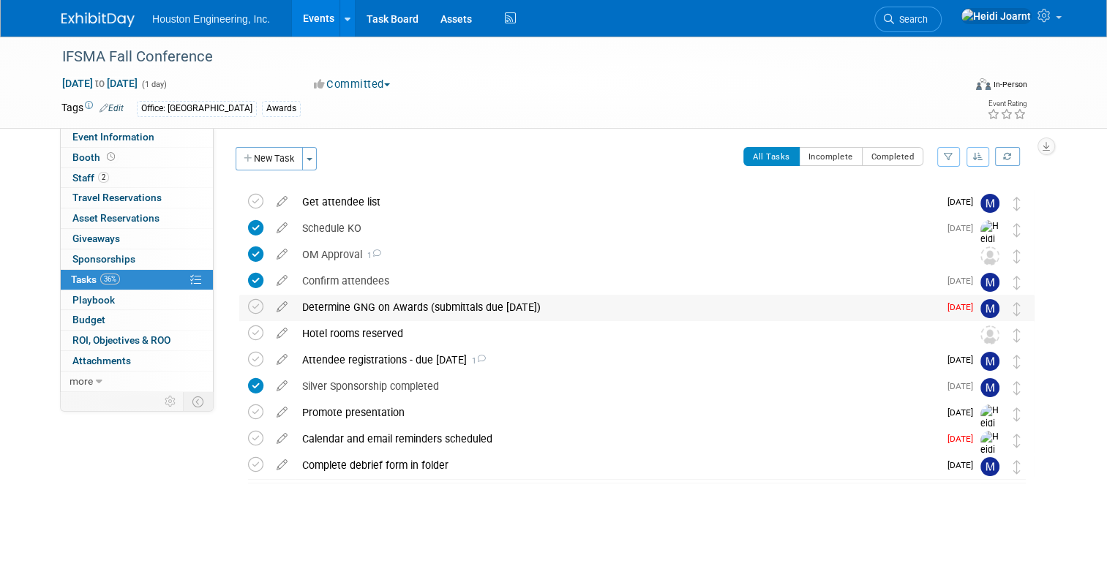
click at [373, 310] on div "Determine GNG on Awards (submittals due Oct 6)" at bounding box center [617, 307] width 644 height 25
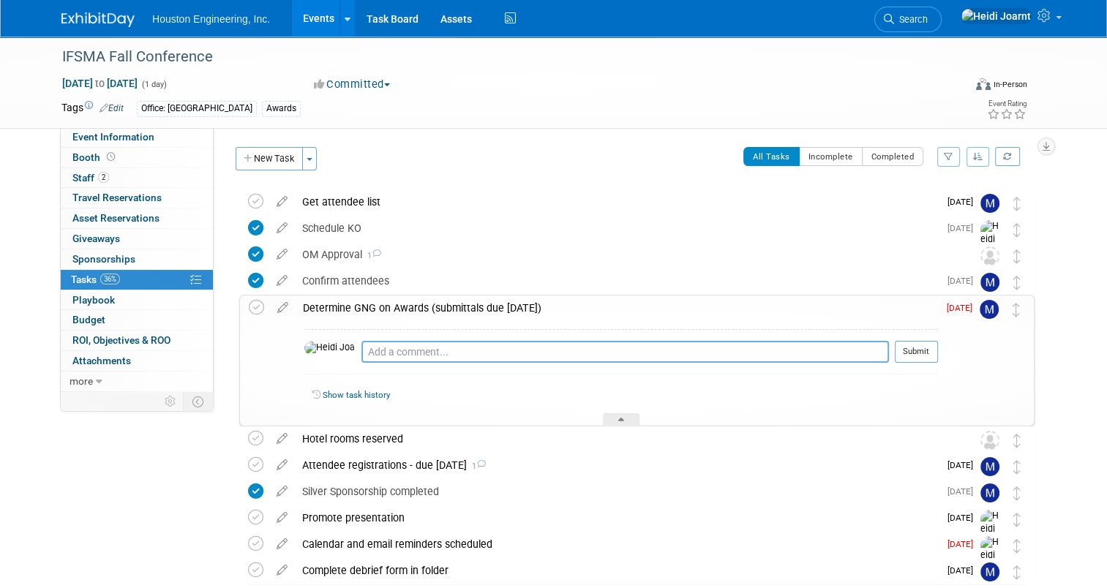
click at [386, 355] on textarea at bounding box center [625, 352] width 528 height 22
type textarea "Plan to submit next year, saved notes and have on Ben's radar."
click at [911, 349] on button "Submit" at bounding box center [916, 352] width 43 height 22
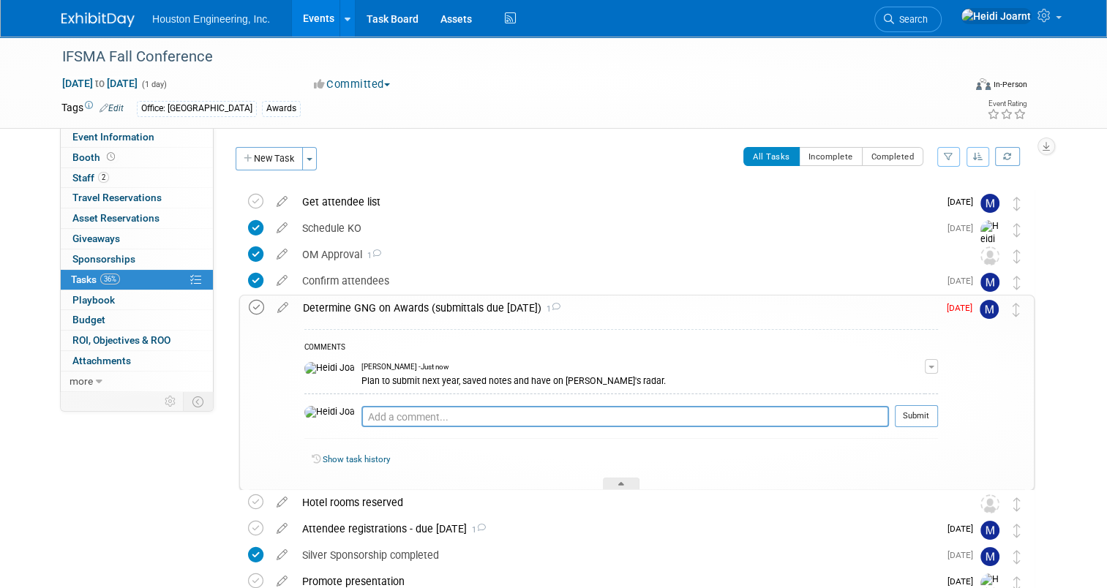
click at [254, 310] on icon at bounding box center [256, 307] width 15 height 15
click at [623, 479] on div at bounding box center [621, 484] width 37 height 12
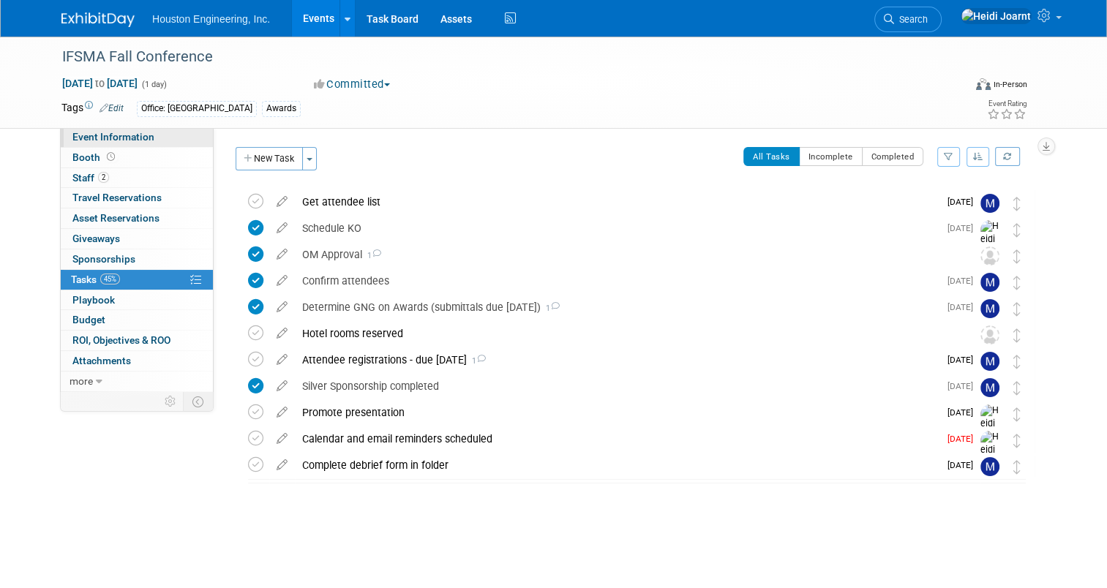
click at [135, 139] on span "Event Information" at bounding box center [113, 137] width 82 height 12
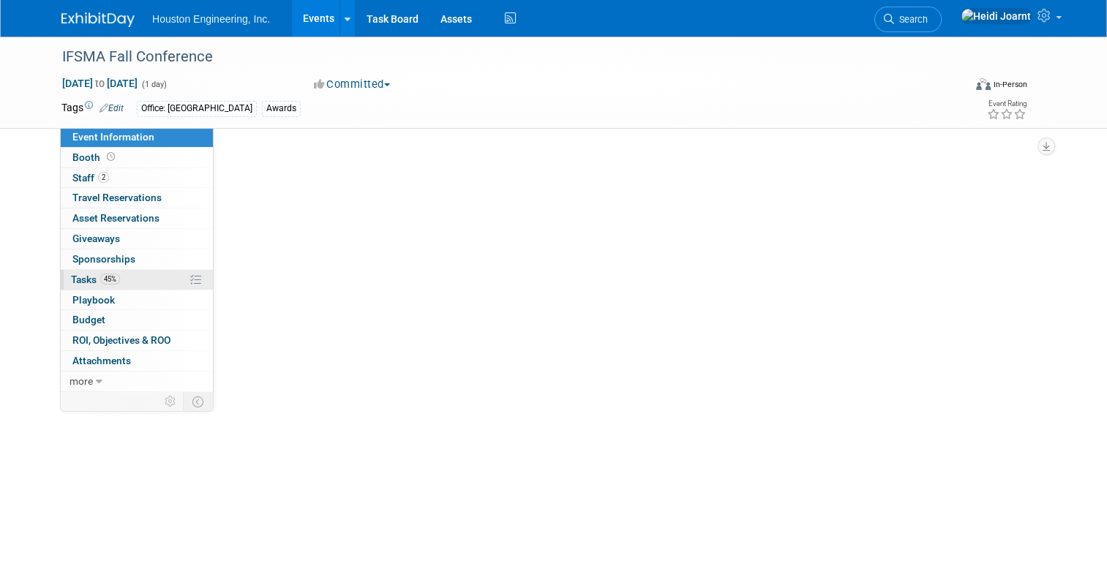
select select "2 - Post KO/Active Planning"
select select "Yes"
select select "Water Resources"
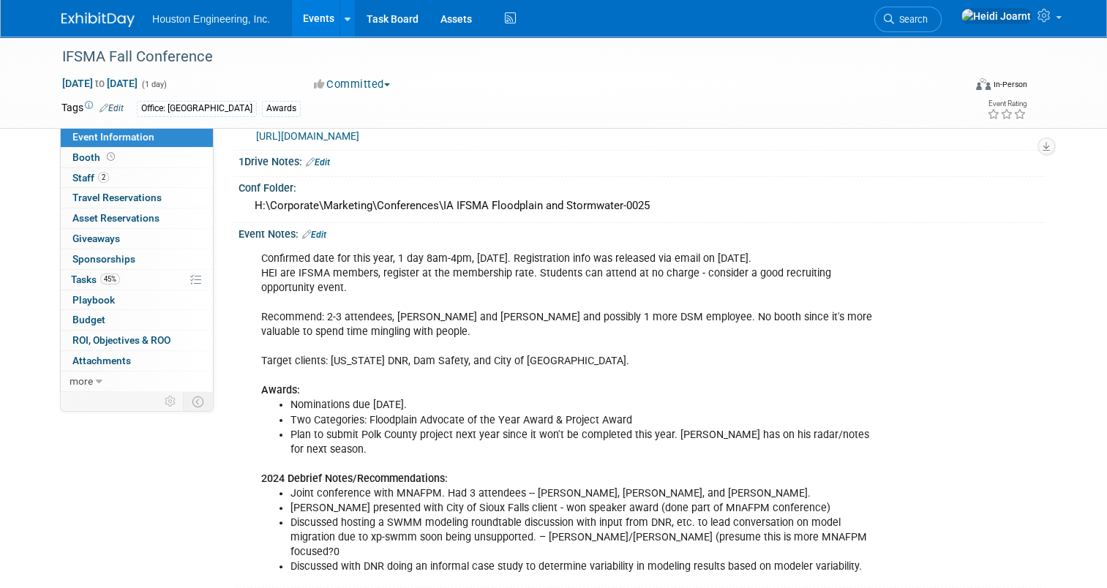
scroll to position [293, 0]
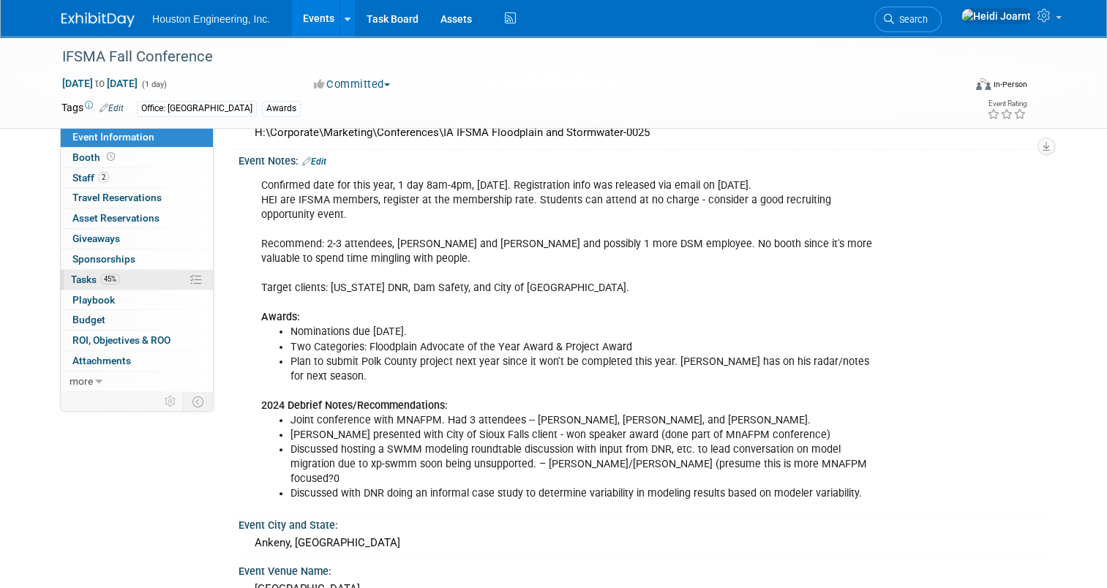
click at [120, 284] on link "45% Tasks 45%" at bounding box center [137, 280] width 152 height 20
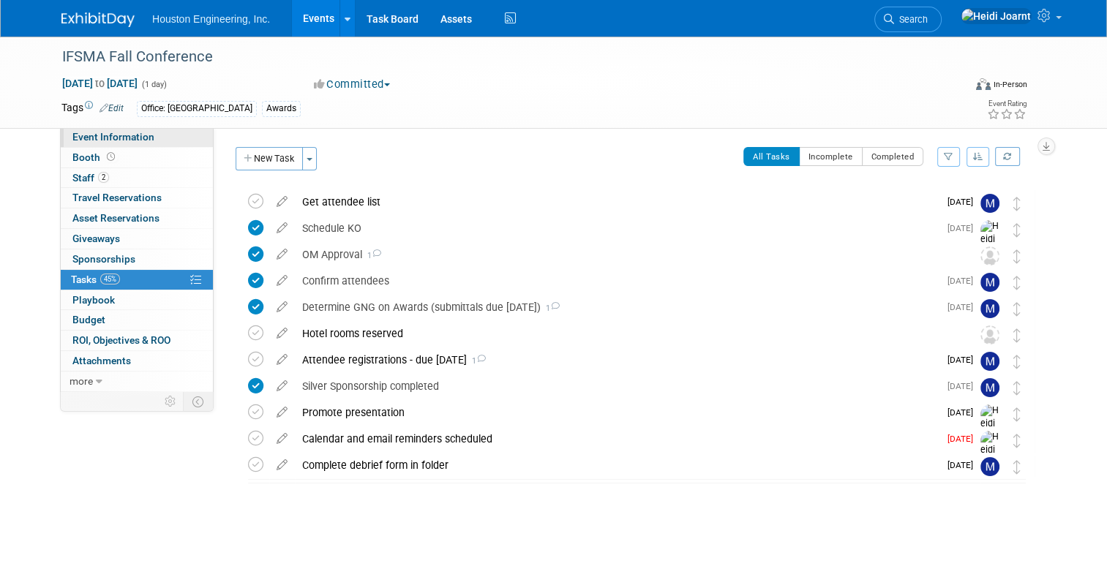
click at [149, 137] on link "Event Information" at bounding box center [137, 137] width 152 height 20
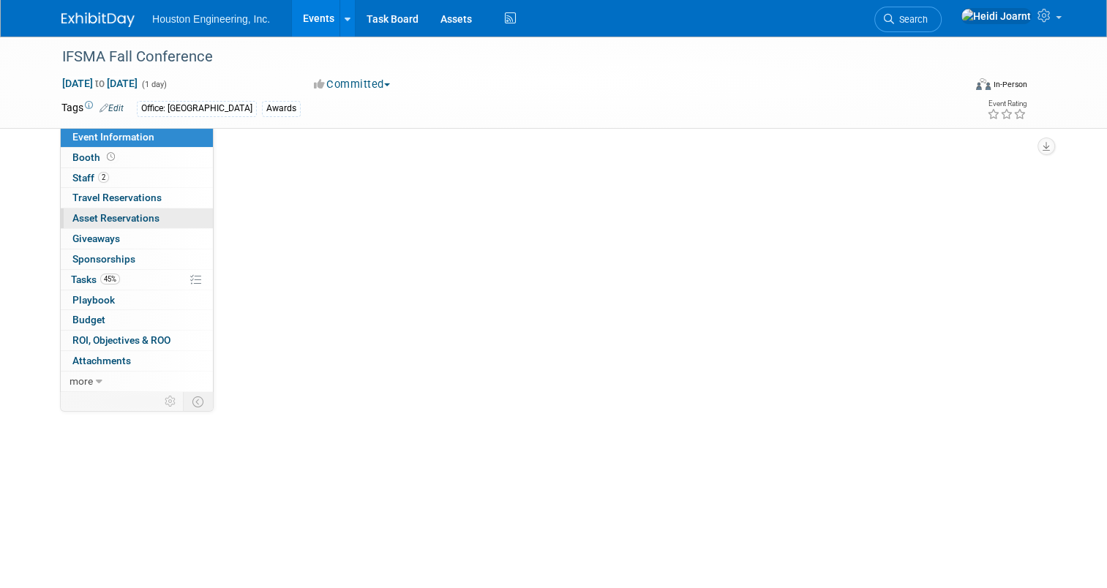
select select "2 - Post KO/Active Planning"
select select "Yes"
select select "Water Resources"
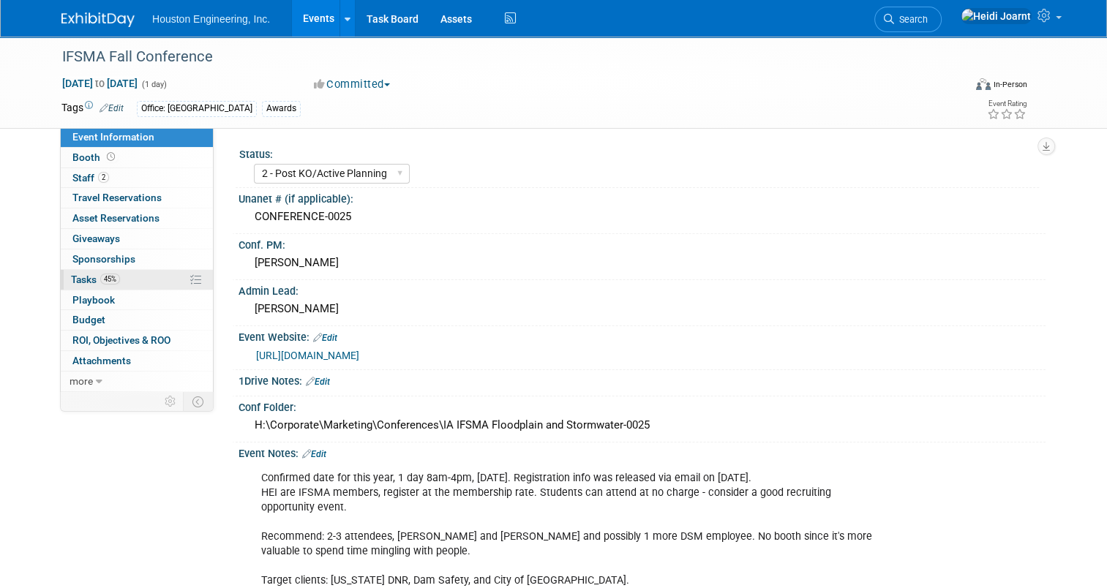
click at [120, 280] on link "45% Tasks 45%" at bounding box center [137, 280] width 152 height 20
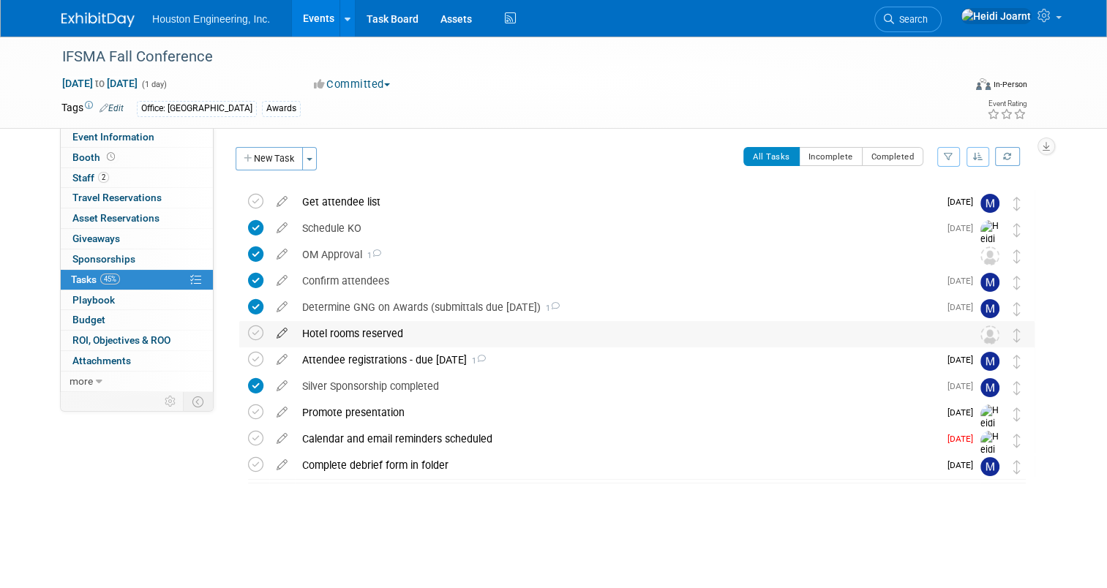
click at [277, 334] on icon at bounding box center [282, 330] width 26 height 18
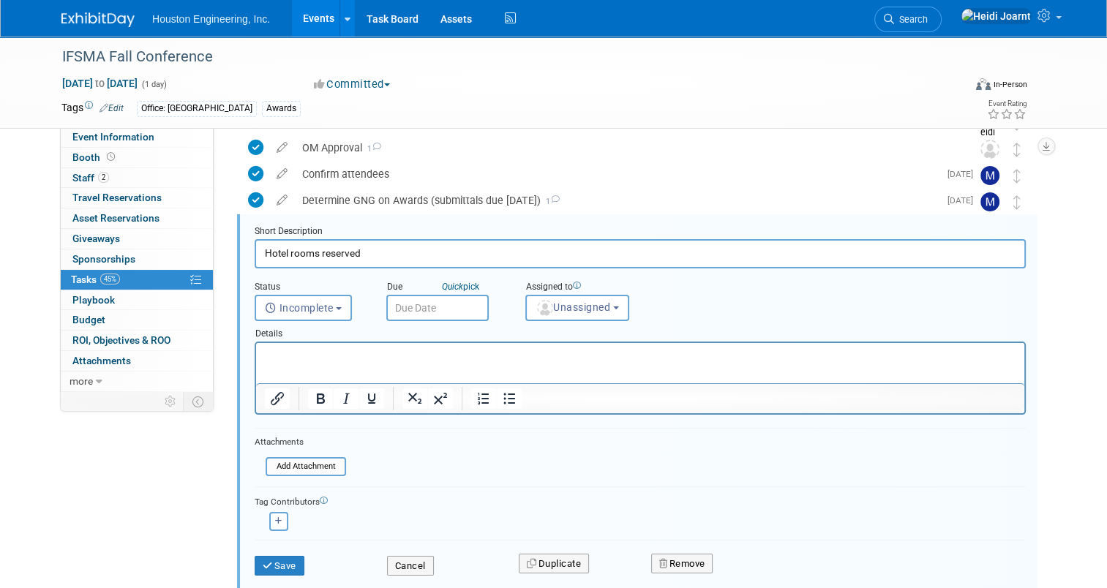
scroll to position [180, 0]
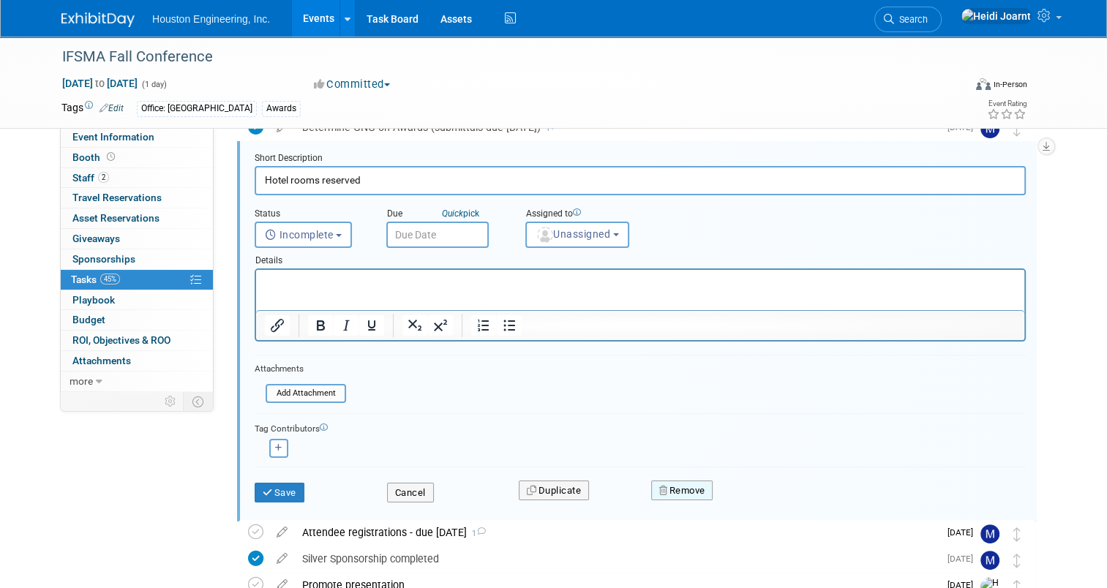
click at [697, 492] on button "Remove" at bounding box center [682, 491] width 62 height 20
click at [764, 497] on link "Yes" at bounding box center [764, 502] width 42 height 23
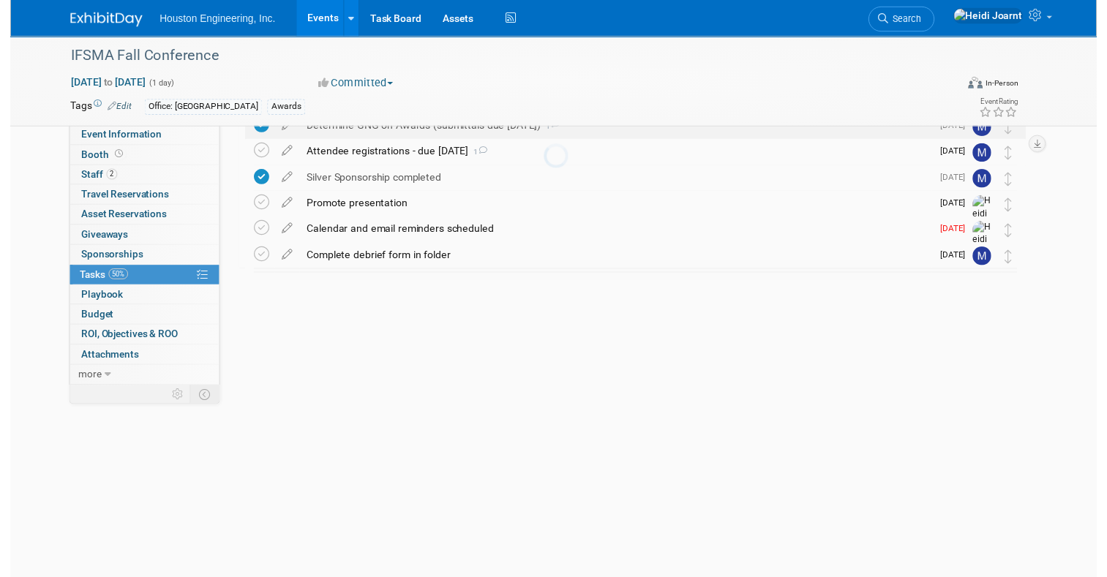
scroll to position [0, 0]
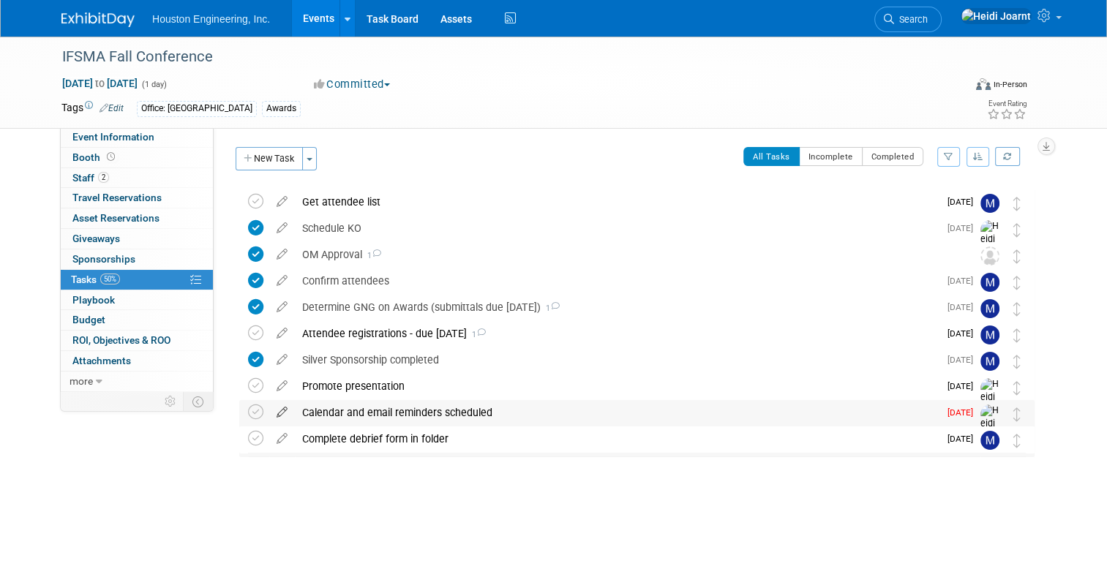
click at [269, 414] on icon at bounding box center [282, 409] width 26 height 18
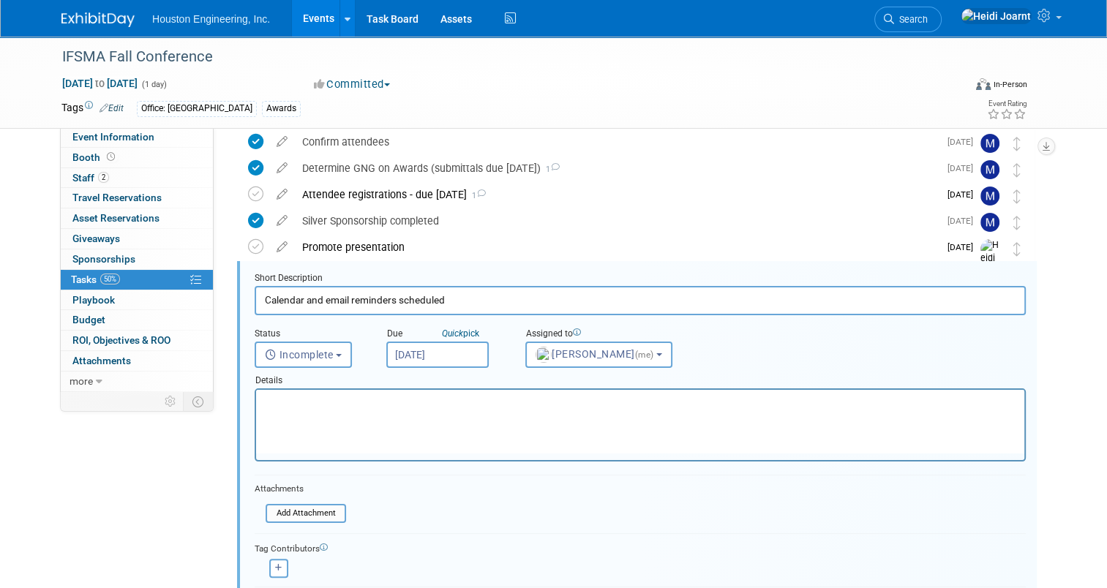
scroll to position [186, 0]
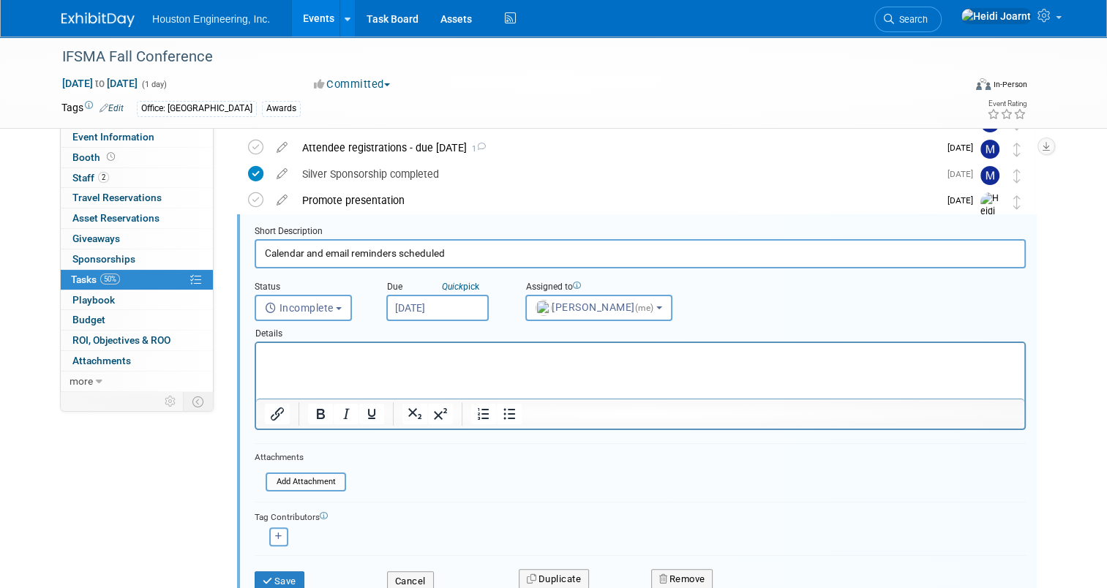
click at [425, 316] on input "Oct 3, 2025" at bounding box center [437, 308] width 102 height 26
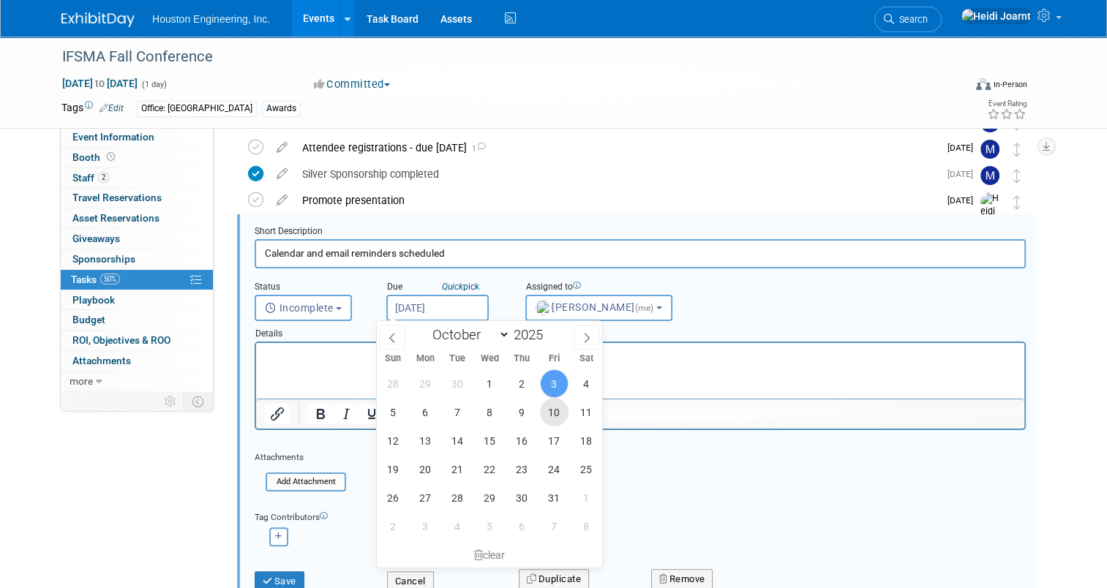
click at [549, 424] on span "10" at bounding box center [554, 412] width 29 height 29
type input "Oct 10, 2025"
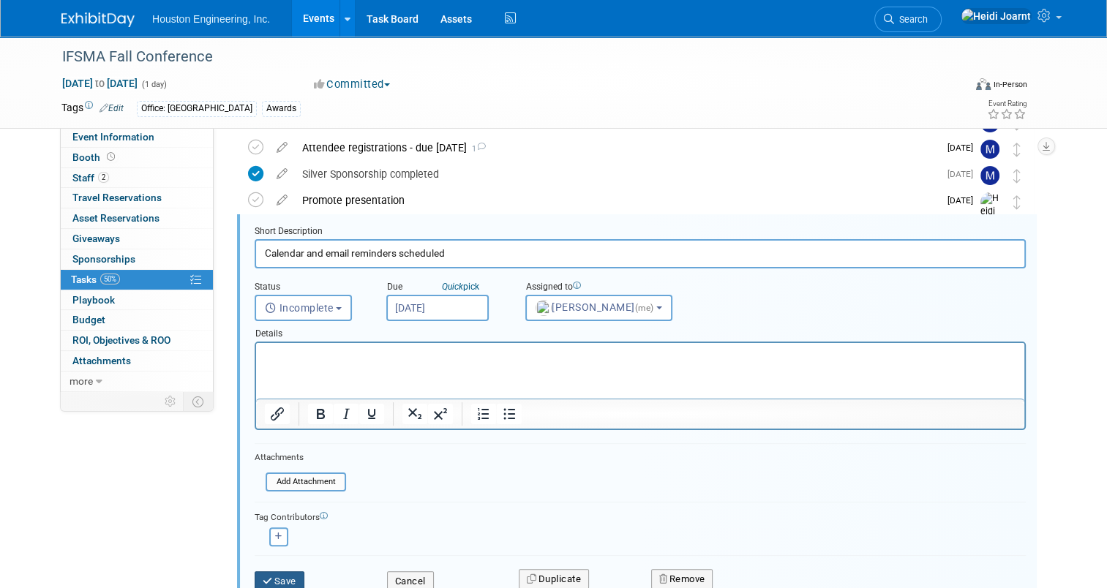
click at [264, 580] on button "Save" at bounding box center [280, 581] width 50 height 20
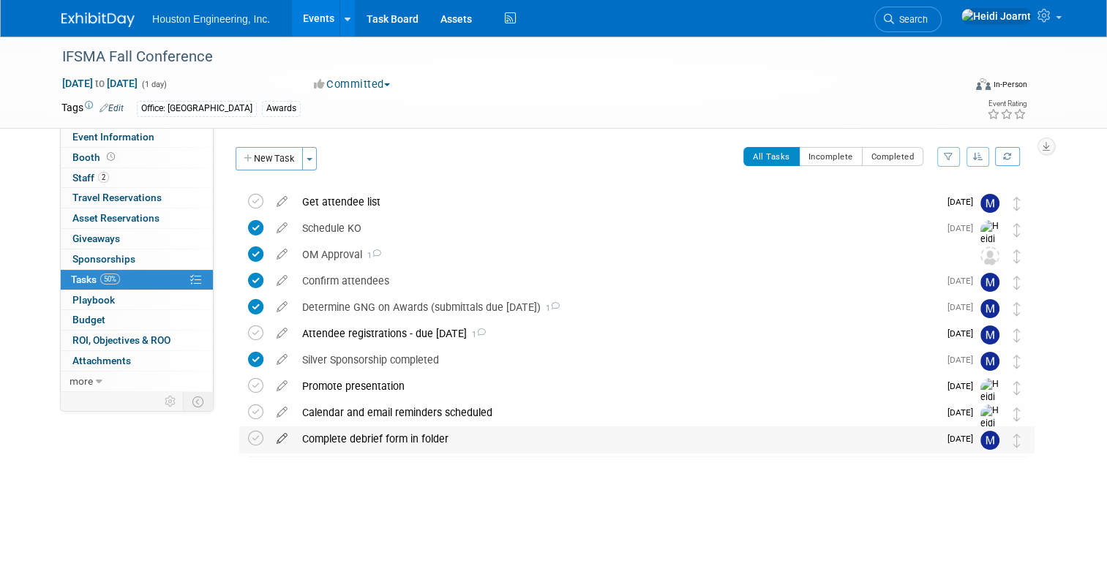
scroll to position [0, 0]
click at [135, 137] on span "Event Information" at bounding box center [113, 137] width 82 height 12
select select "2 - Post KO/Active Planning"
select select "Yes"
select select "Water Resources"
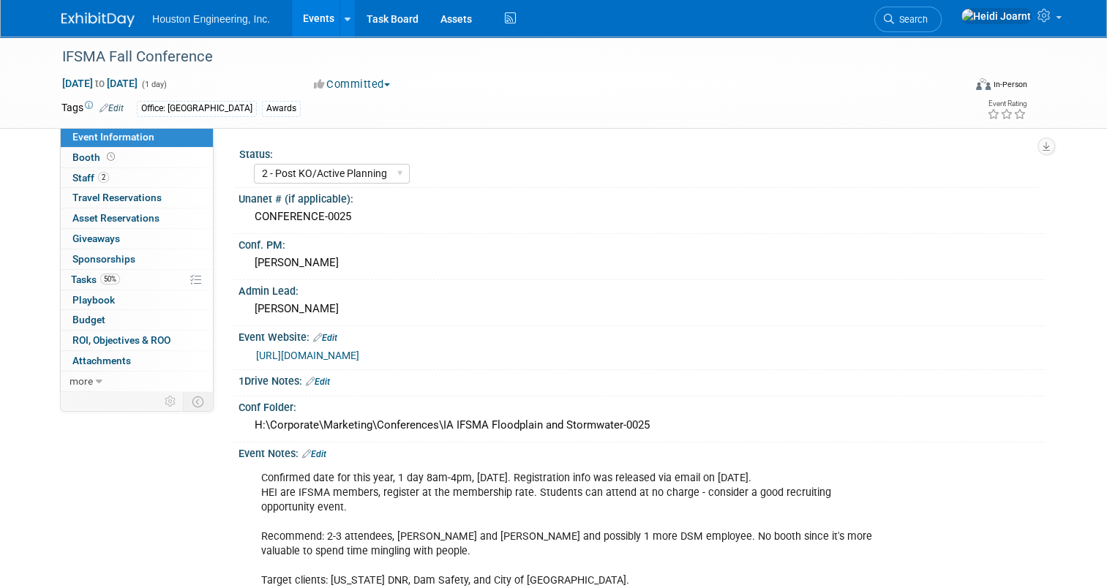
click at [311, 18] on link "Events" at bounding box center [318, 18] width 53 height 37
